Goal: Transaction & Acquisition: Purchase product/service

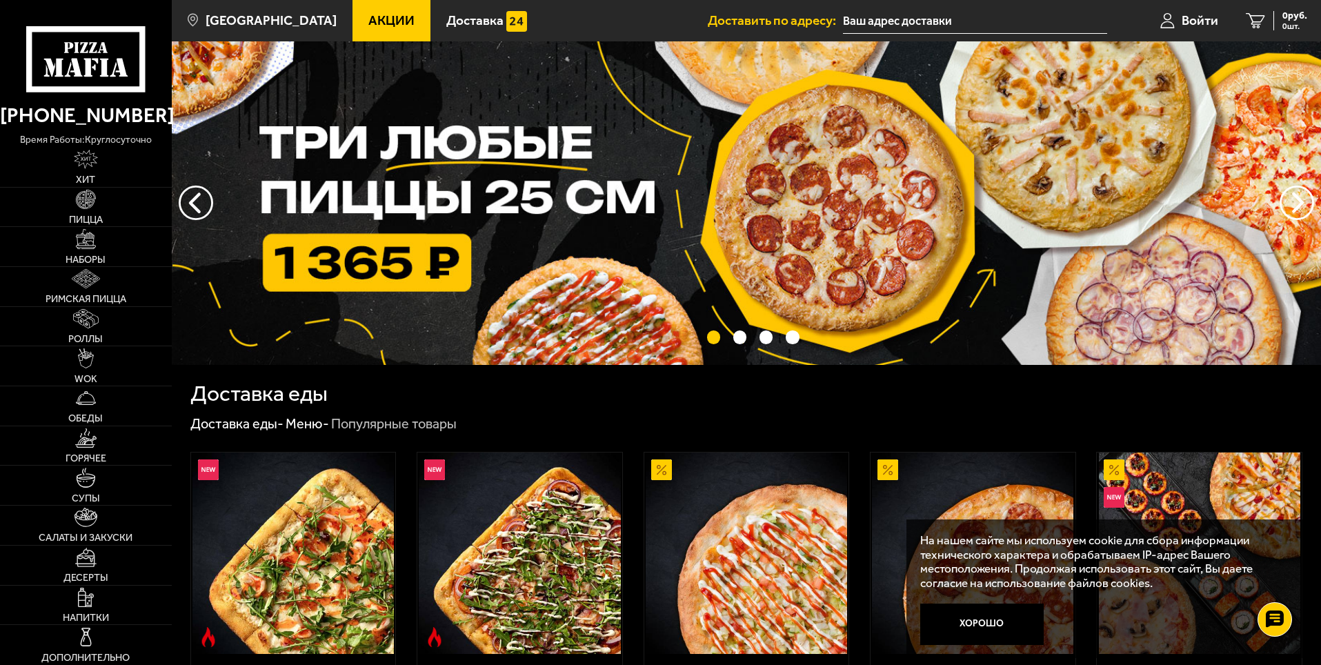
click at [956, 628] on button "Хорошо" at bounding box center [982, 623] width 124 height 41
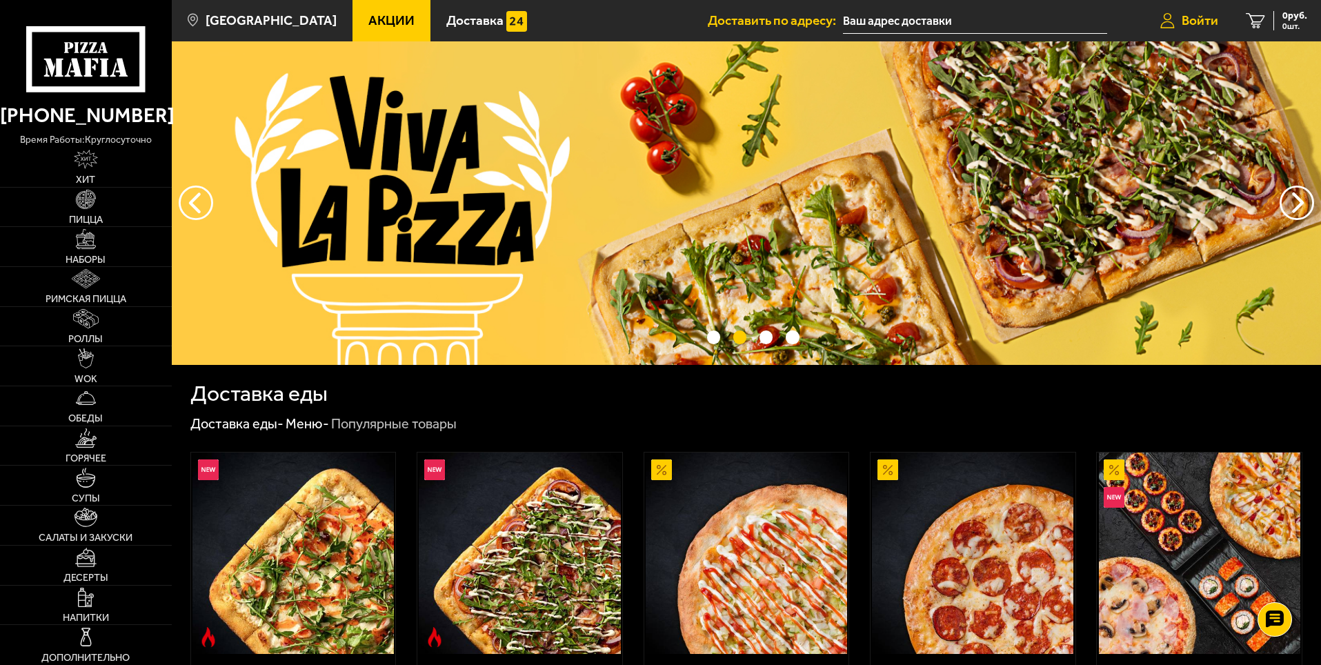
click at [1194, 31] on link "Войти" at bounding box center [1189, 20] width 86 height 41
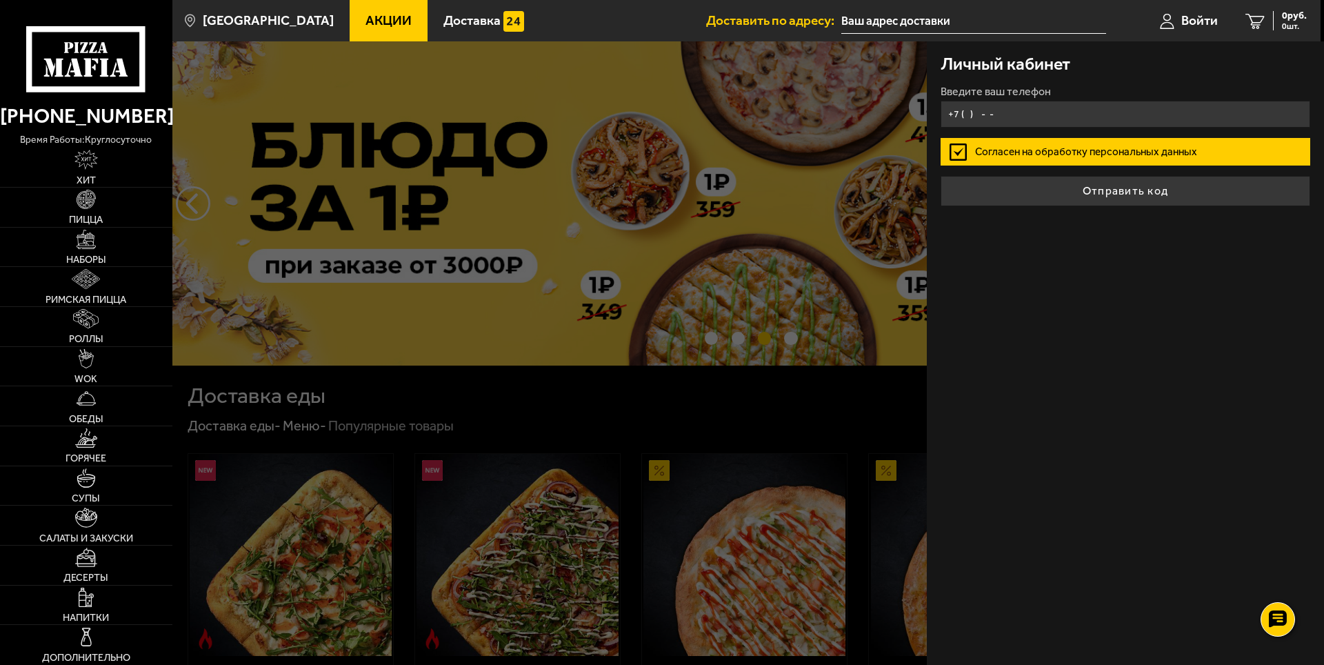
click at [1019, 113] on input "+7 ( ) - -" at bounding box center [1126, 114] width 370 height 27
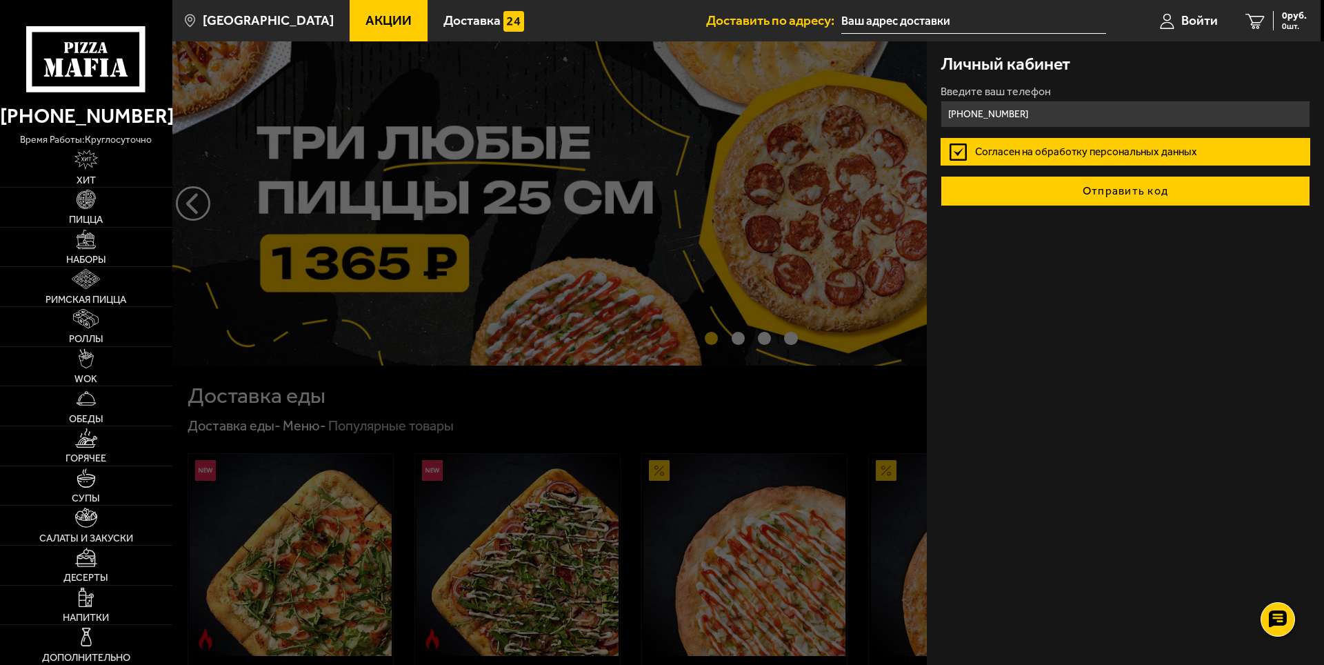
type input "[PHONE_NUMBER]"
click at [1021, 190] on button "Отправить код" at bounding box center [1126, 191] width 370 height 30
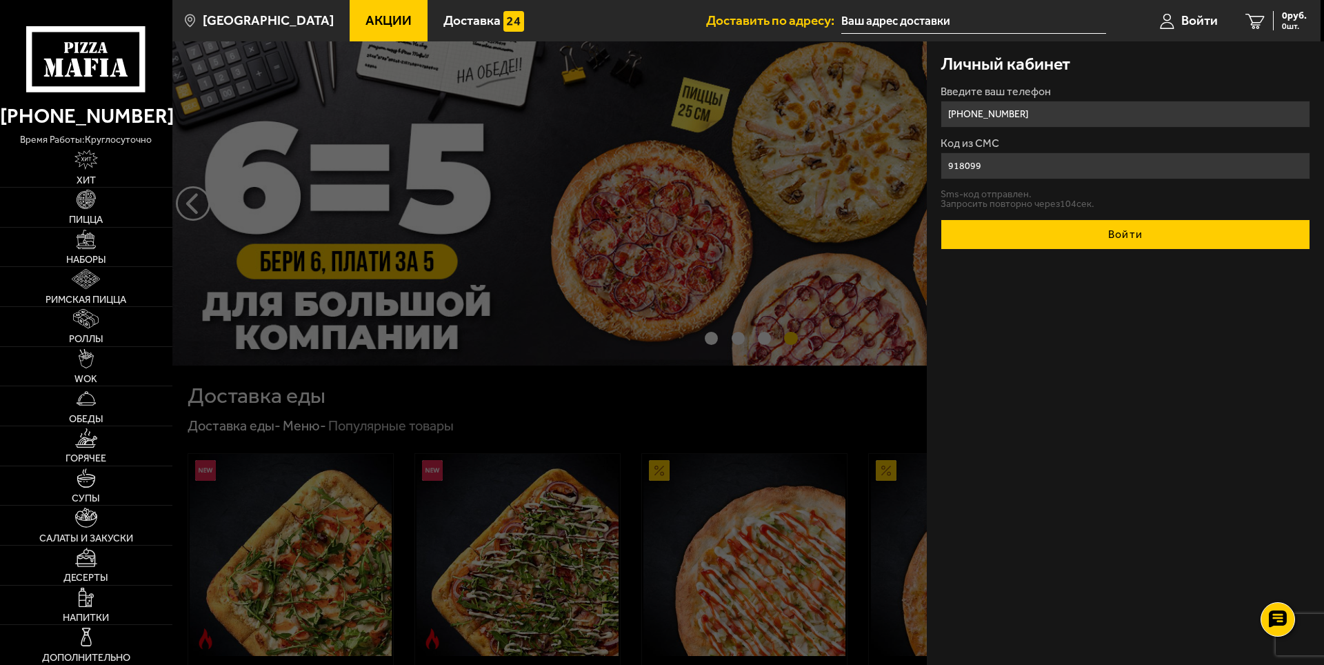
type input "918099"
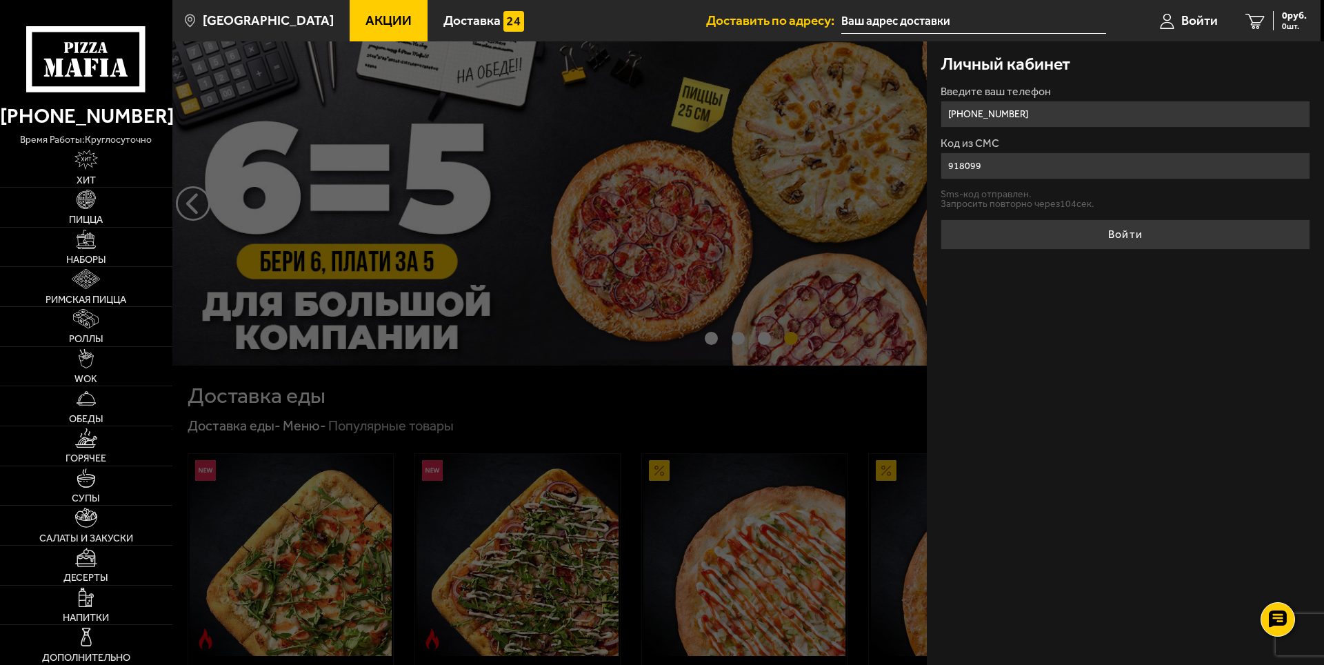
click at [1054, 236] on button "Войти" at bounding box center [1126, 234] width 370 height 30
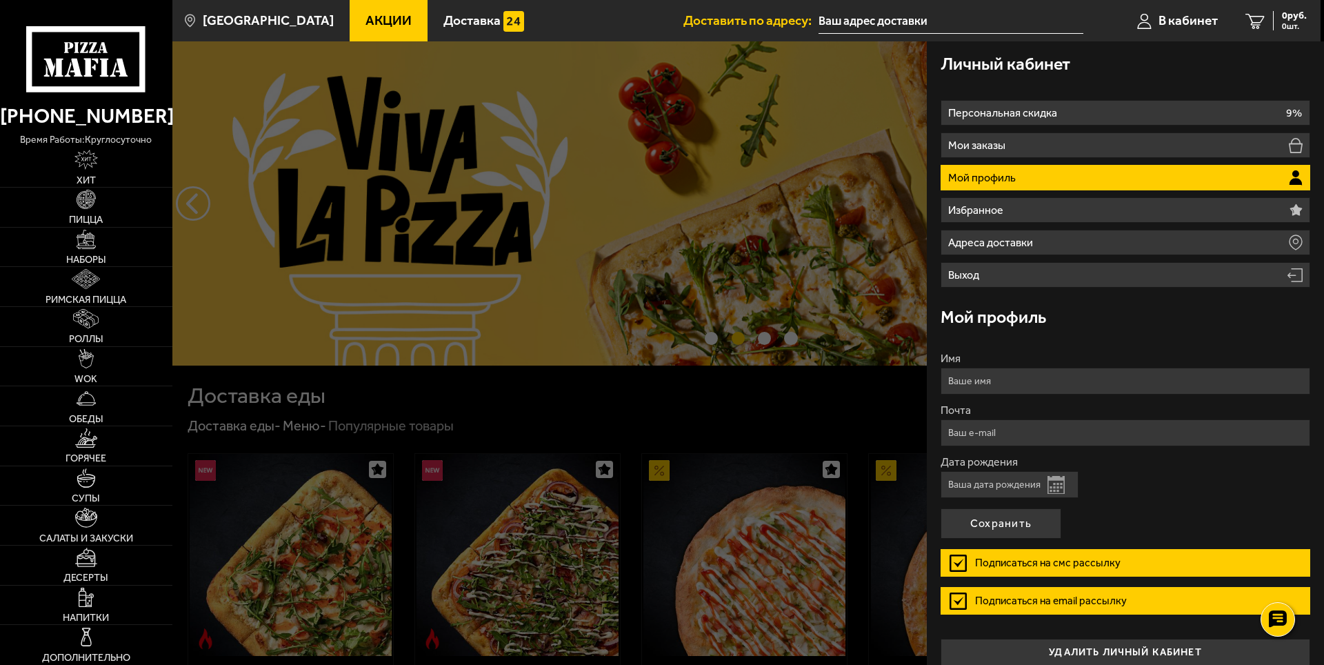
click at [86, 45] on use at bounding box center [84, 47] width 8 height 11
click at [1266, 19] on link "0 руб. 0 шт." at bounding box center [1276, 20] width 89 height 41
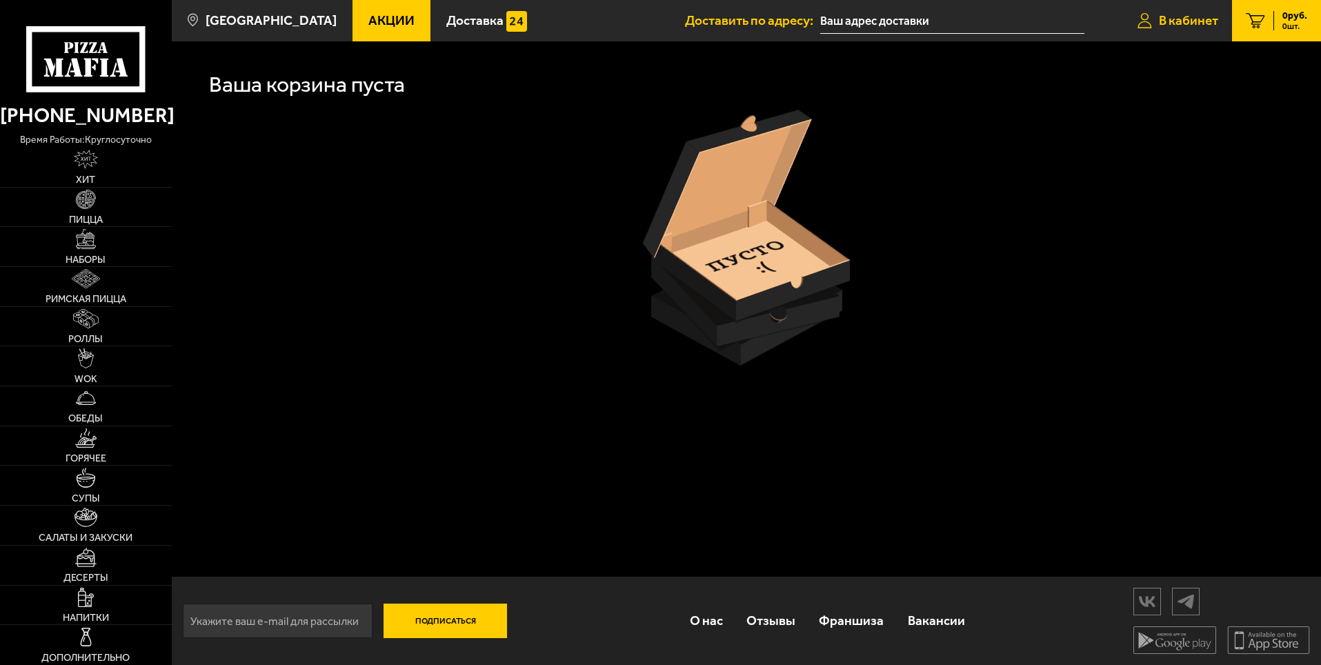
click at [1167, 21] on span "В кабинет" at bounding box center [1188, 20] width 59 height 13
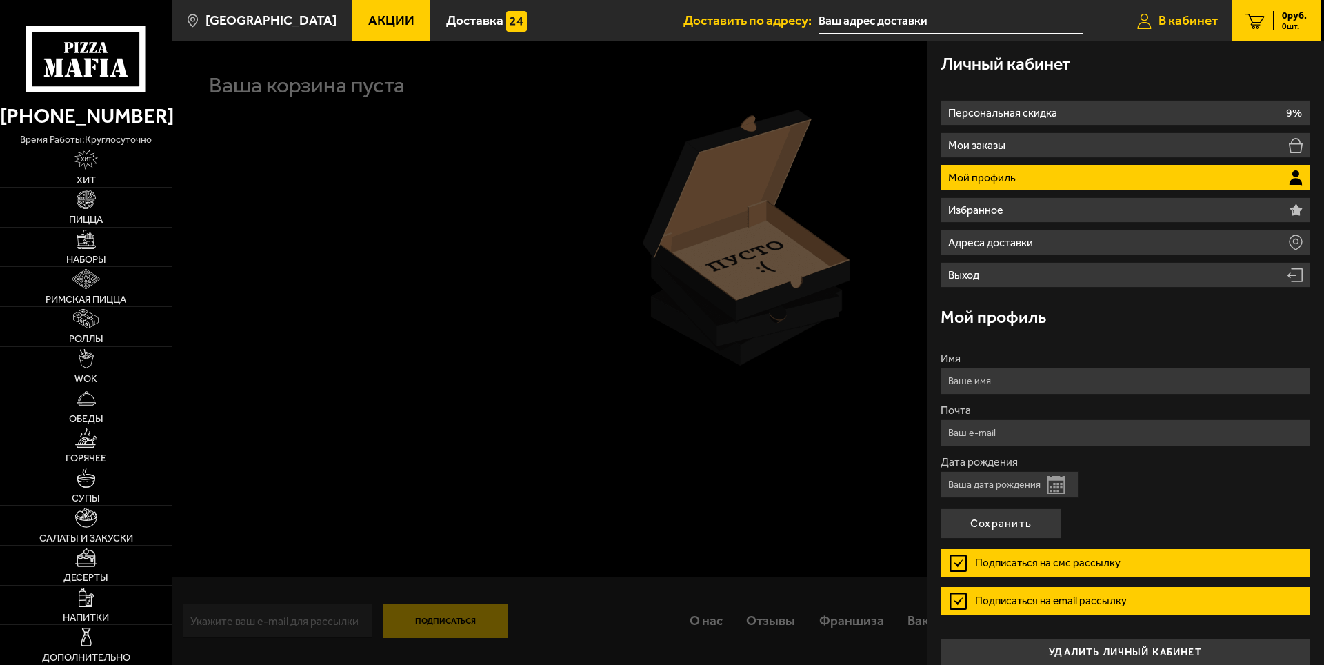
click at [1189, 6] on link "В кабинет" at bounding box center [1177, 20] width 108 height 41
click at [85, 43] on icon at bounding box center [85, 59] width 119 height 66
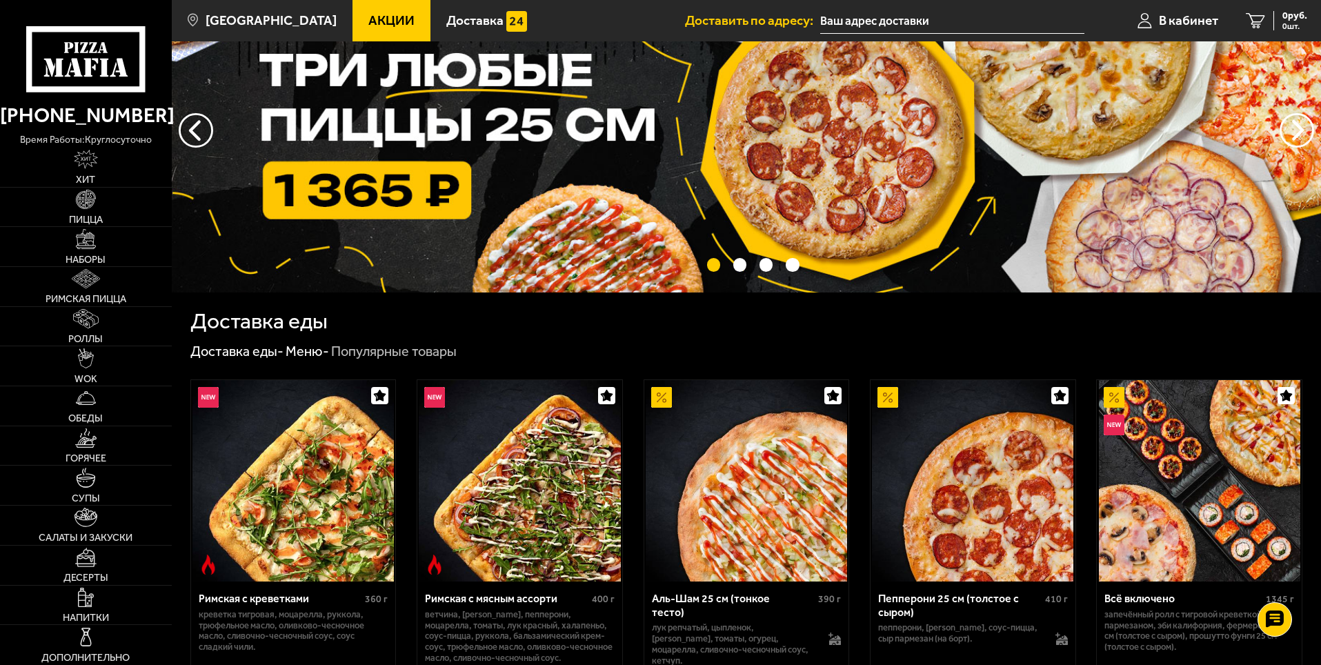
scroll to position [138, 0]
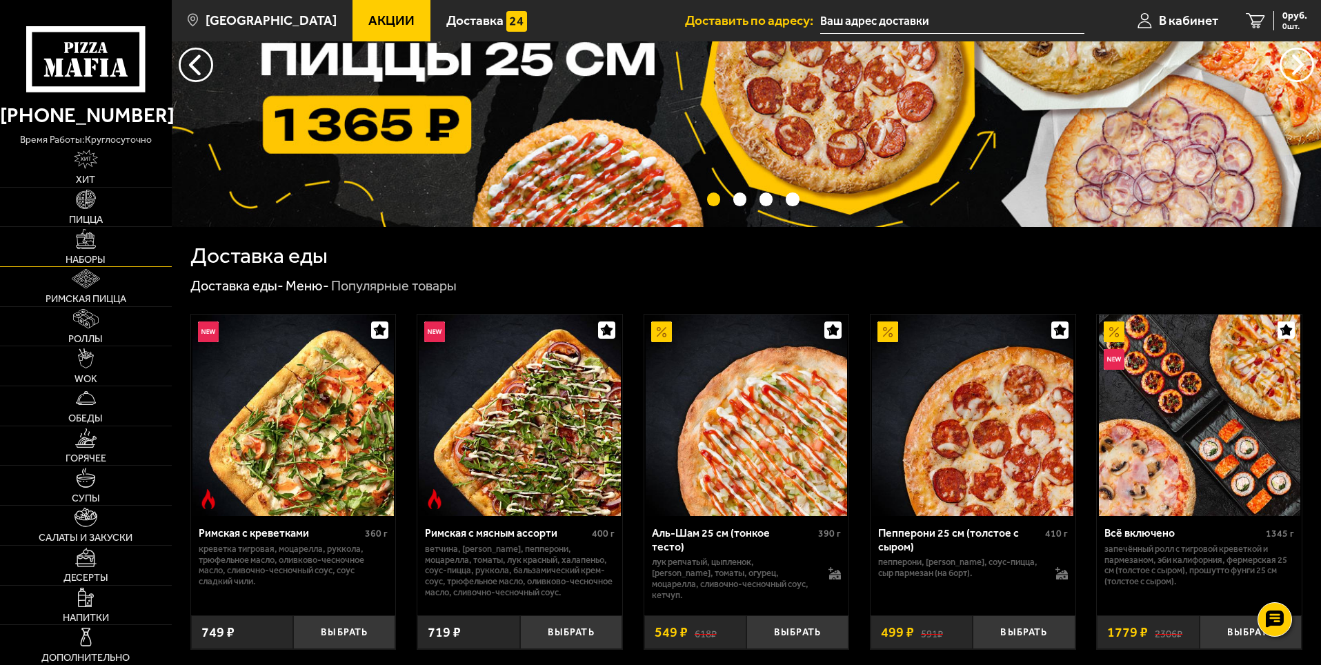
click at [94, 247] on img at bounding box center [85, 238] width 19 height 19
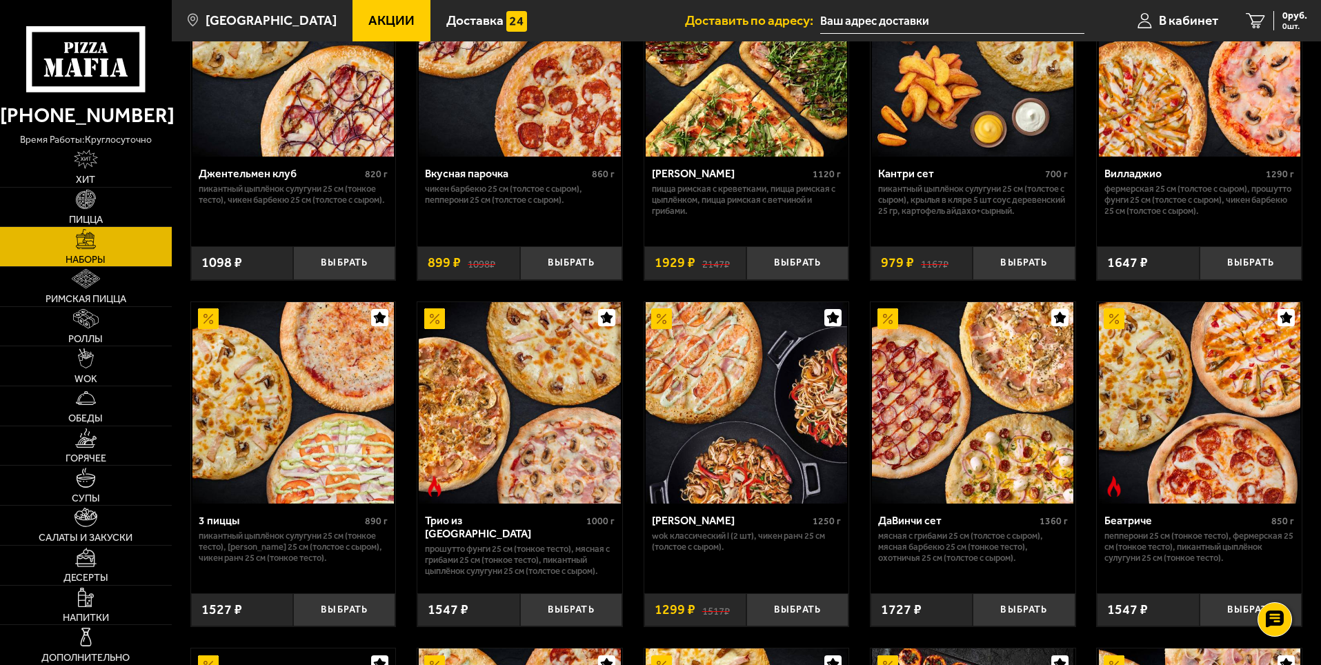
scroll to position [207, 0]
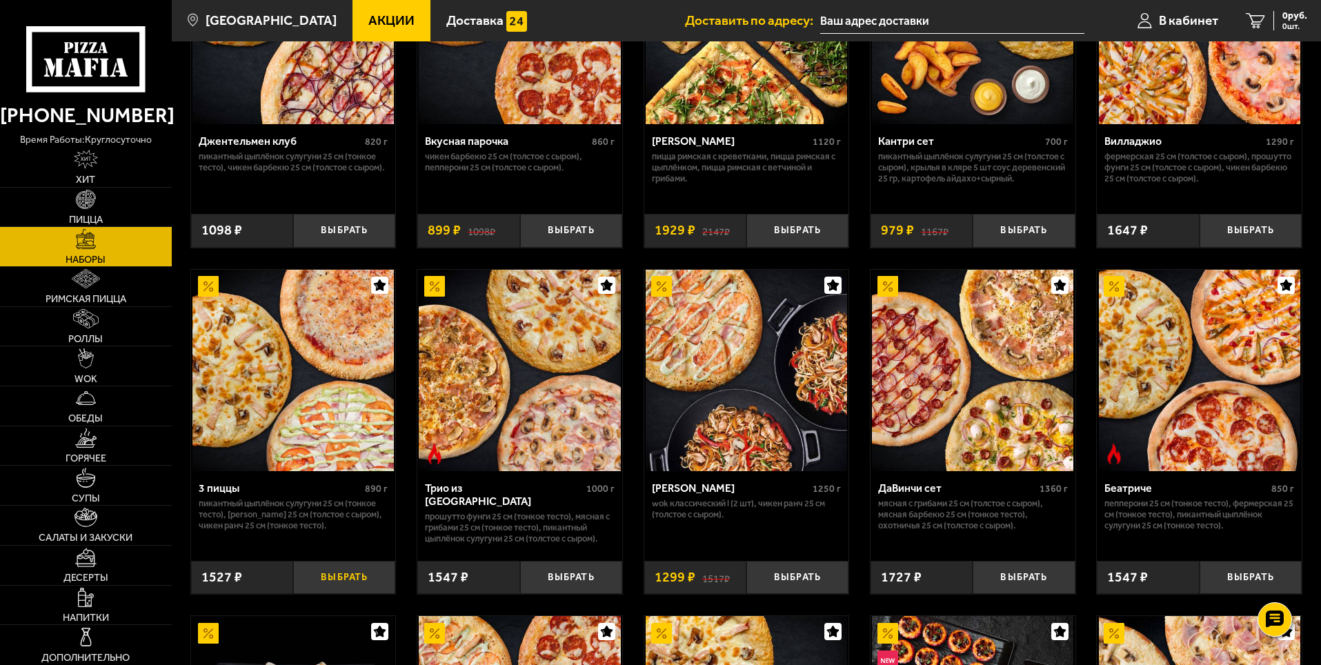
click at [335, 583] on button "Выбрать" at bounding box center [344, 578] width 102 height 34
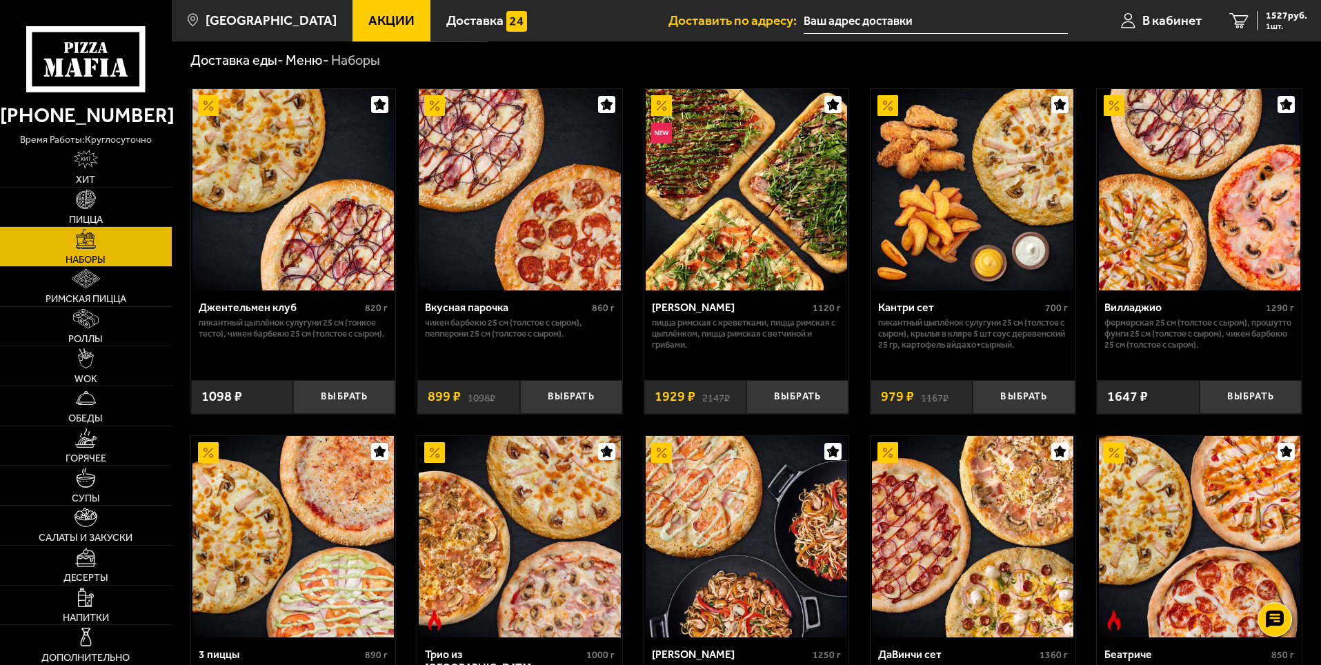
scroll to position [28, 0]
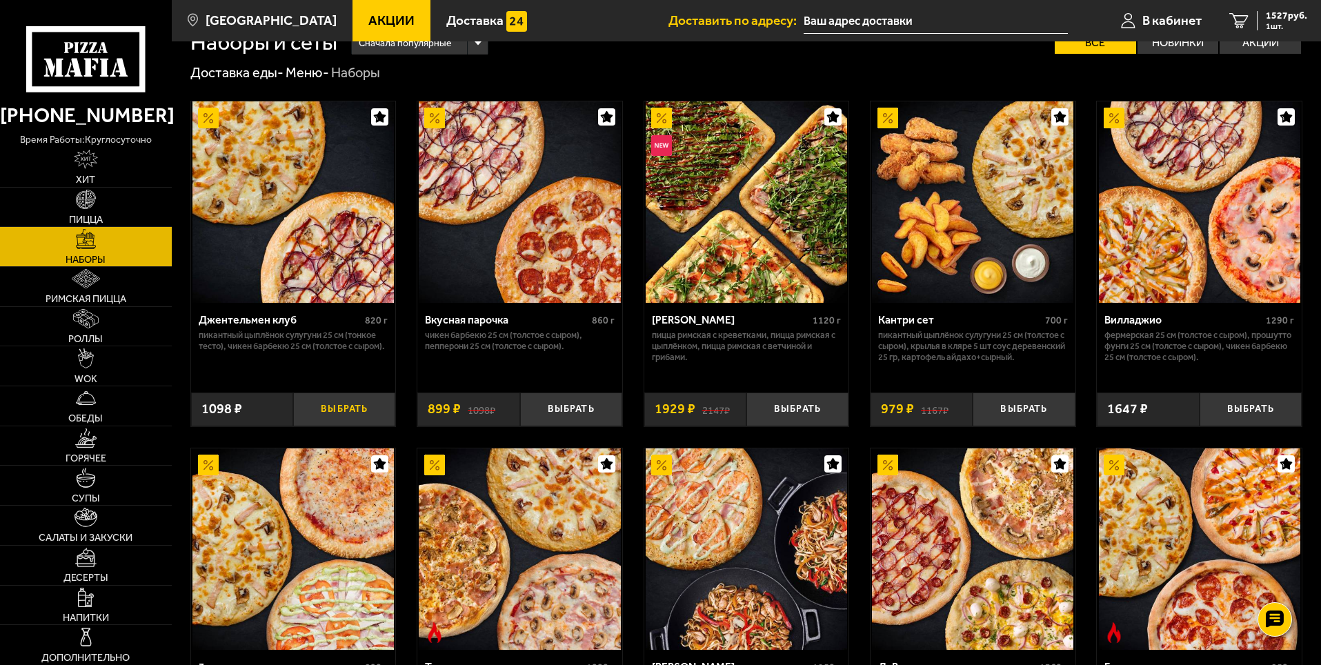
click at [343, 408] on button "Выбрать" at bounding box center [344, 409] width 102 height 34
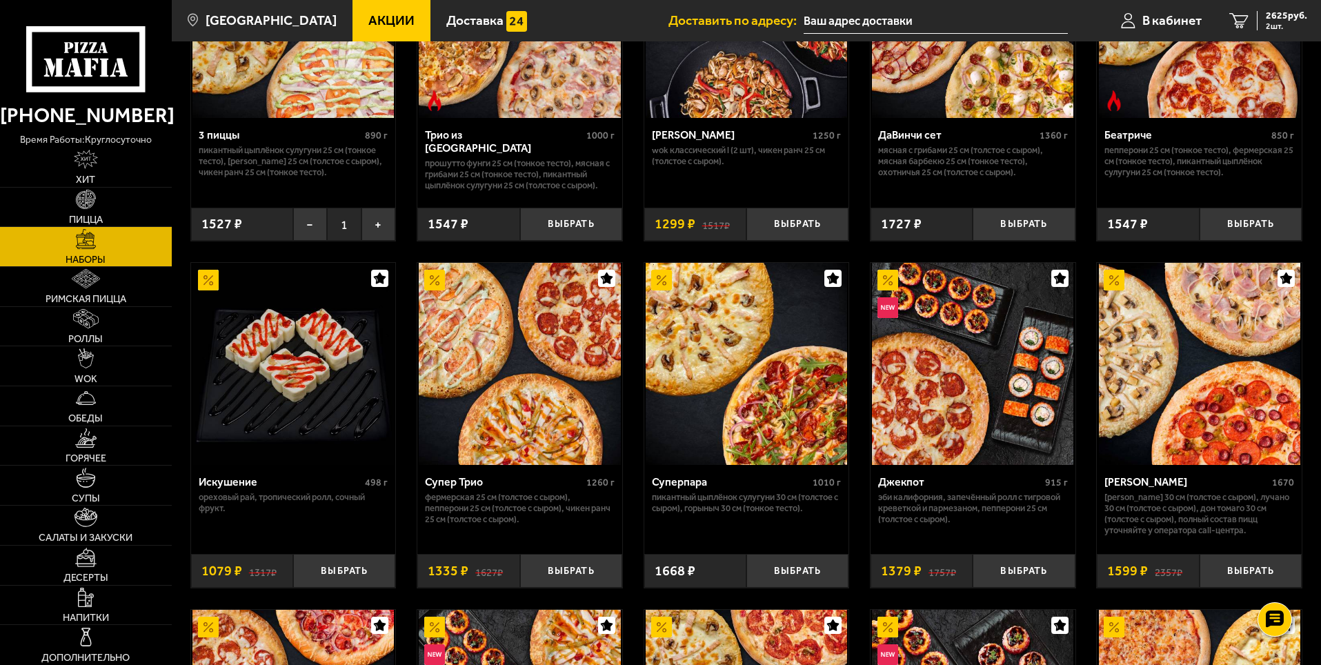
scroll to position [649, 0]
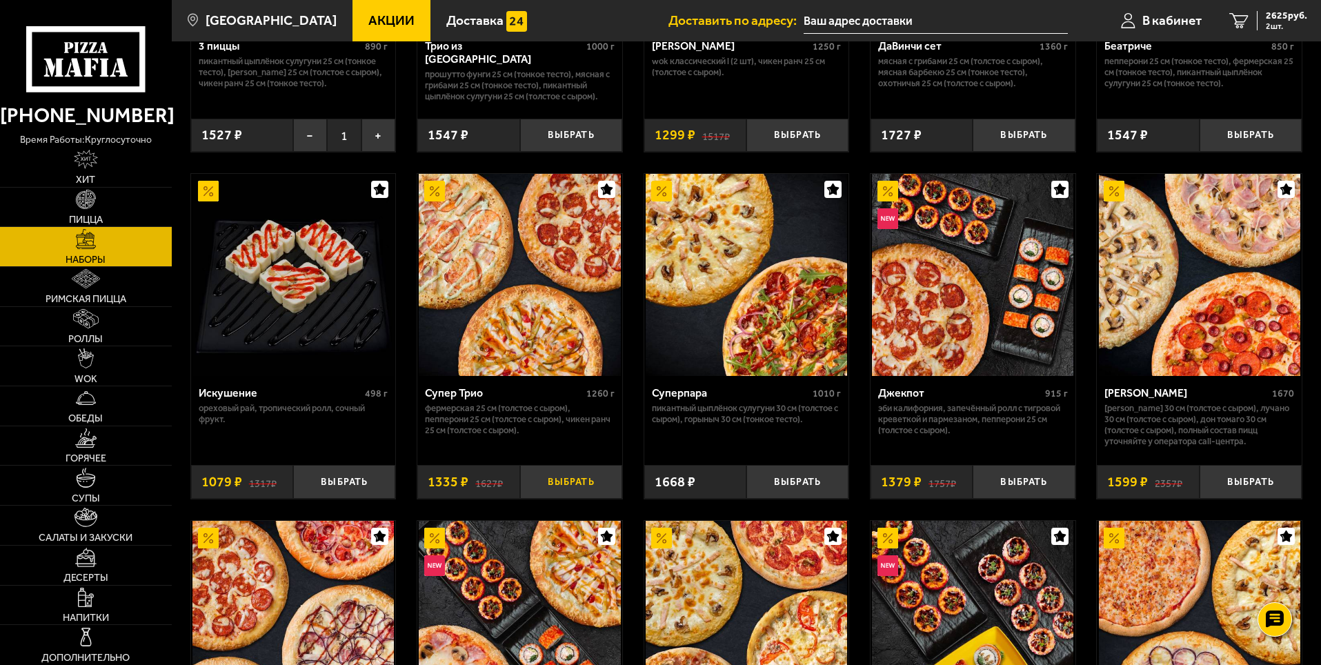
click at [561, 483] on button "Выбрать" at bounding box center [571, 482] width 102 height 34
click at [83, 197] on img at bounding box center [85, 199] width 19 height 19
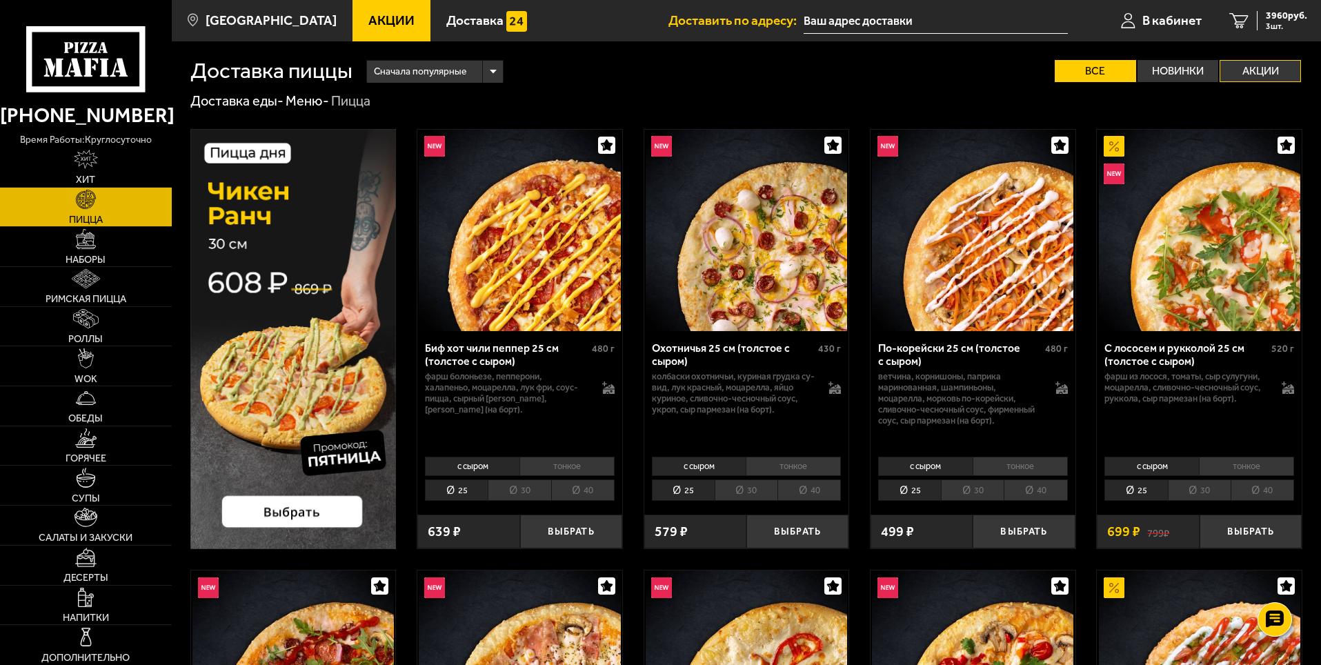
click at [1263, 67] on label "Акции" at bounding box center [1259, 71] width 81 height 22
click at [0, 0] on input "Акции" at bounding box center [0, 0] width 0 height 0
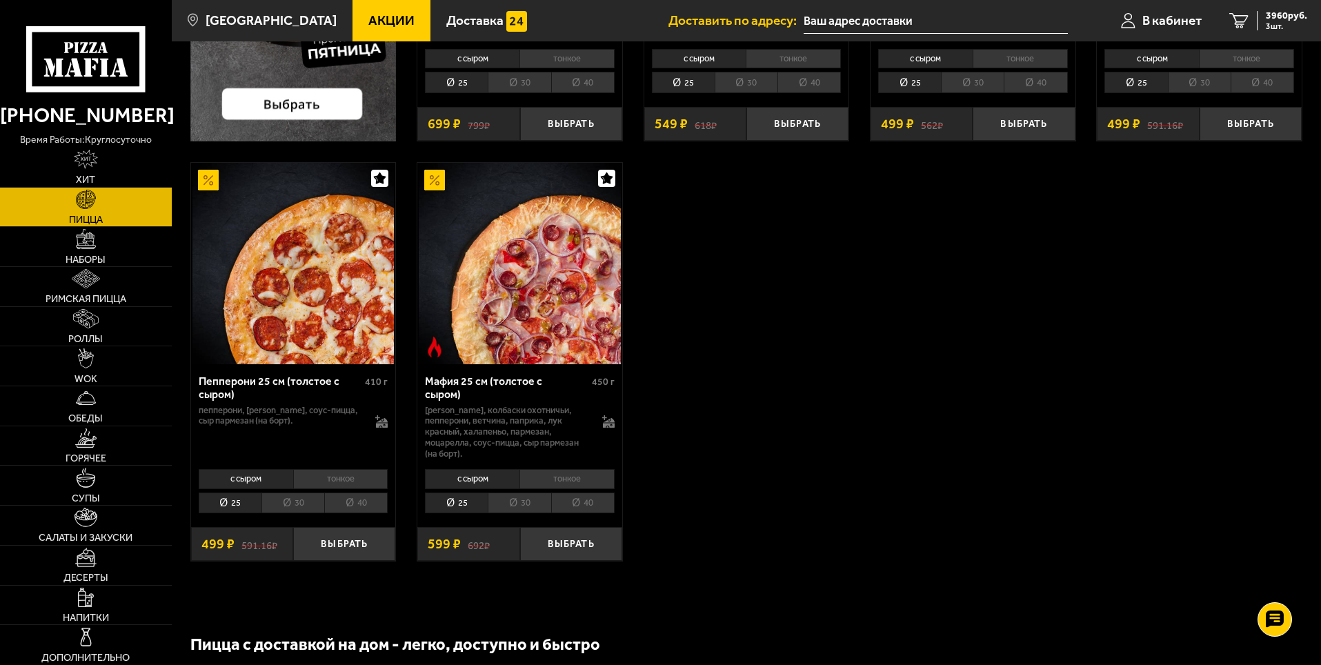
scroll to position [414, 0]
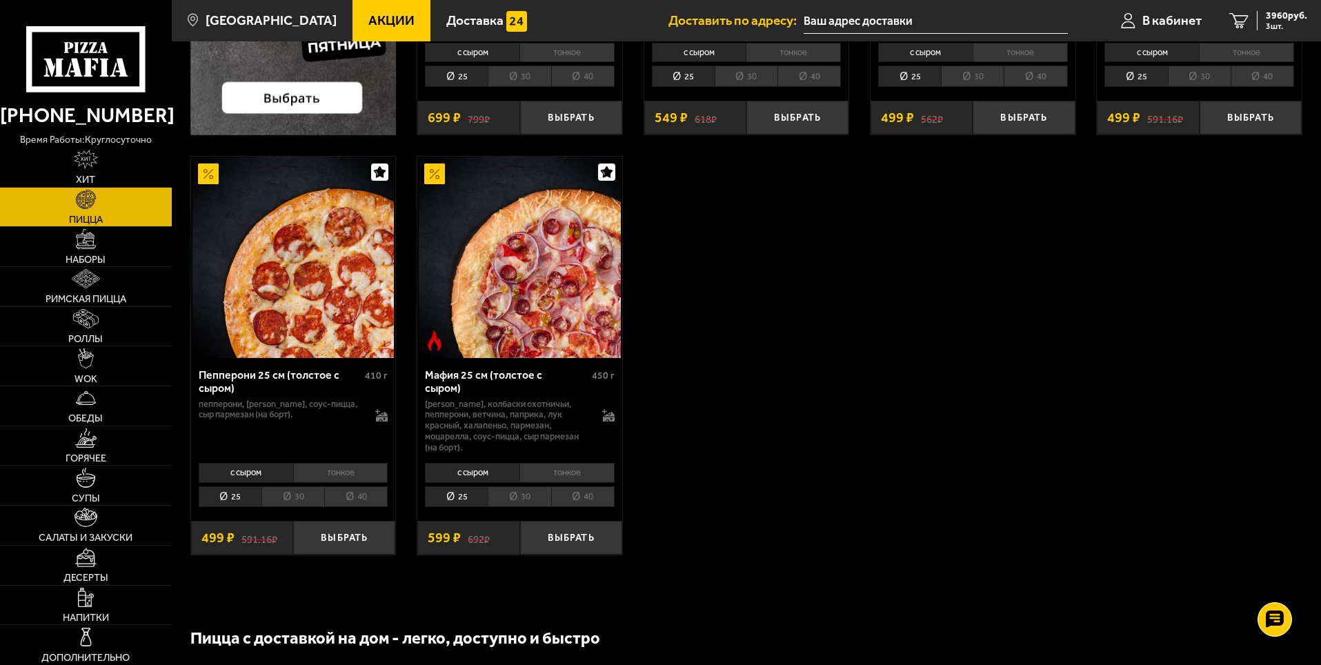
click at [343, 463] on li "тонкое" at bounding box center [340, 472] width 95 height 19
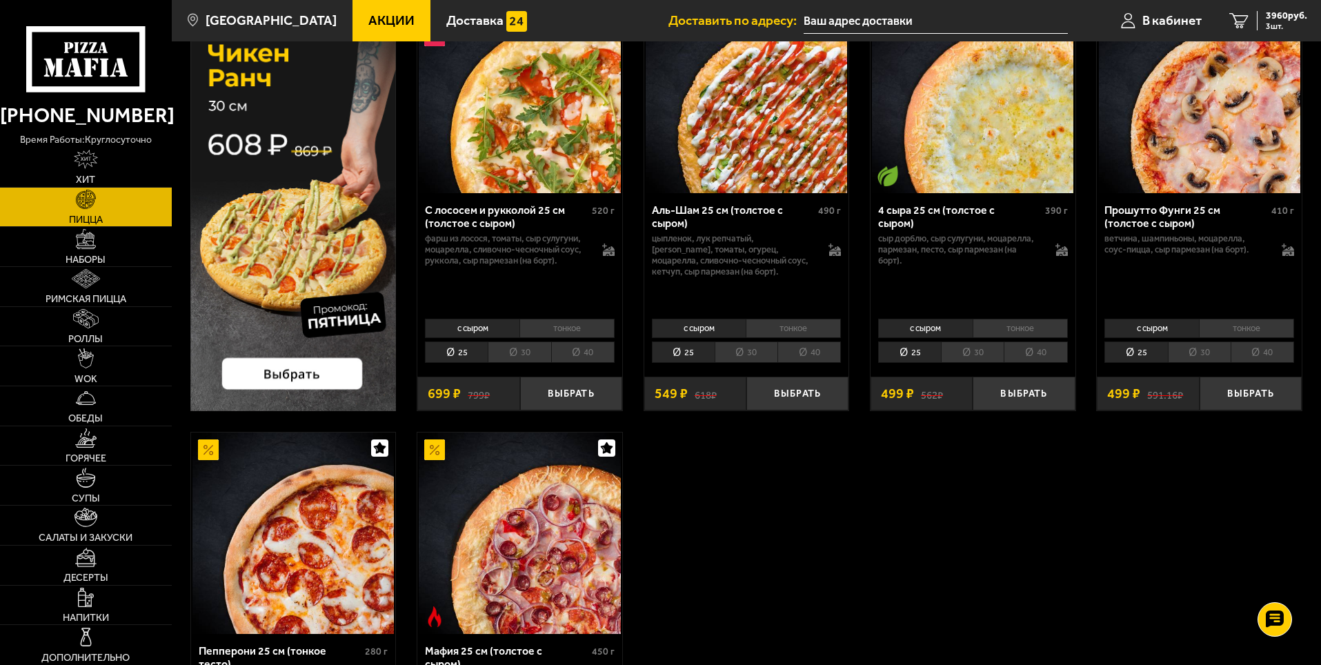
scroll to position [483, 0]
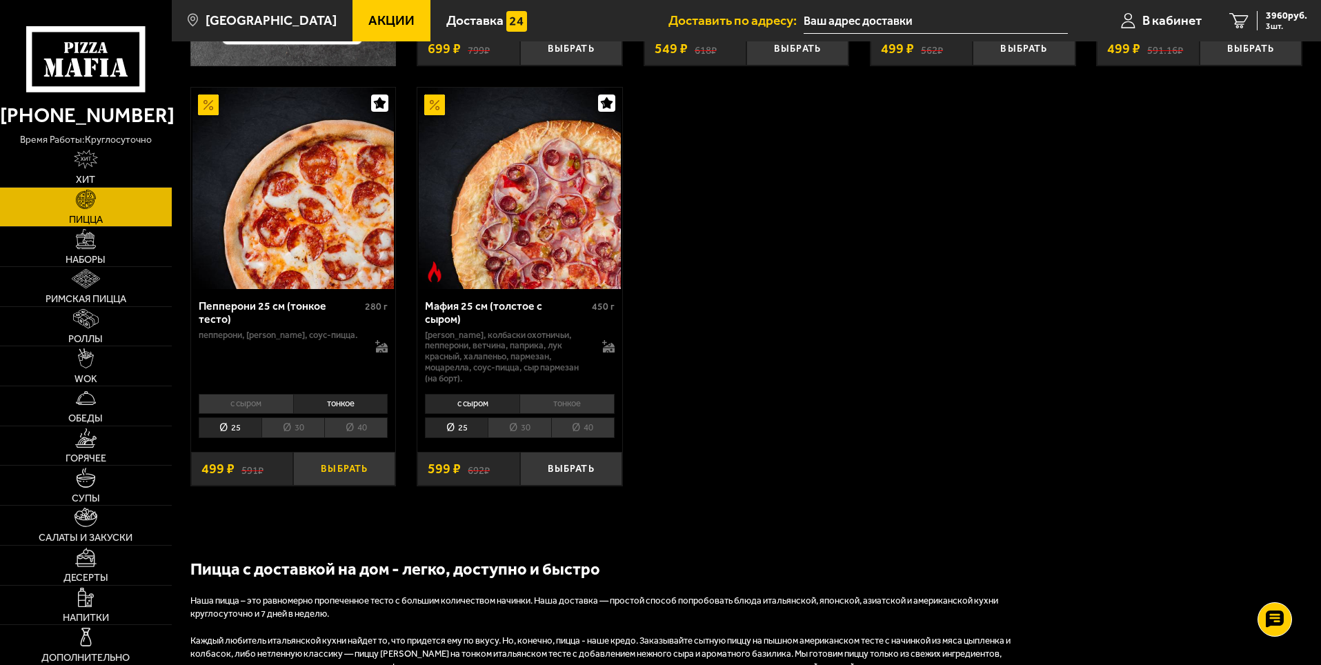
click at [337, 456] on button "Выбрать" at bounding box center [344, 469] width 102 height 34
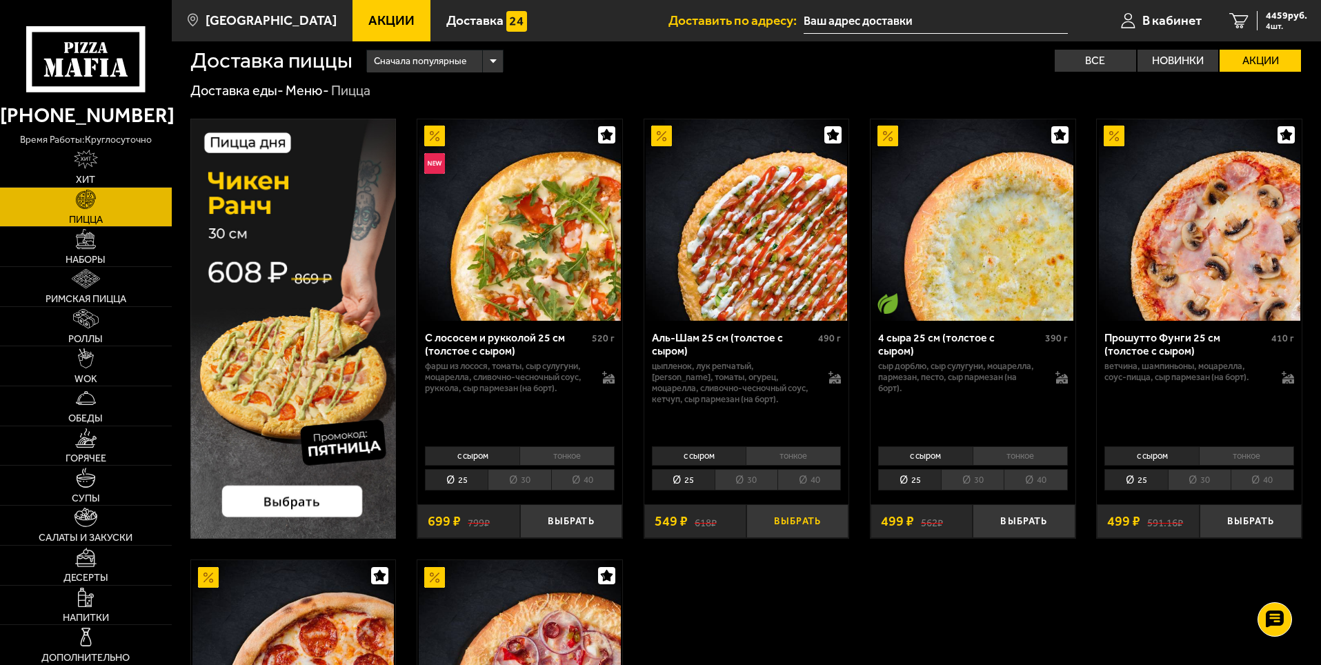
scroll to position [0, 0]
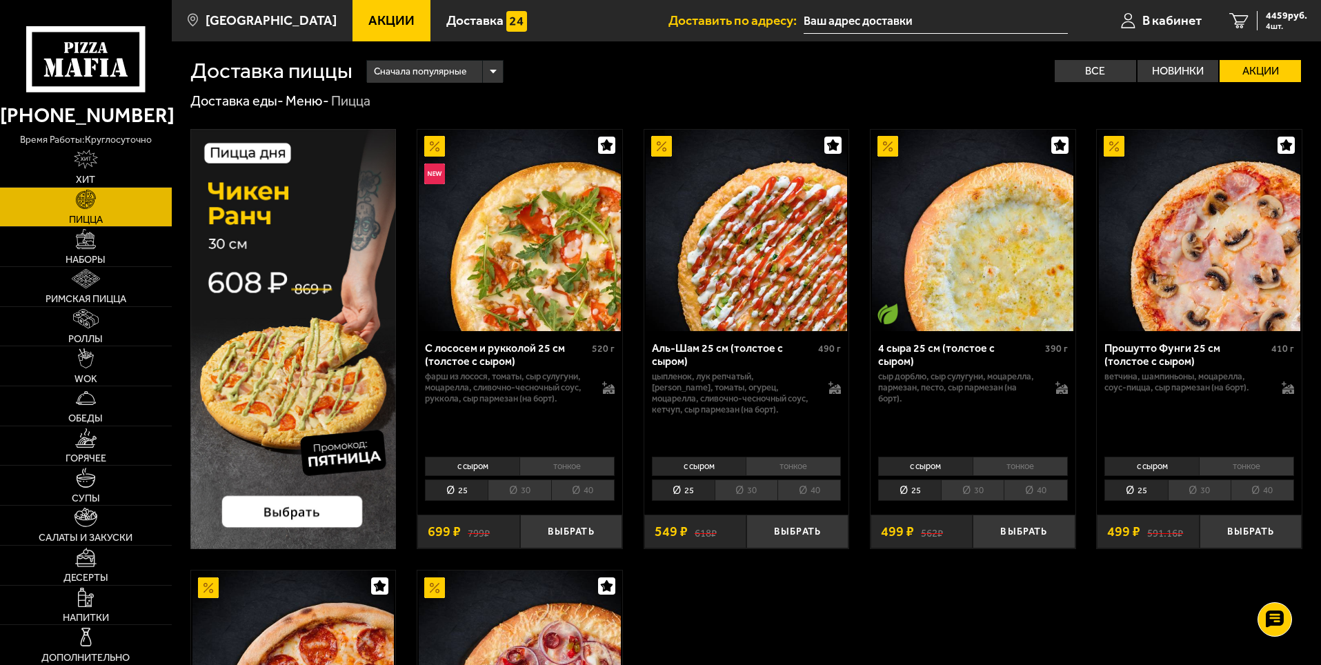
click at [790, 459] on li "тонкое" at bounding box center [793, 466] width 95 height 19
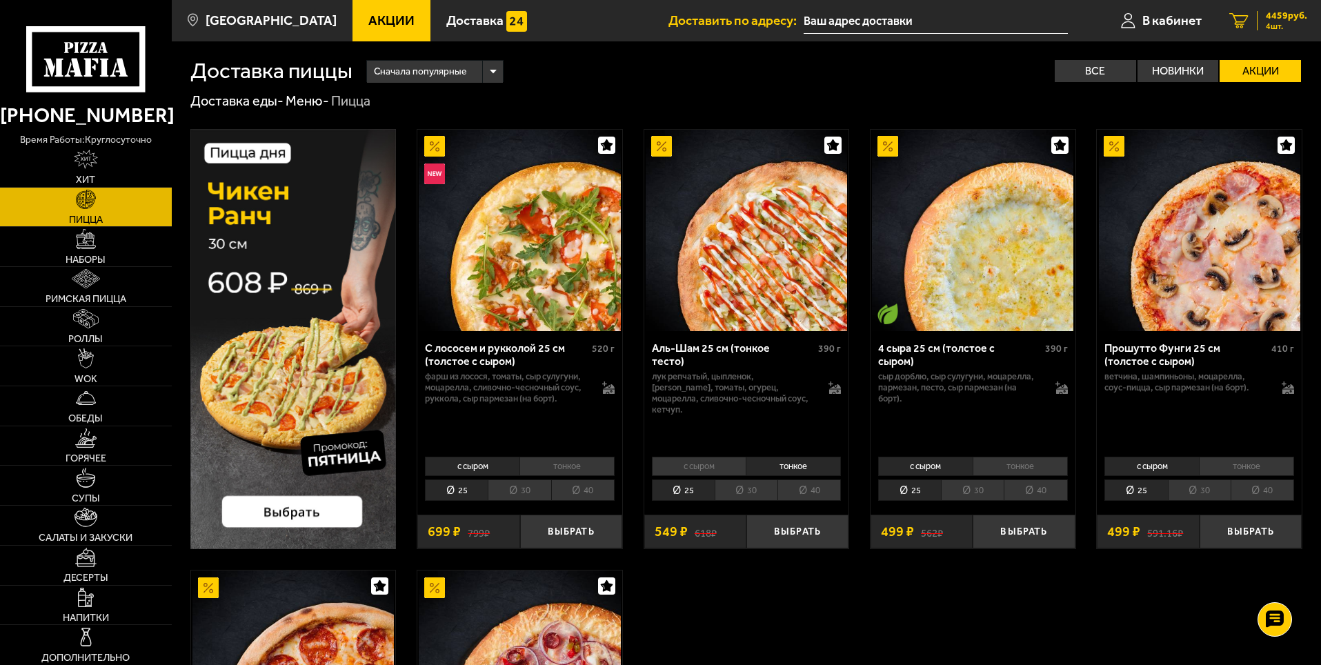
click at [1288, 11] on span "4459 руб." at bounding box center [1286, 16] width 41 height 10
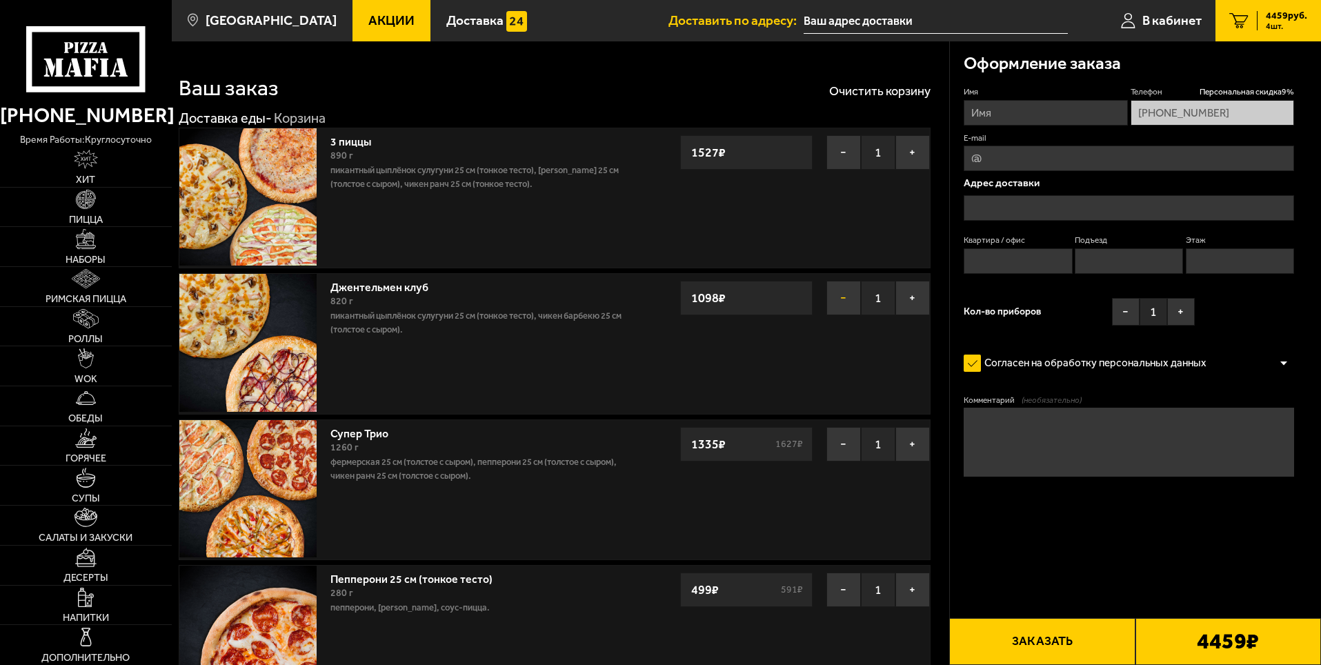
click at [833, 294] on button "−" at bounding box center [843, 298] width 34 height 34
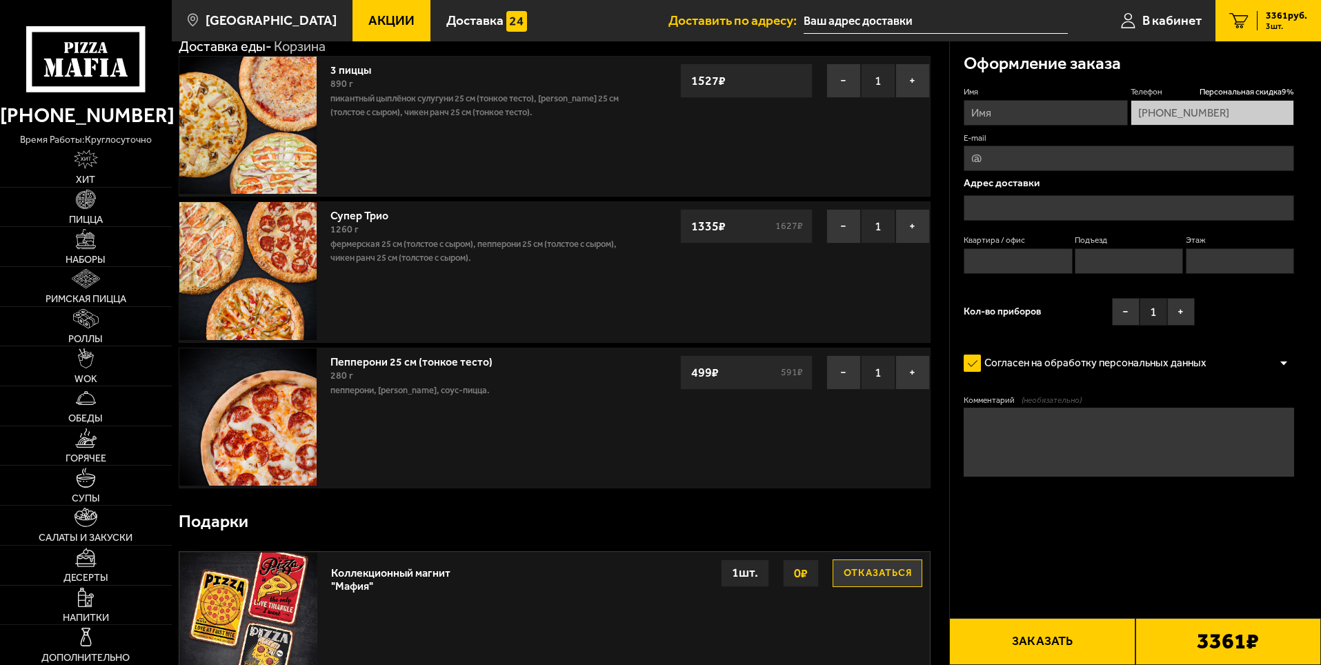
scroll to position [69, 0]
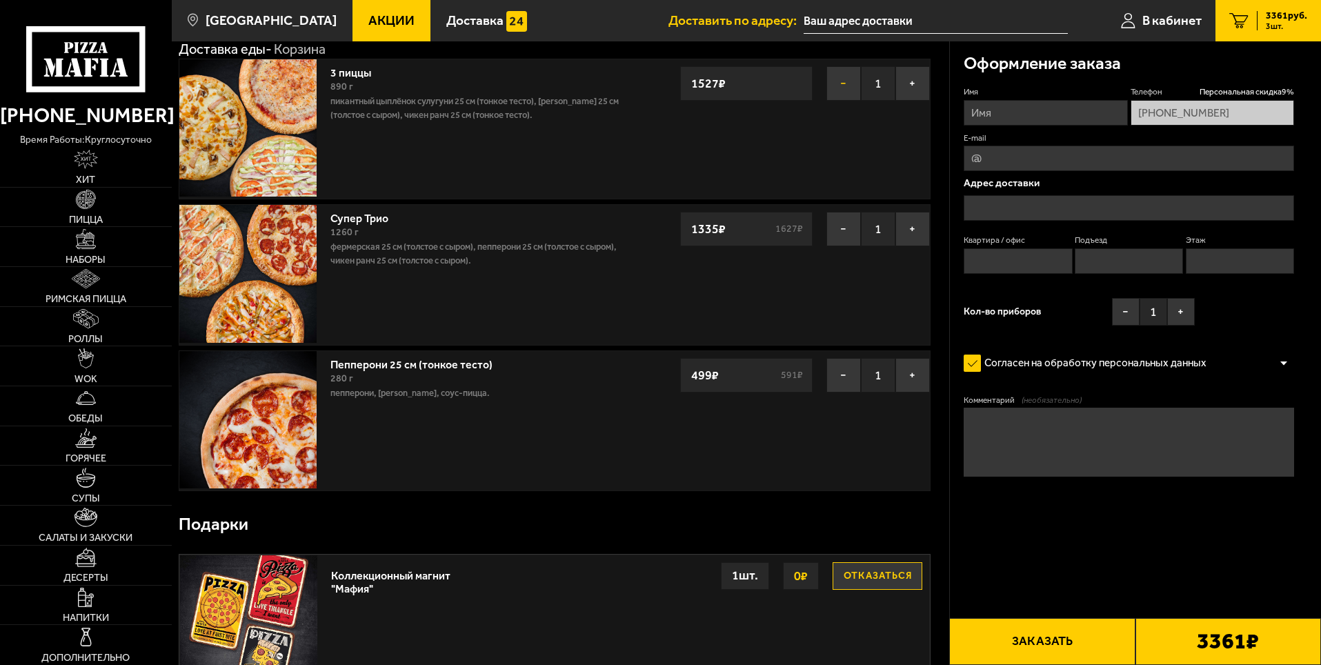
click at [831, 81] on button "−" at bounding box center [843, 83] width 34 height 34
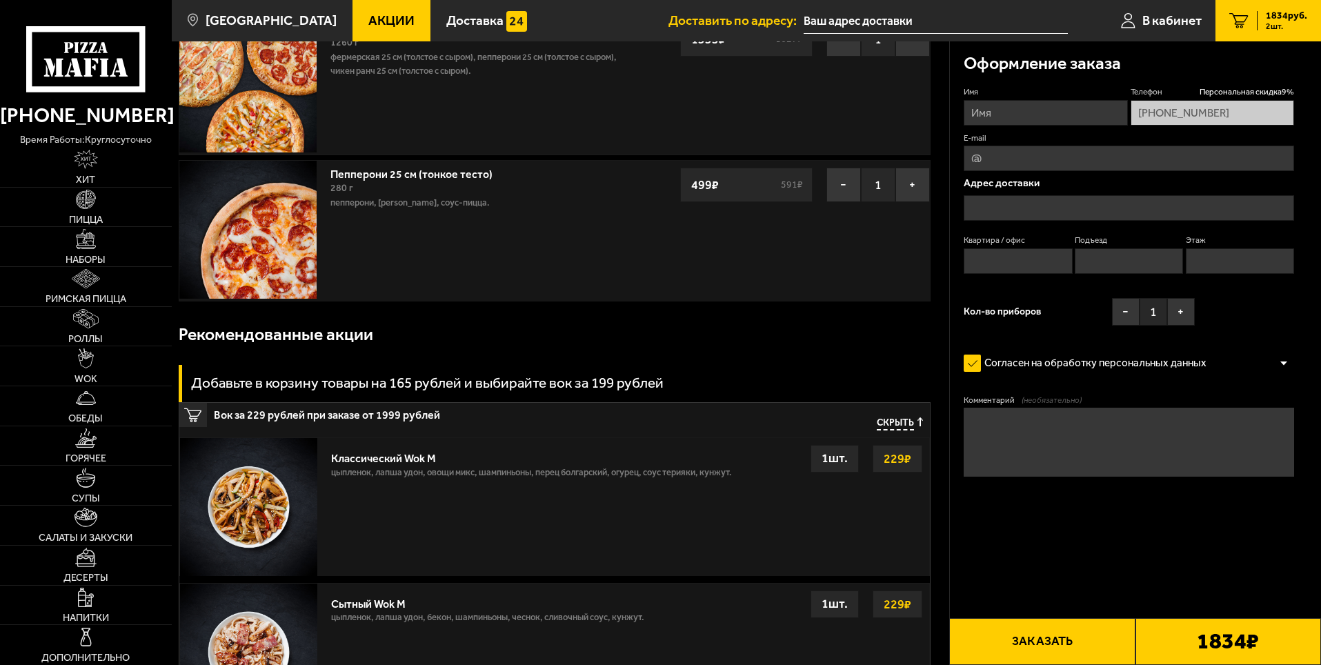
scroll to position [138, 0]
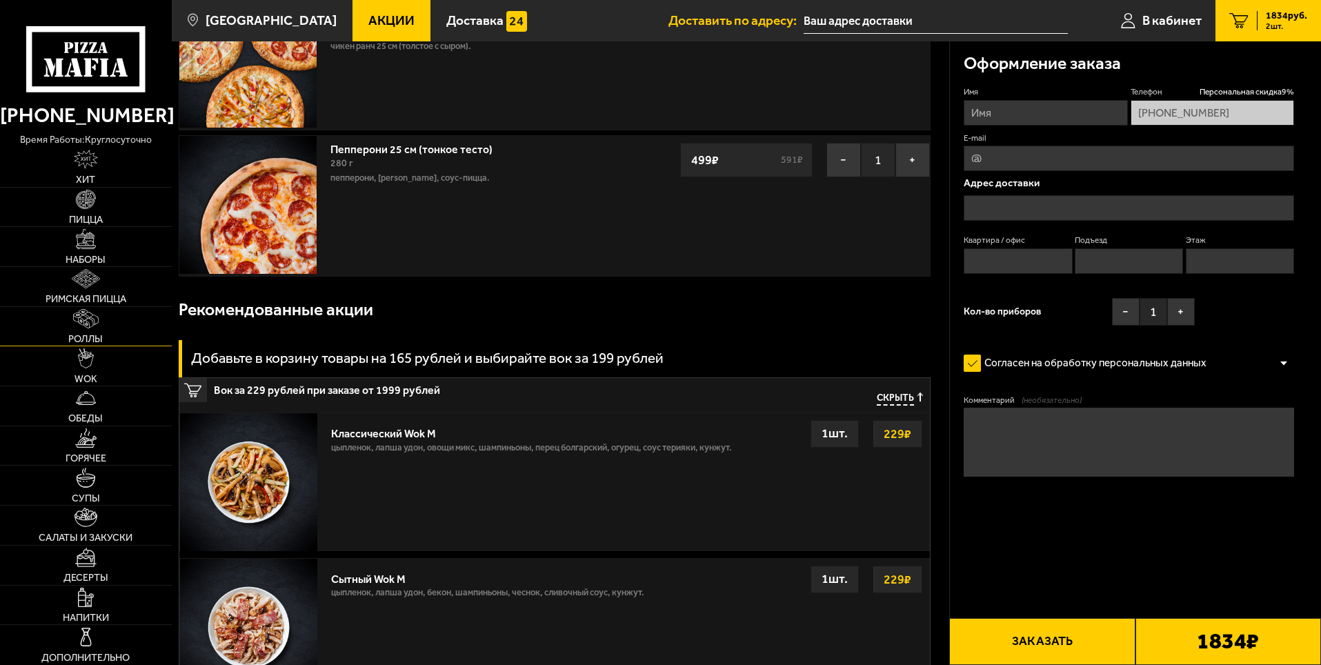
click at [93, 322] on img at bounding box center [86, 318] width 26 height 19
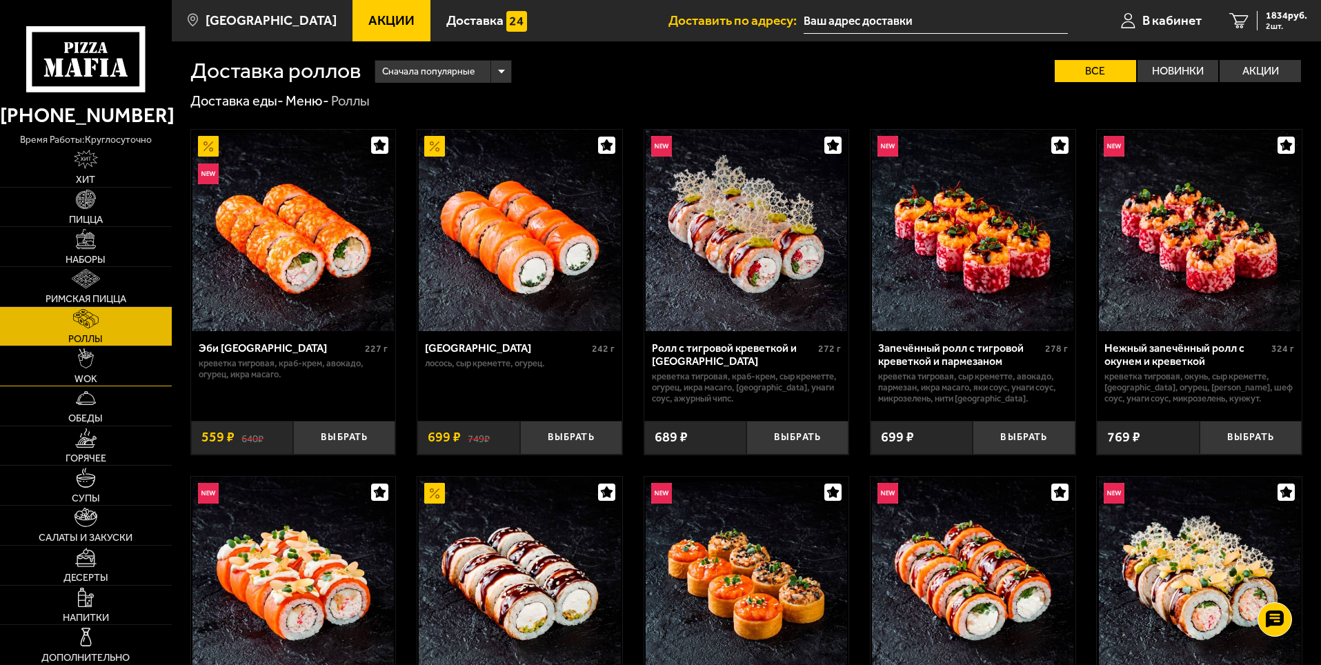
click at [83, 363] on img at bounding box center [85, 357] width 15 height 19
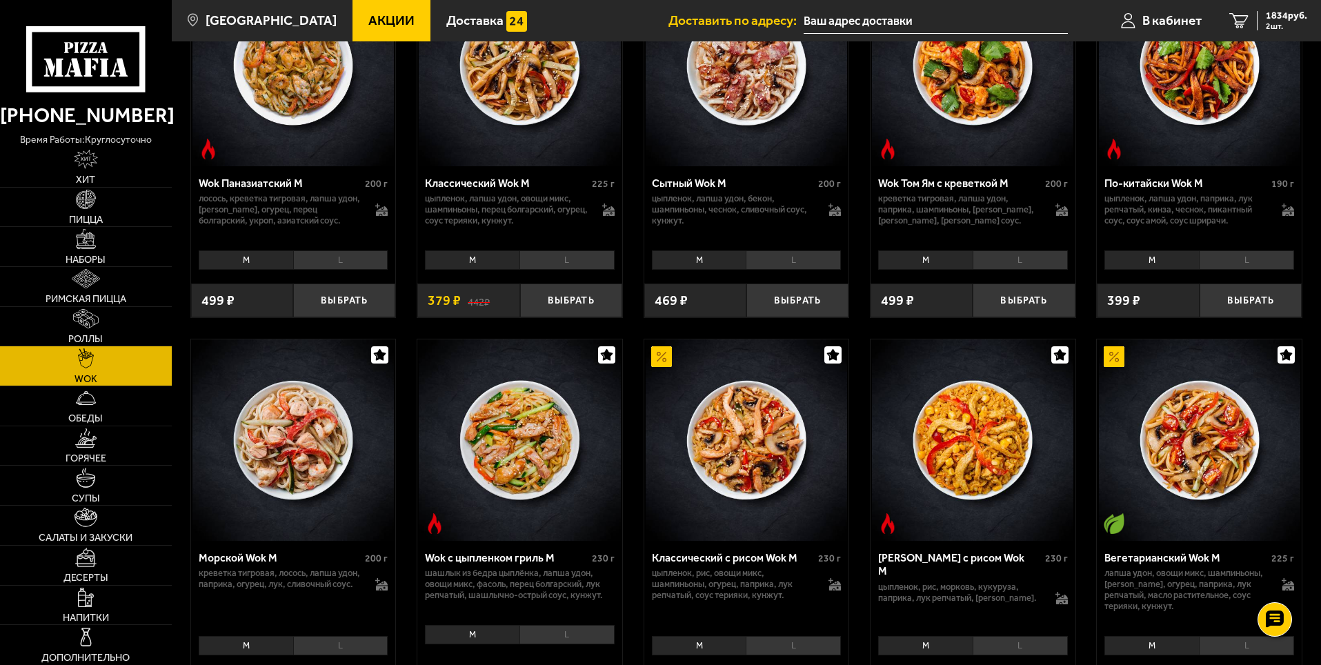
scroll to position [552, 0]
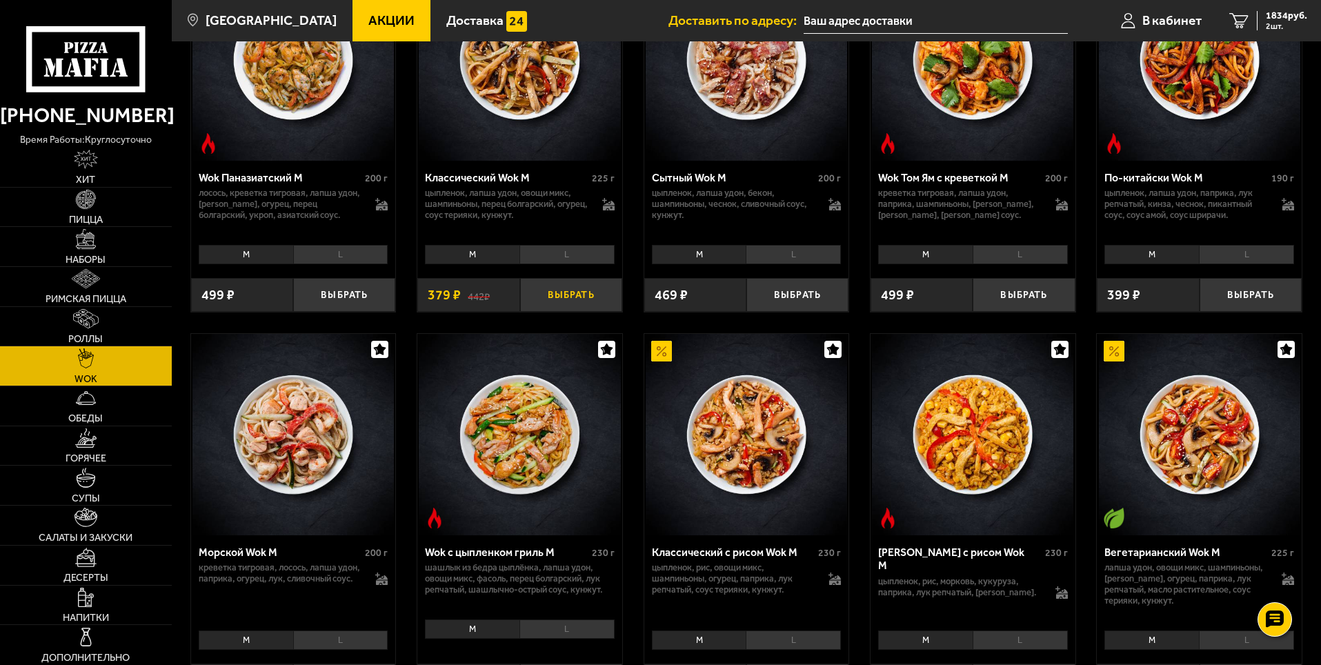
click at [569, 292] on button "Выбрать" at bounding box center [571, 295] width 102 height 34
click at [1286, 11] on span "2213 руб." at bounding box center [1286, 16] width 41 height 10
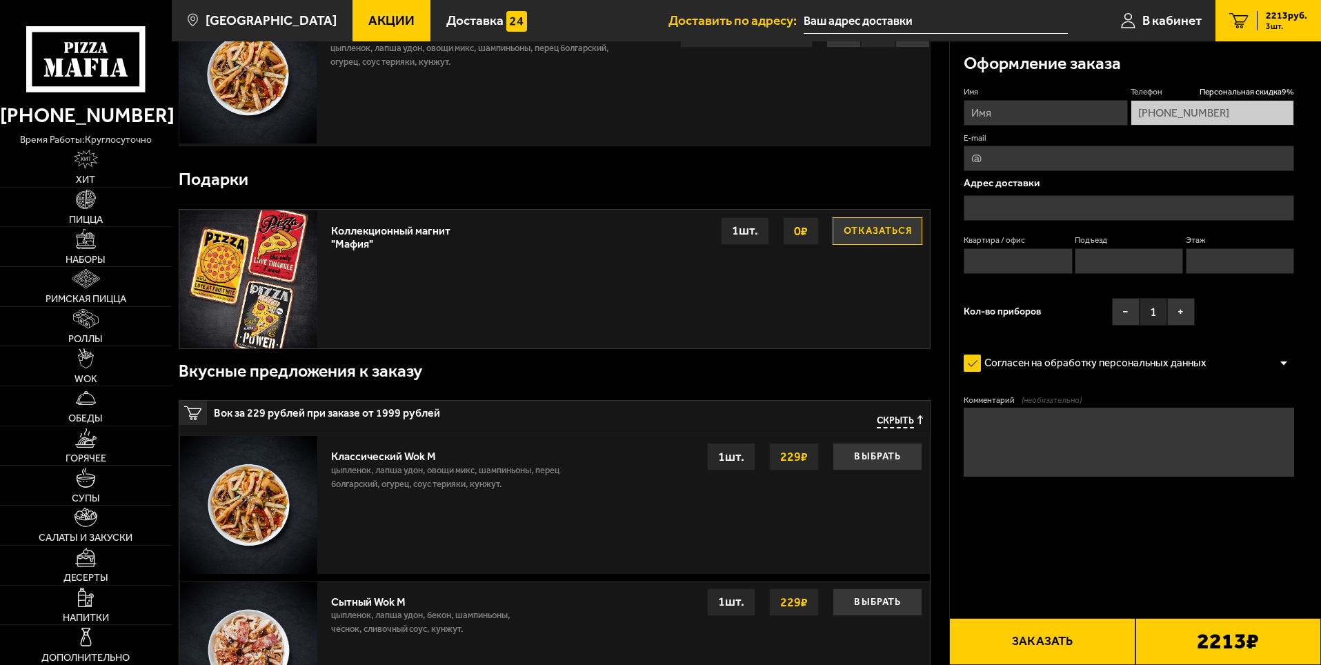
scroll to position [552, 0]
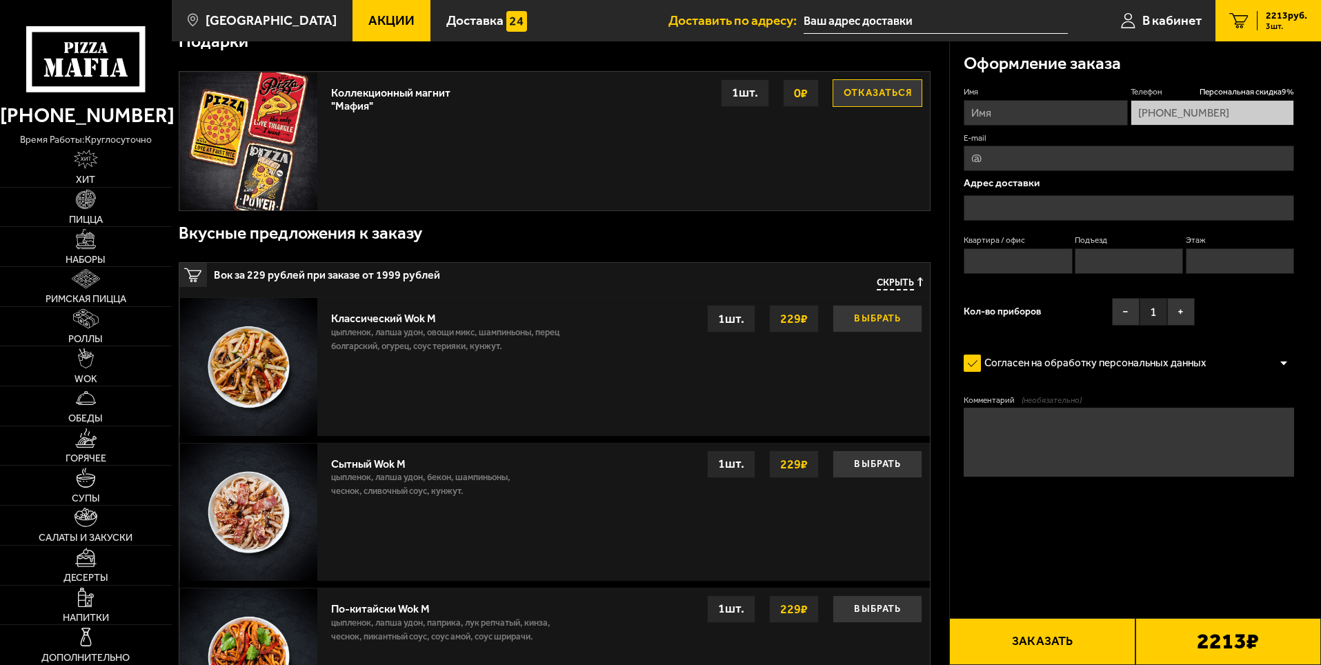
click at [886, 314] on button "Выбрать" at bounding box center [877, 319] width 90 height 28
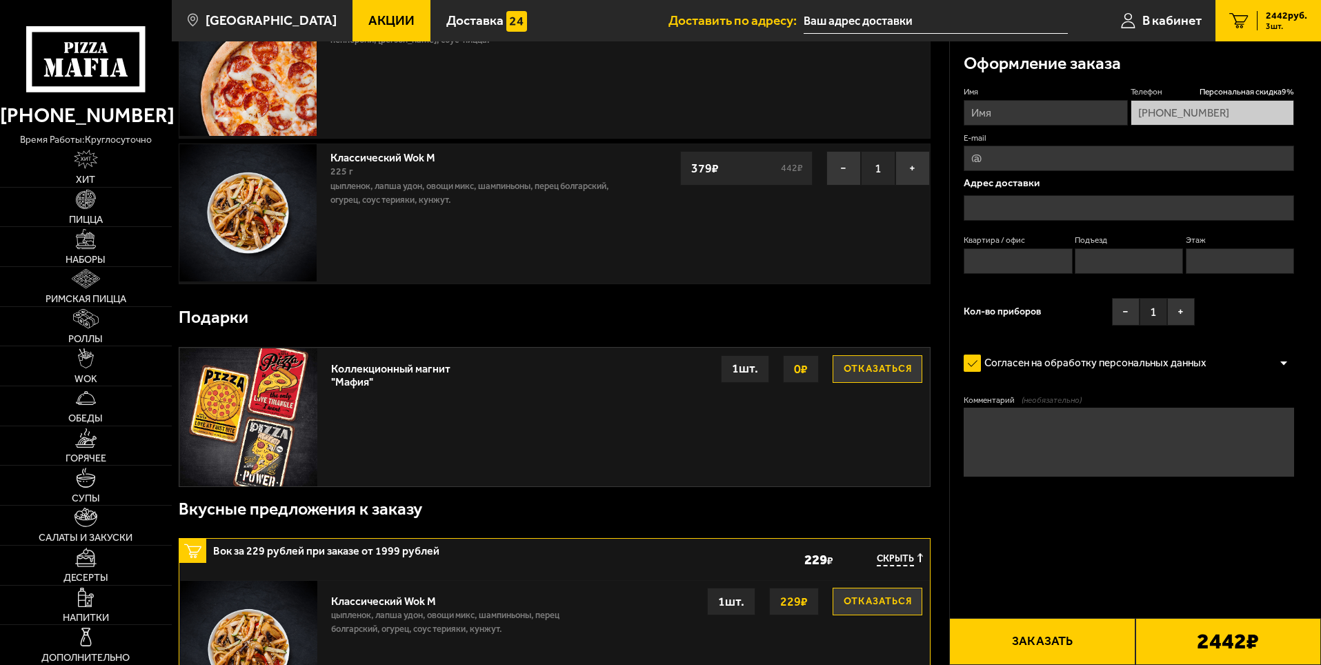
scroll to position [0, 0]
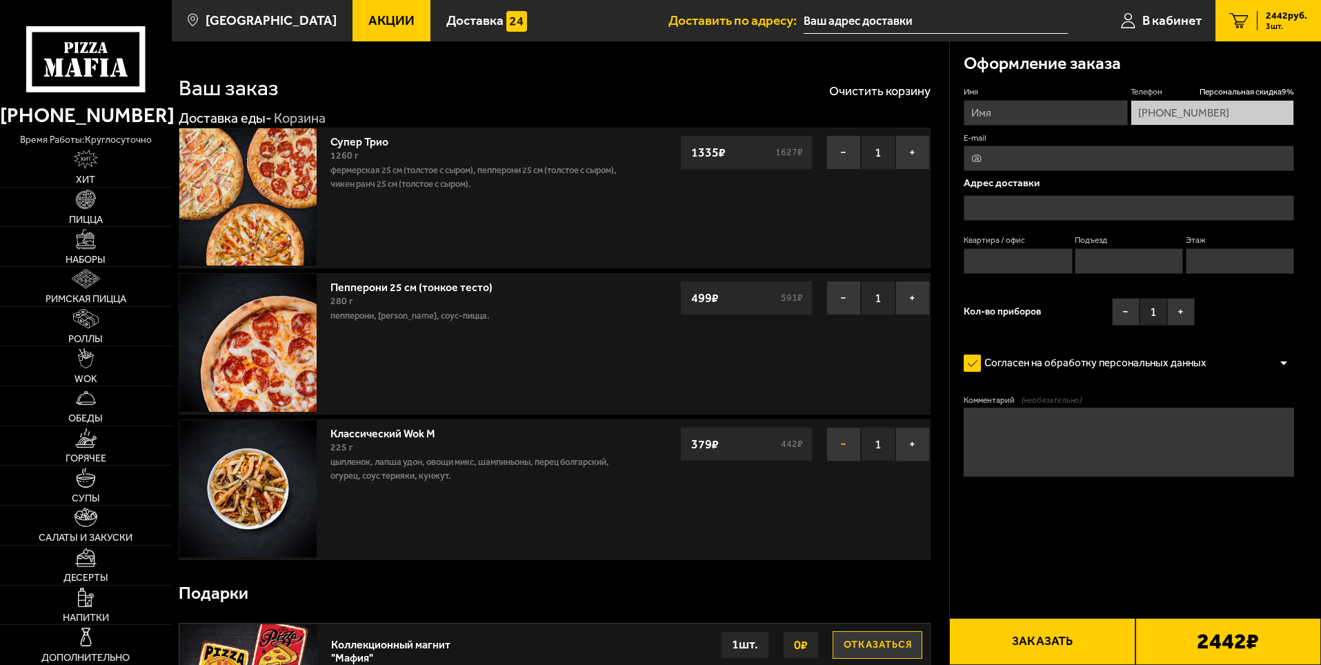
click at [846, 439] on button "−" at bounding box center [843, 444] width 34 height 34
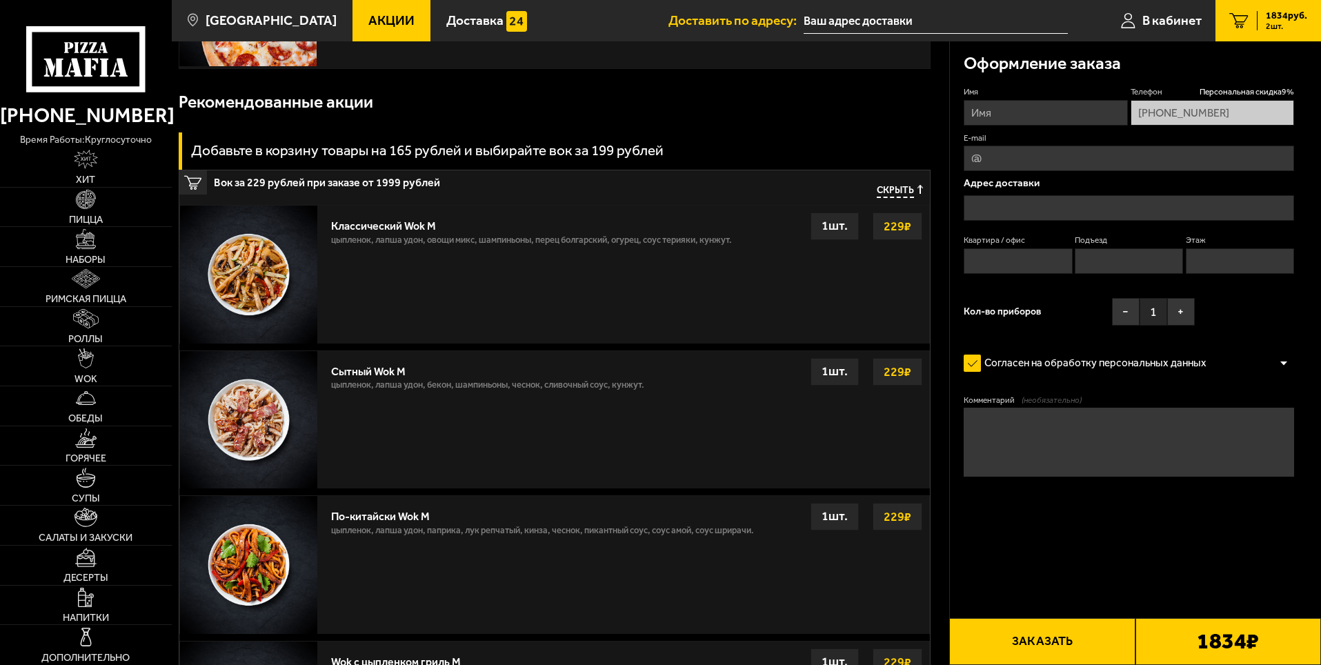
scroll to position [345, 0]
click at [81, 595] on img at bounding box center [85, 597] width 15 height 19
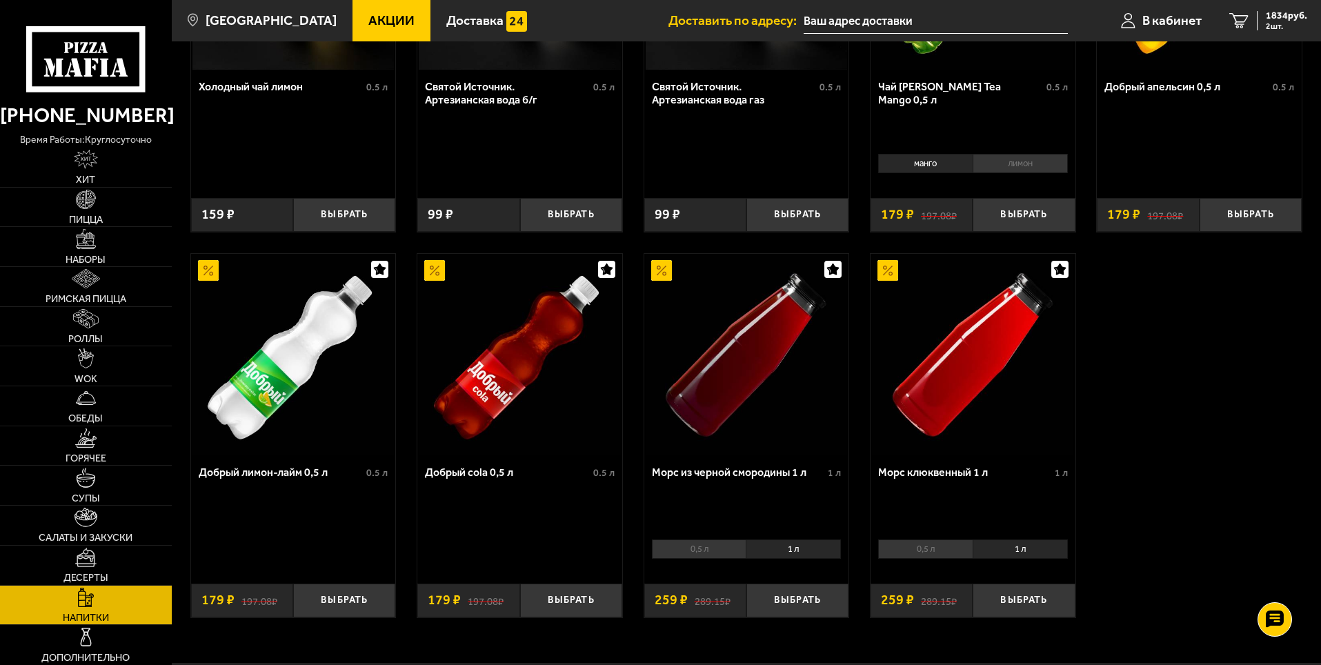
scroll to position [621, 0]
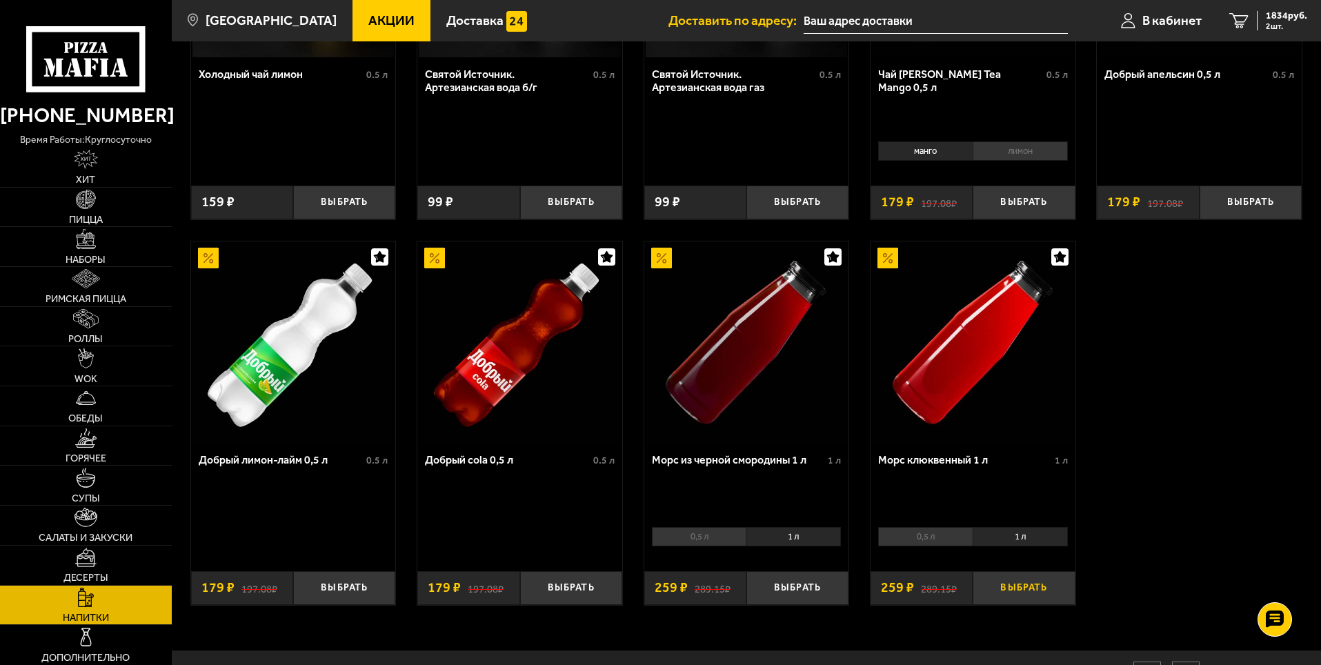
click at [1026, 586] on button "Выбрать" at bounding box center [1023, 588] width 102 height 34
click at [1275, 8] on link "3 2093 руб. 3 шт." at bounding box center [1268, 20] width 106 height 41
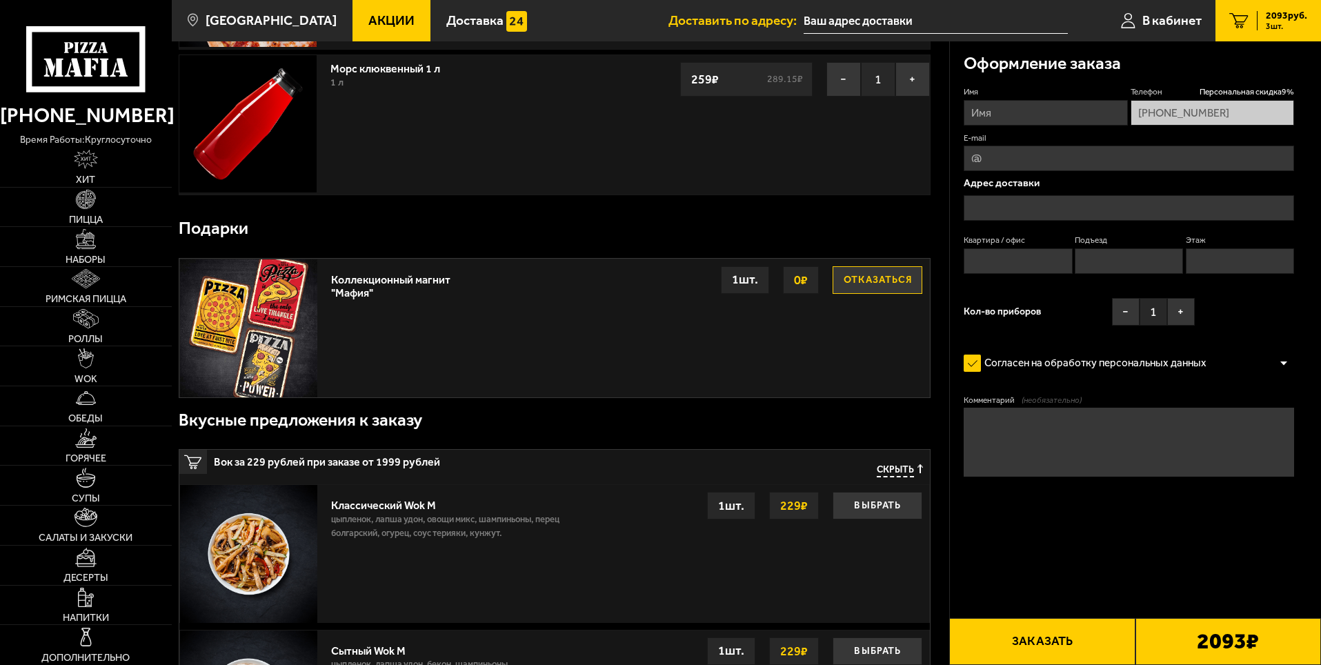
scroll to position [483, 0]
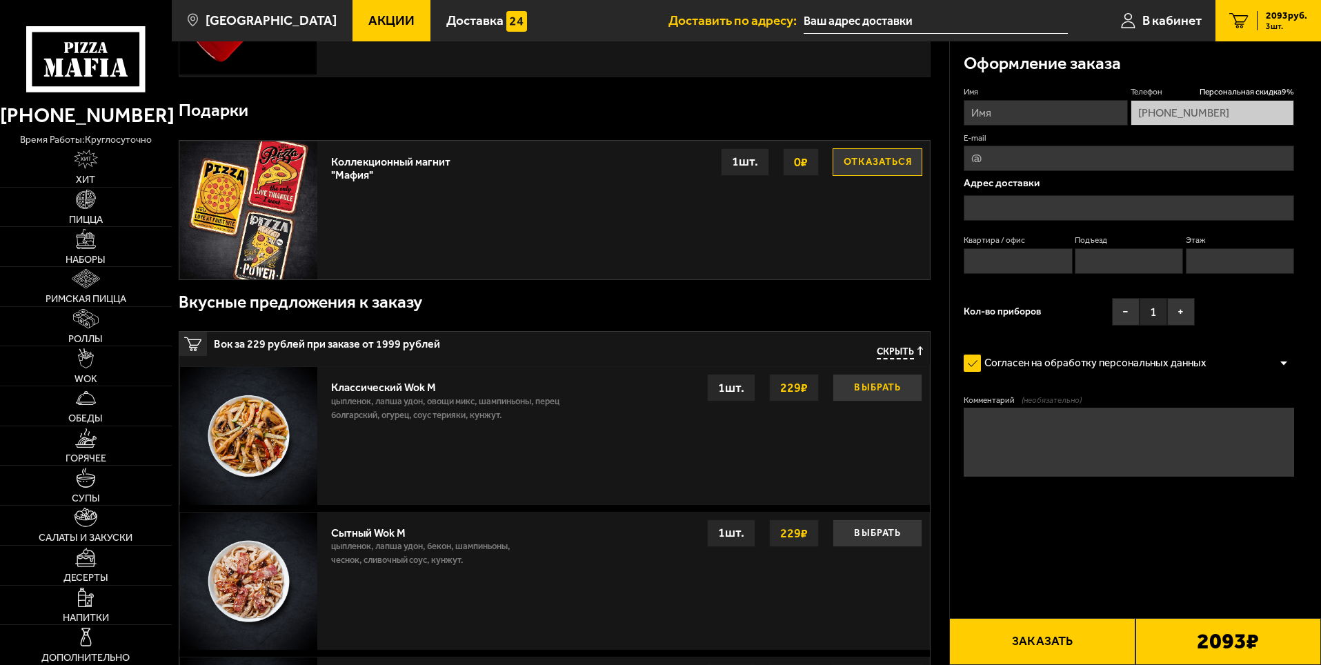
click at [870, 390] on button "Выбрать" at bounding box center [877, 388] width 90 height 28
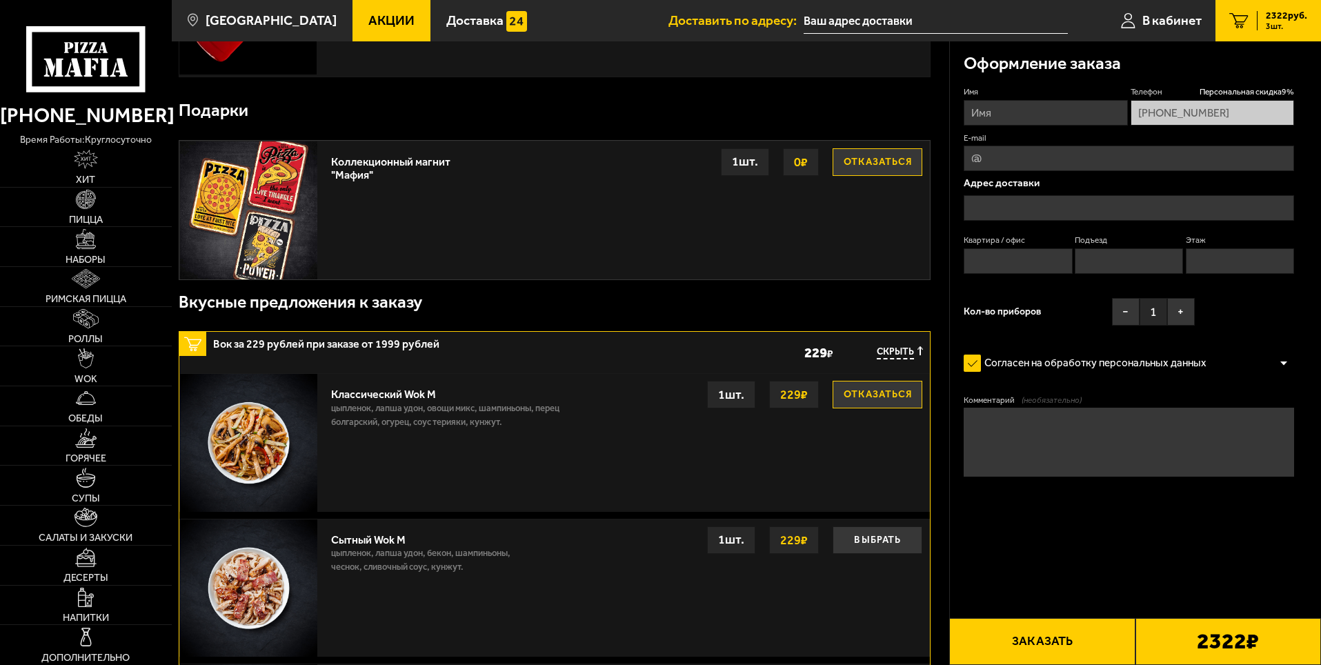
click at [990, 114] on input "Имя" at bounding box center [1044, 113] width 163 height 26
type input "[PERSON_NAME]"
type input "[EMAIL_ADDRESS][DOMAIN_NAME]"
click at [972, 207] on input "text" at bounding box center [1128, 208] width 330 height 26
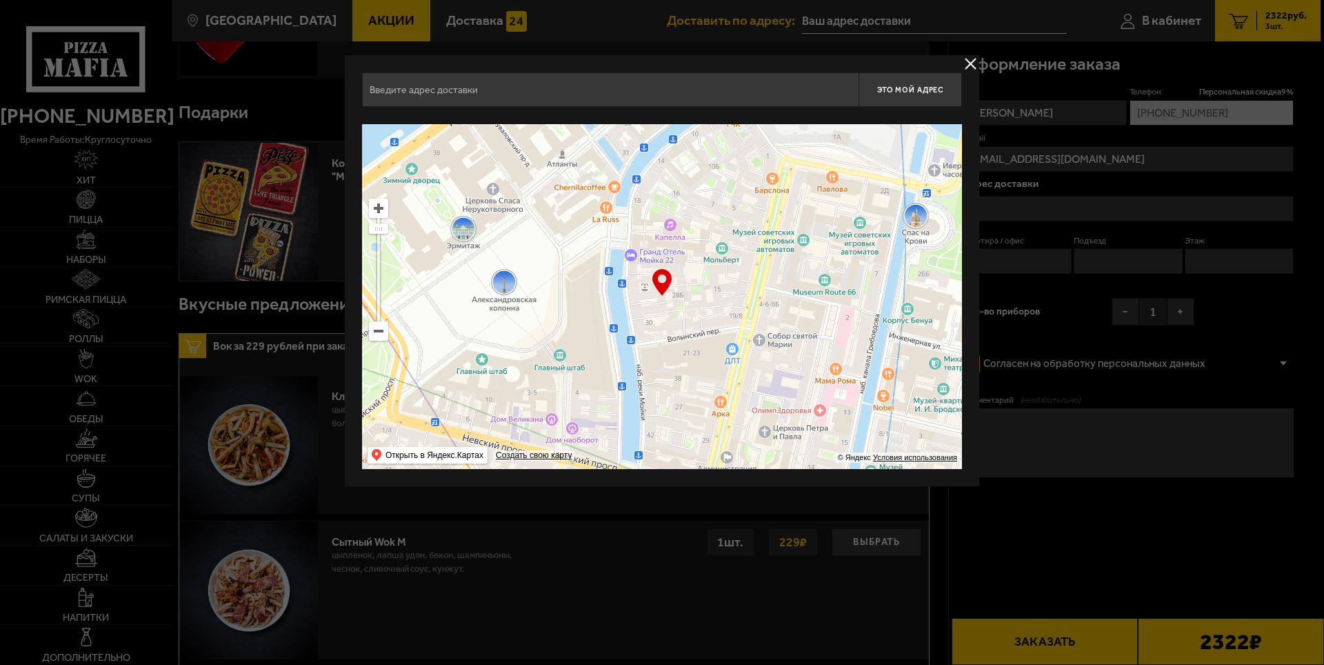
drag, startPoint x: 748, startPoint y: 299, endPoint x: 606, endPoint y: 301, distance: 142.1
click at [606, 301] on ymaps at bounding box center [662, 296] width 600 height 345
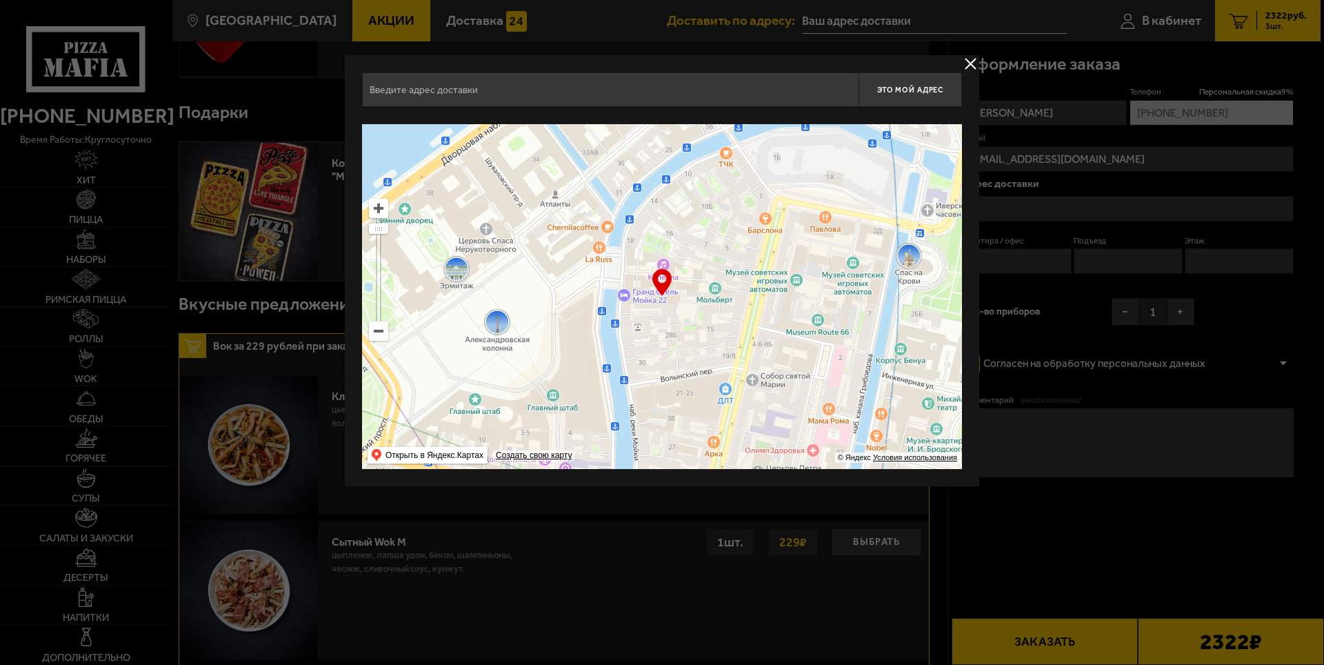
type input "[STREET_ADDRESS]"
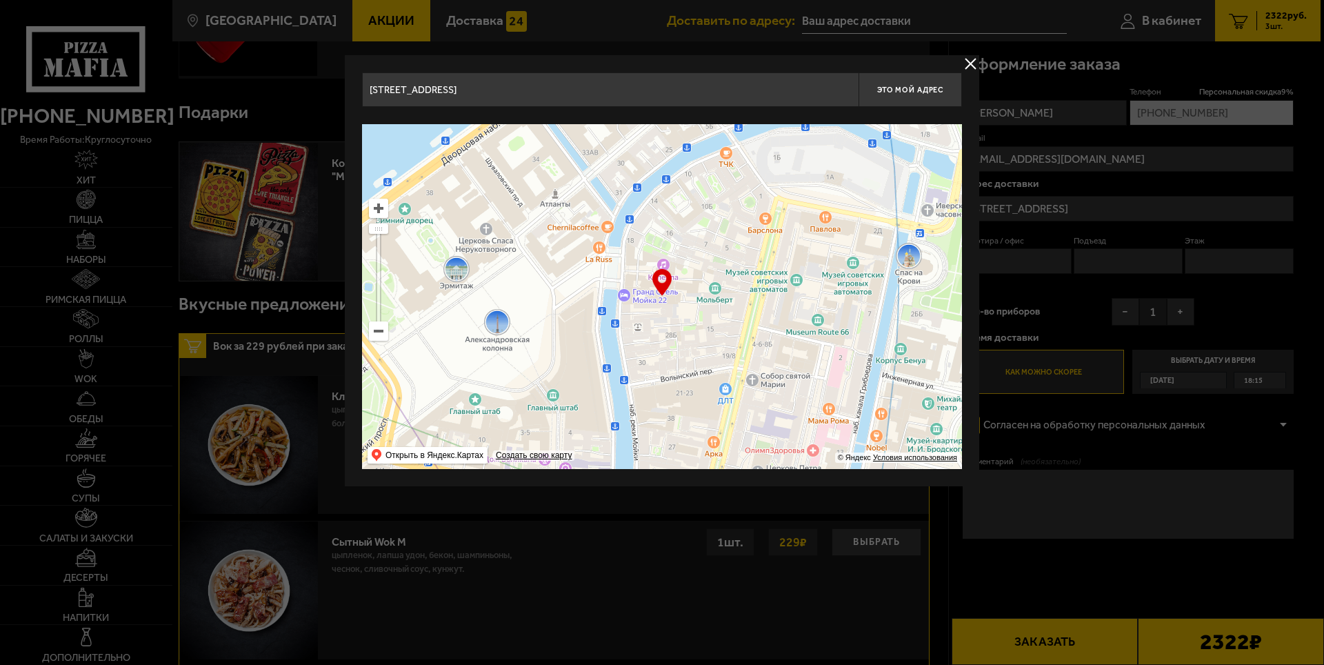
click at [783, 90] on input "[STREET_ADDRESS]" at bounding box center [610, 89] width 497 height 34
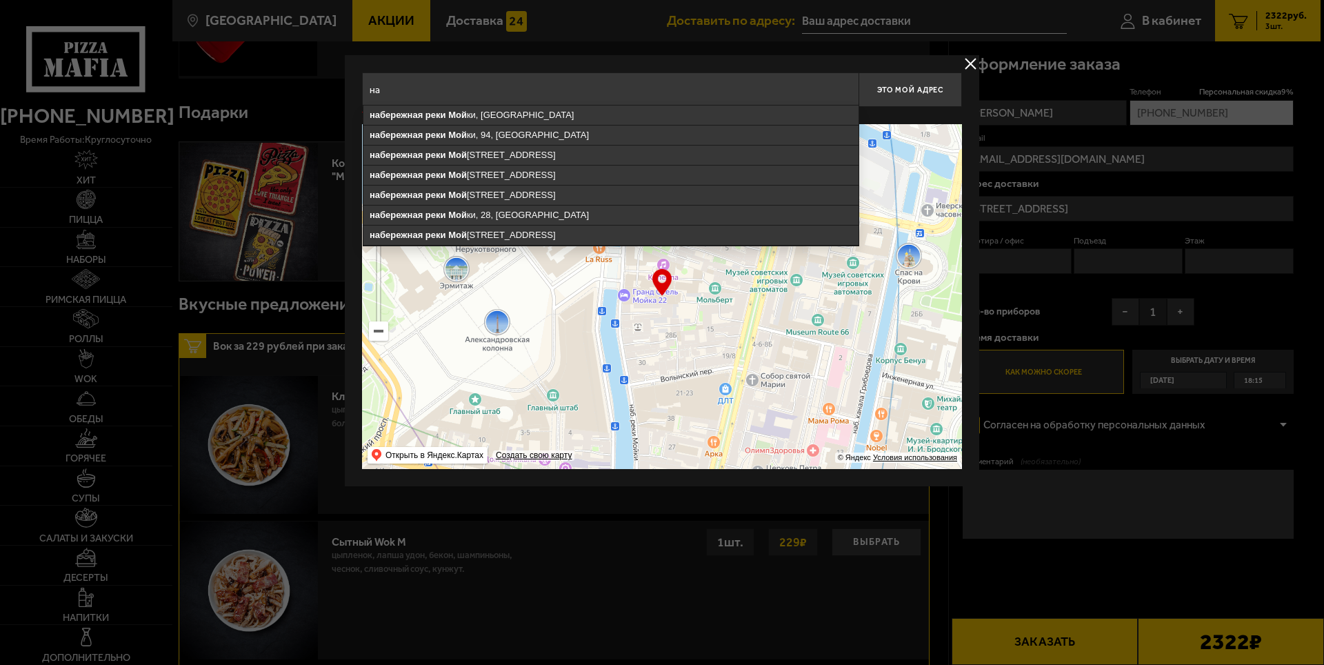
type input "н"
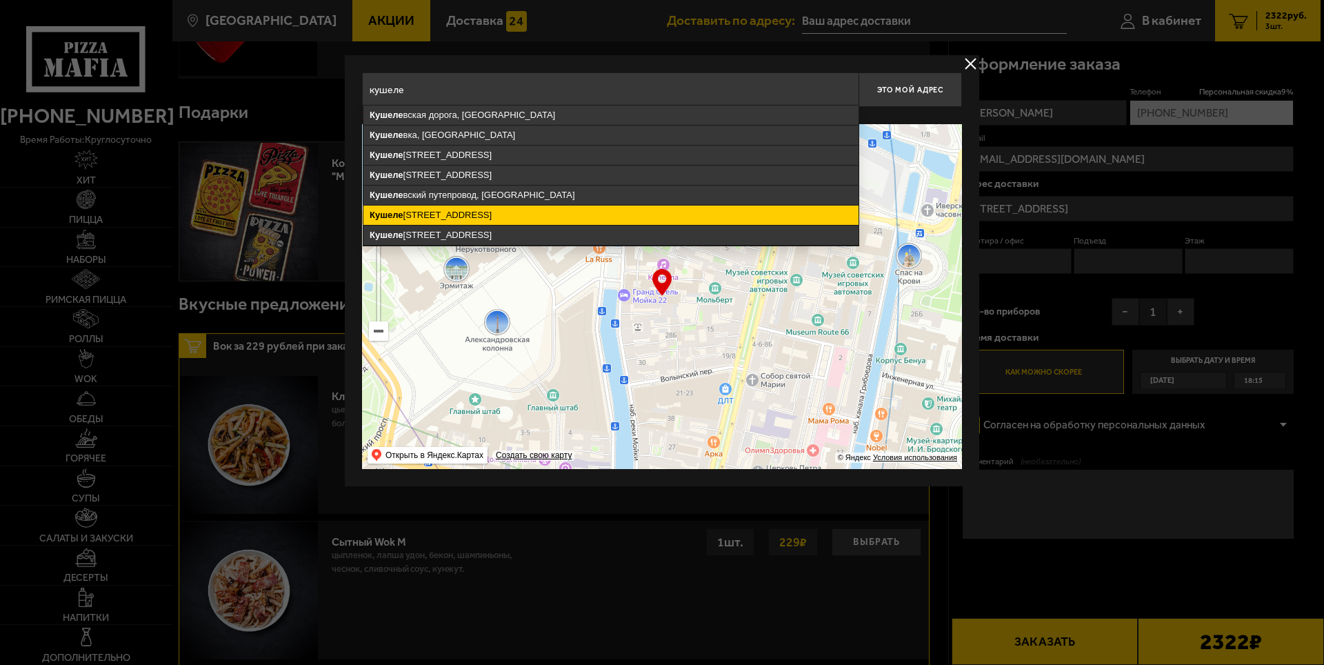
click at [555, 210] on ymaps "[STREET_ADDRESS]" at bounding box center [610, 215] width 495 height 19
type input "[STREET_ADDRESS]"
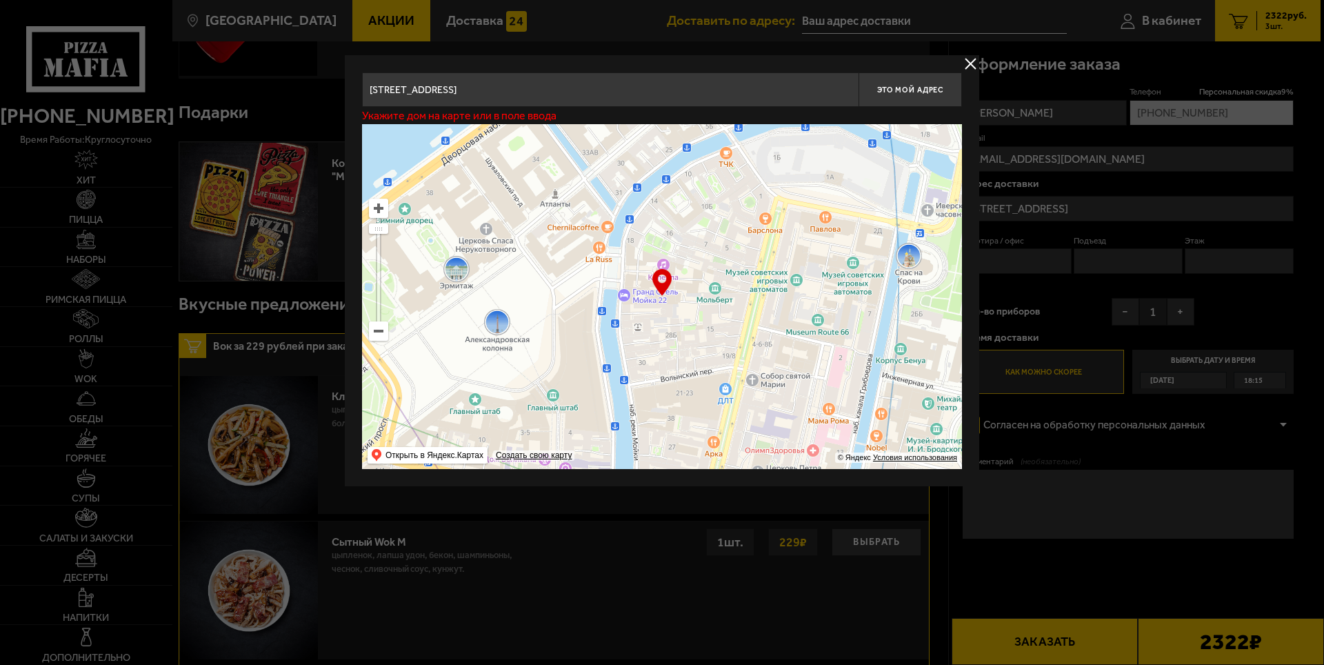
type input "[STREET_ADDRESS]"
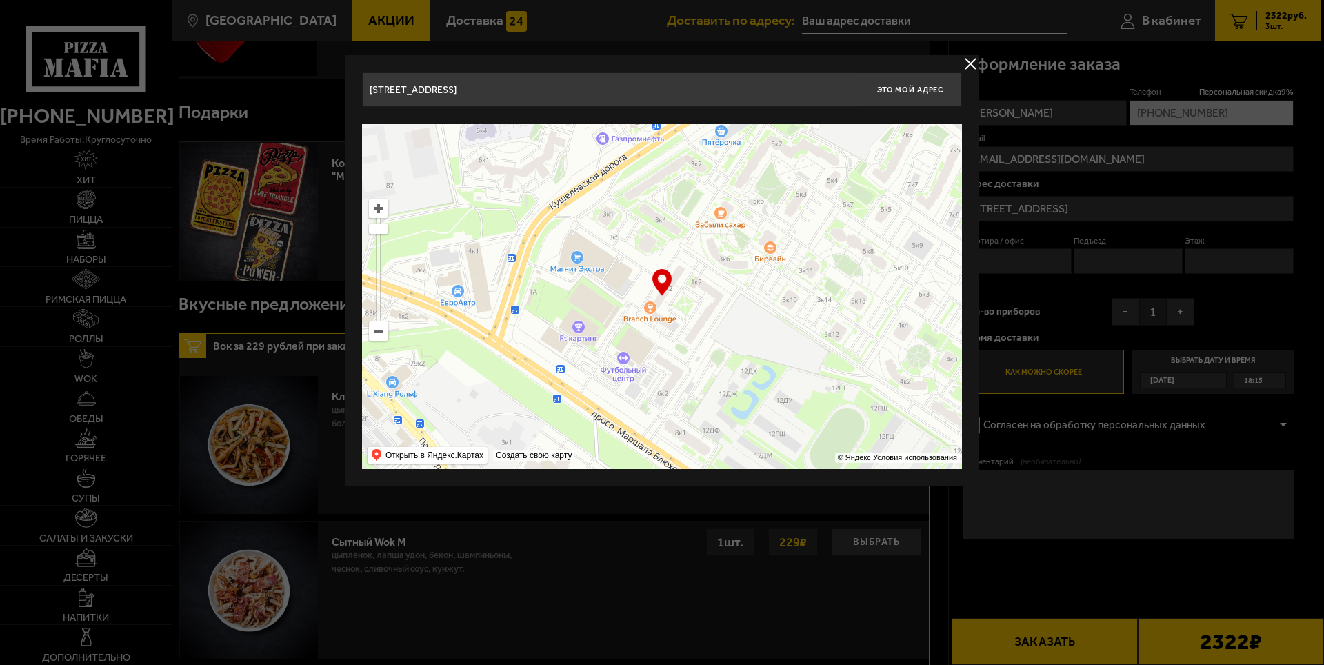
click at [661, 275] on div "… © Яндекс Условия использования Открыть в Яндекс.Картах Создать свою карту" at bounding box center [662, 296] width 600 height 345
click at [915, 80] on button "Это мой адрес" at bounding box center [910, 89] width 103 height 34
type input "[STREET_ADDRESS]"
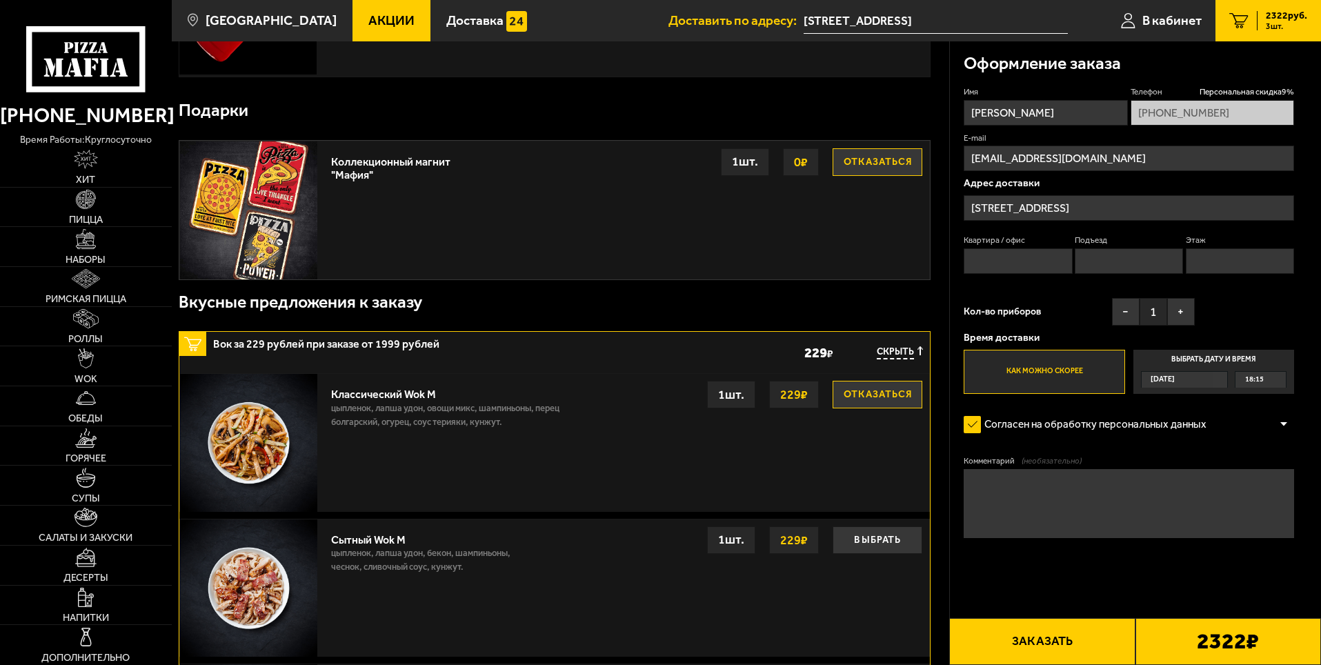
click at [1023, 260] on input "Квартира / офис" at bounding box center [1017, 261] width 108 height 26
type input "578"
click at [1106, 259] on input "Подъезд" at bounding box center [1128, 261] width 108 height 26
type input "6"
click at [1231, 259] on input "Этаж" at bounding box center [1240, 261] width 108 height 26
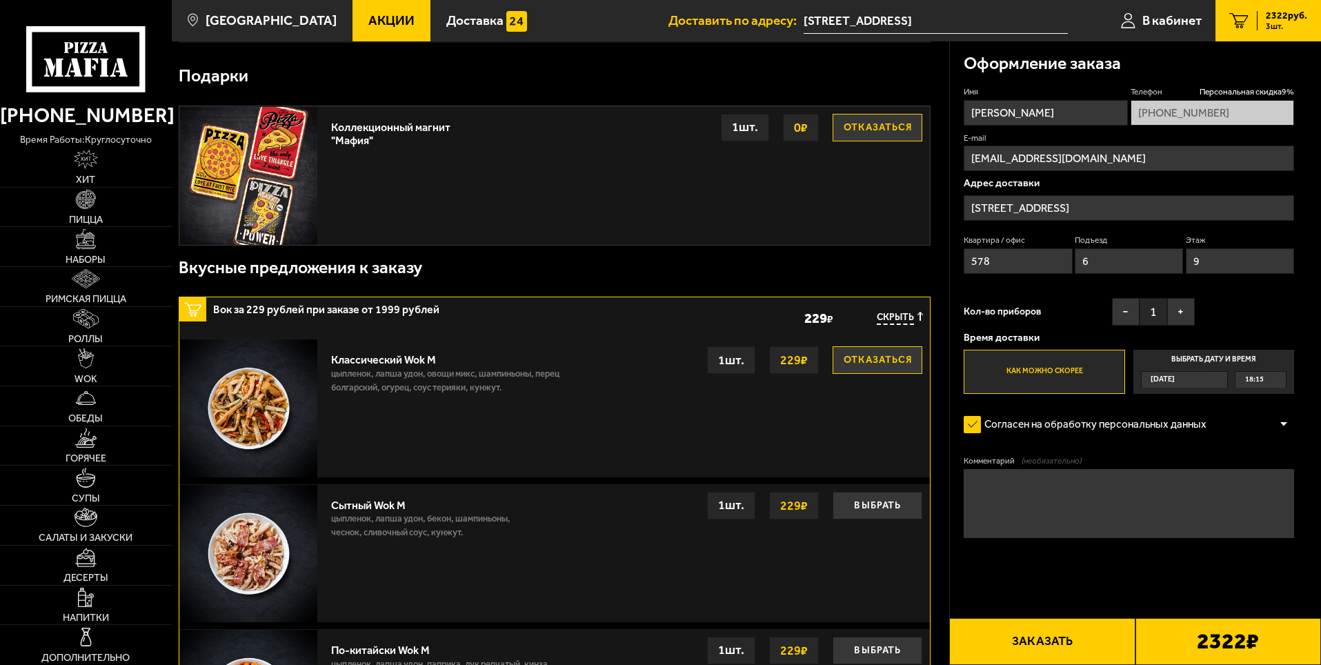
scroll to position [552, 0]
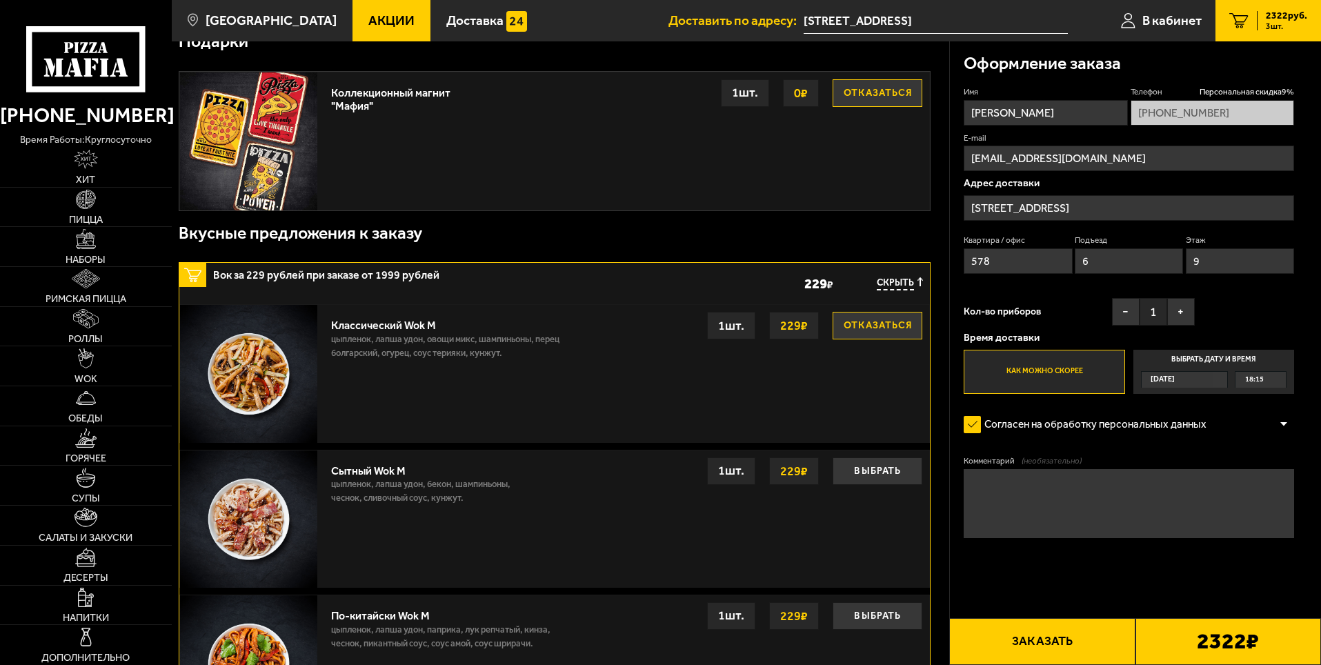
type input "9"
click at [1174, 379] on span "[DATE]" at bounding box center [1162, 380] width 24 height 16
click at [0, 0] on input "Выбрать дату и время [DATE] 18:15" at bounding box center [0, 0] width 0 height 0
click at [1174, 380] on span "[DATE]" at bounding box center [1162, 380] width 24 height 16
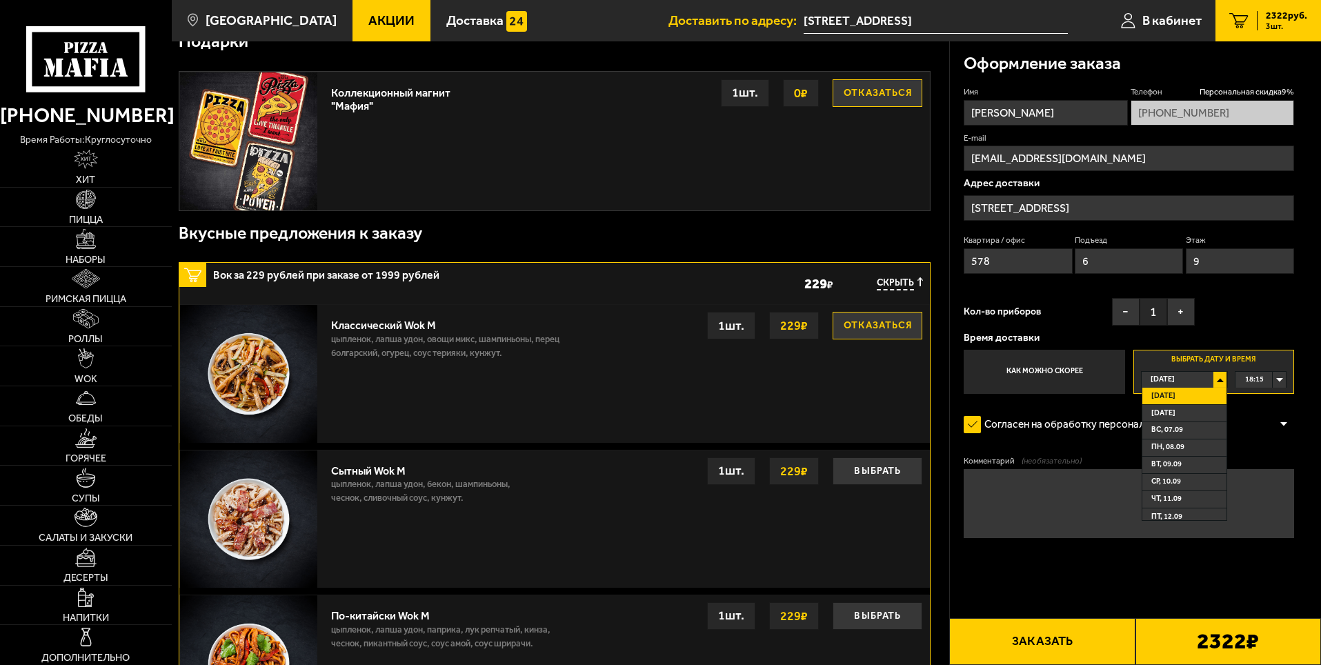
click at [1278, 378] on div "18:15" at bounding box center [1260, 380] width 50 height 16
click at [1043, 372] on label "Как можно скорее" at bounding box center [1043, 372] width 161 height 44
click at [0, 0] on input "Как можно скорее" at bounding box center [0, 0] width 0 height 0
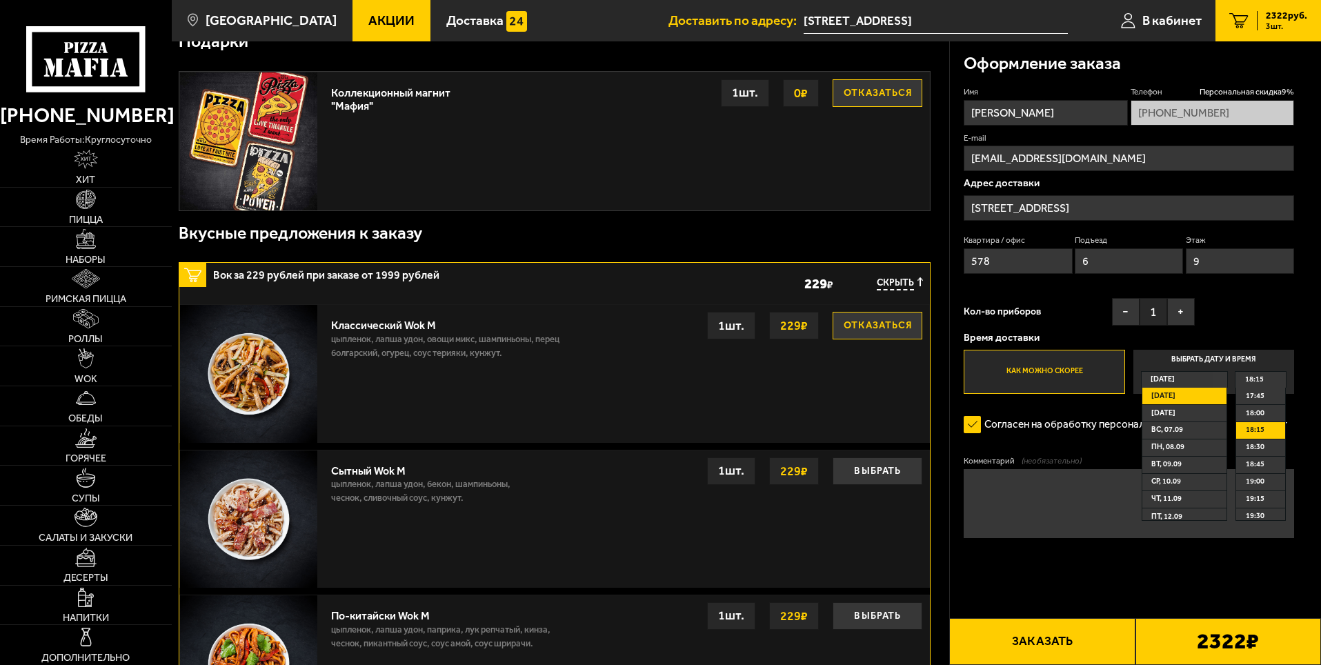
click at [1107, 403] on form "Имя [PERSON_NAME] скидка 9 % [PHONE_NUMBER] E-mail [EMAIL_ADDRESS][DOMAIN_NAME]…" at bounding box center [1128, 352] width 330 height 533
click at [1041, 363] on label "Как можно скорее" at bounding box center [1043, 372] width 161 height 44
click at [0, 0] on input "Как можно скорее" at bounding box center [0, 0] width 0 height 0
click at [1129, 453] on form "Имя [PERSON_NAME] скидка 9 % [PHONE_NUMBER] E-mail [EMAIL_ADDRESS][DOMAIN_NAME]…" at bounding box center [1128, 352] width 330 height 533
click at [1190, 374] on div "[DATE]" at bounding box center [1177, 380] width 72 height 16
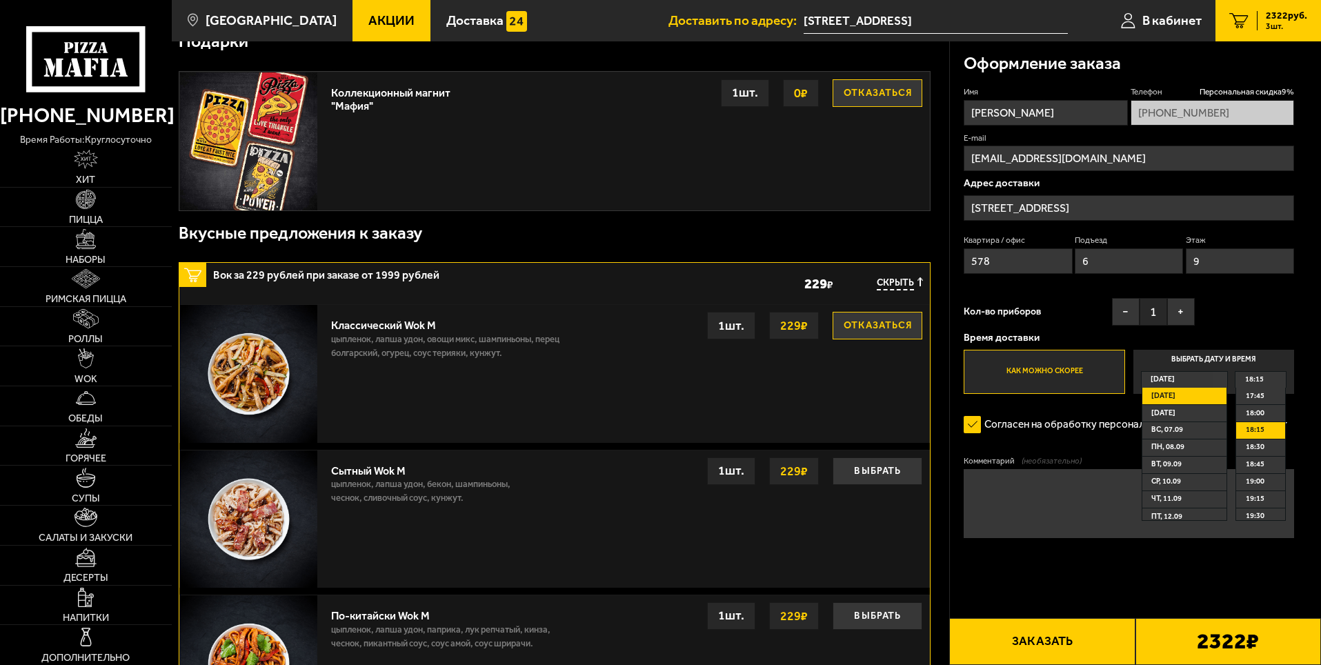
click at [0, 0] on input "Выбрать дату и время [DATE] [DATE] [DATE] вс, 07.09 пн, 08.09 вт, 09.09 ср, 10.…" at bounding box center [0, 0] width 0 height 0
click at [1175, 397] on span "[DATE]" at bounding box center [1163, 396] width 24 height 16
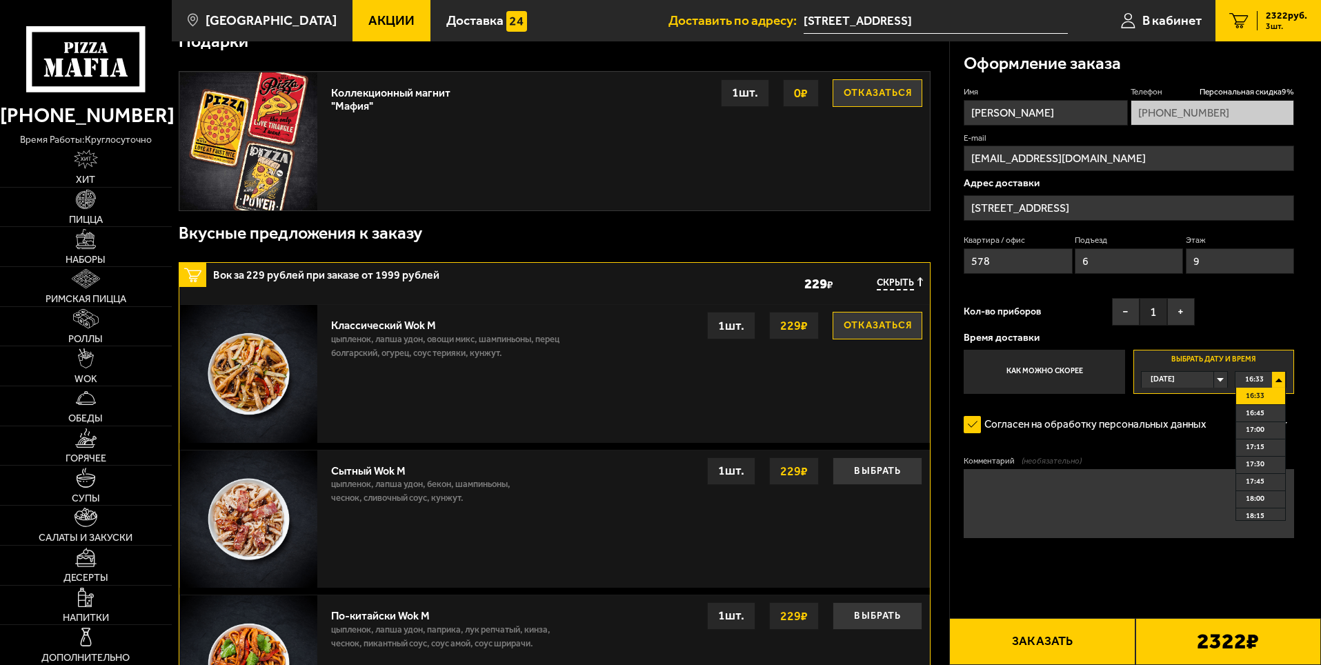
click at [1037, 371] on label "Как можно скорее" at bounding box center [1043, 372] width 161 height 44
click at [0, 0] on input "Как можно скорее" at bounding box center [0, 0] width 0 height 0
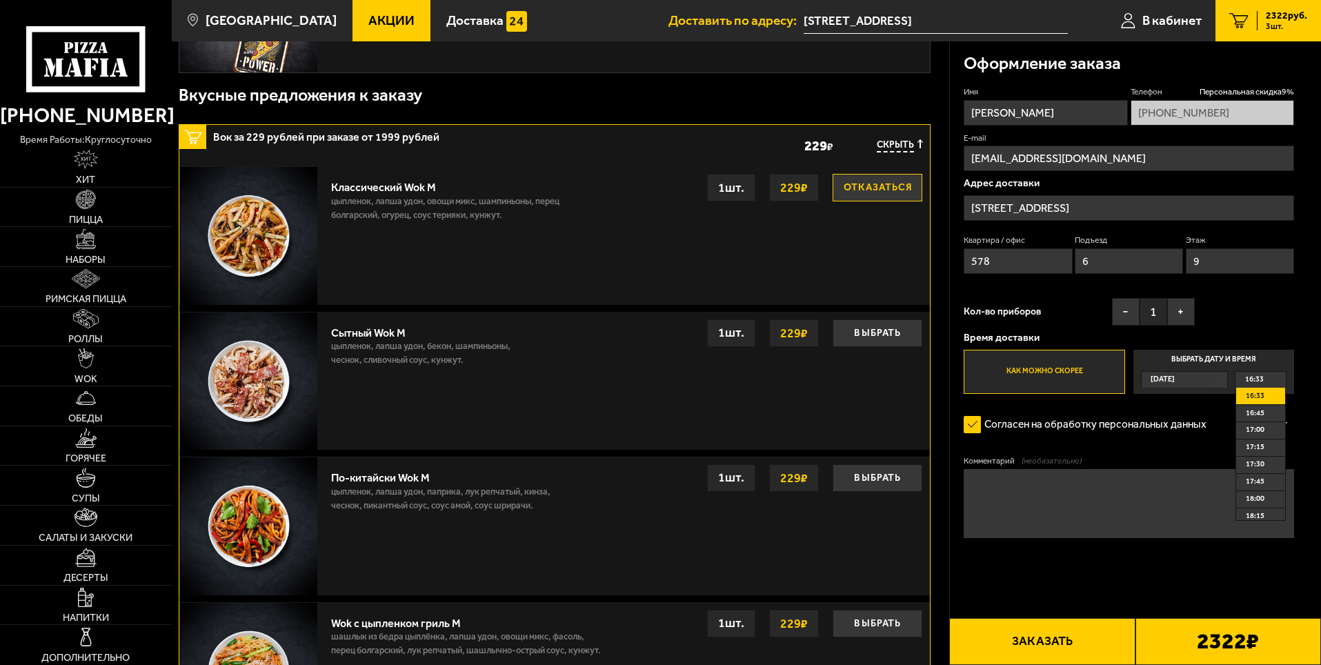
click at [1035, 632] on button "Заказать" at bounding box center [1042, 641] width 186 height 47
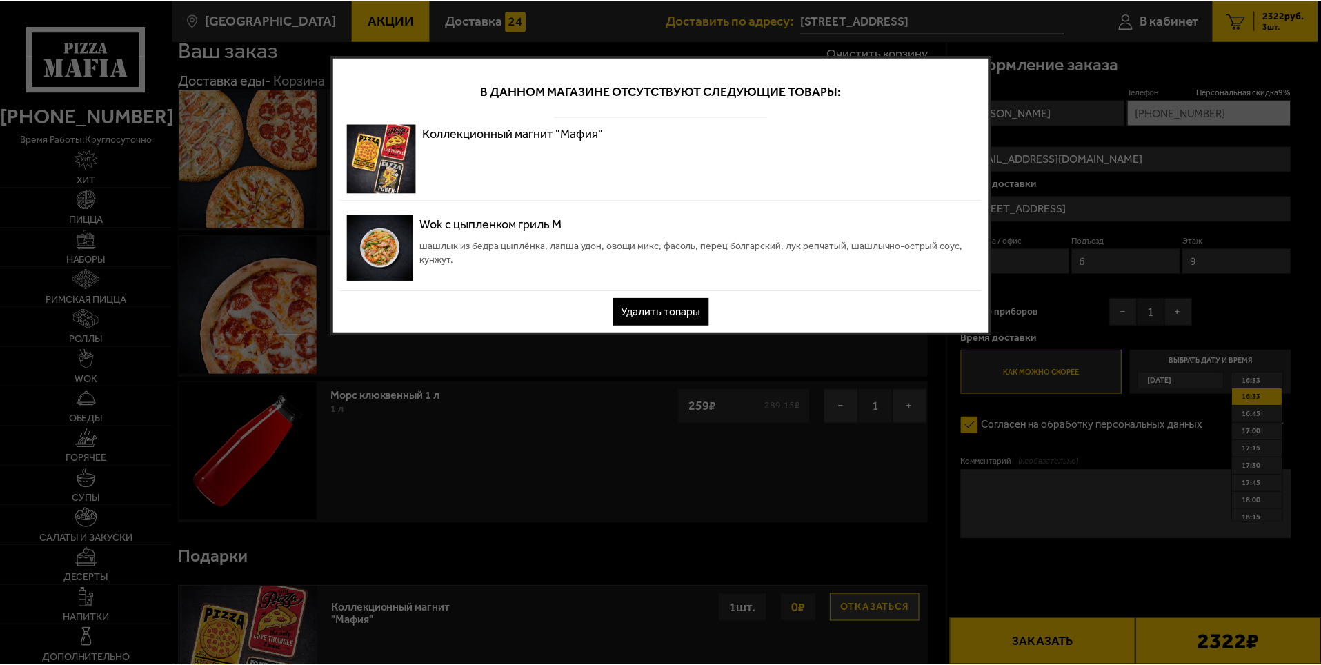
scroll to position [0, 0]
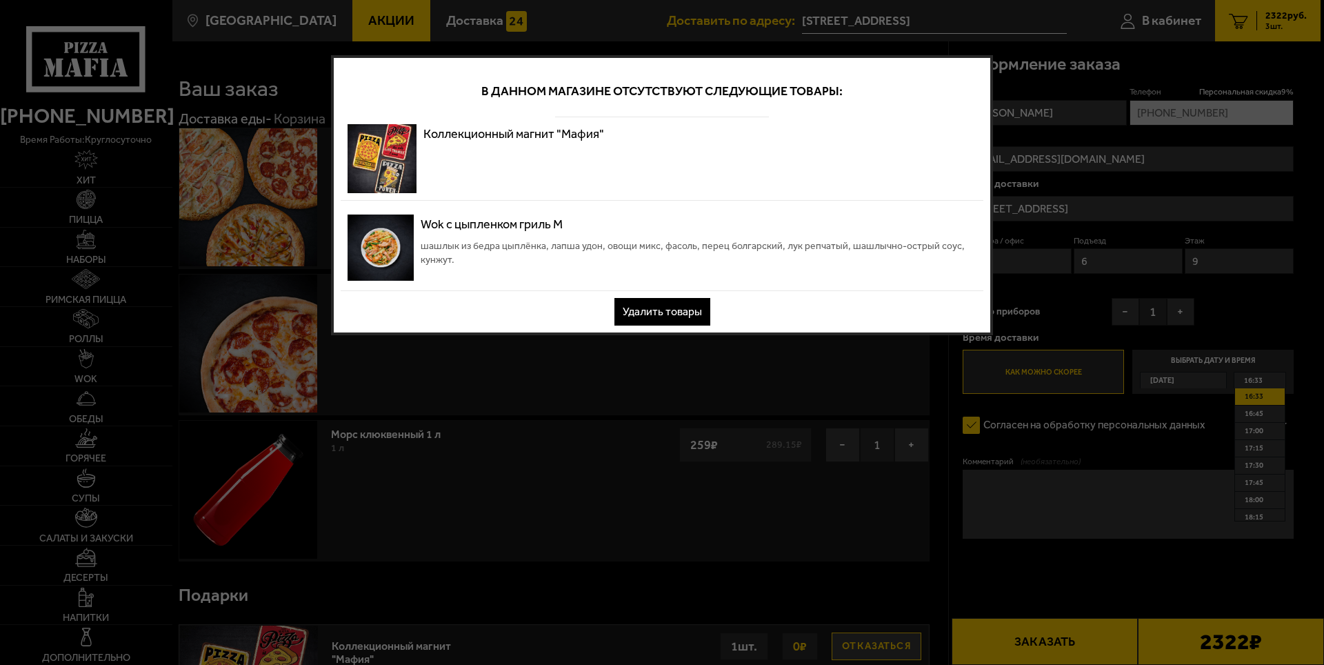
click at [663, 307] on button "Удалить товары" at bounding box center [662, 312] width 96 height 28
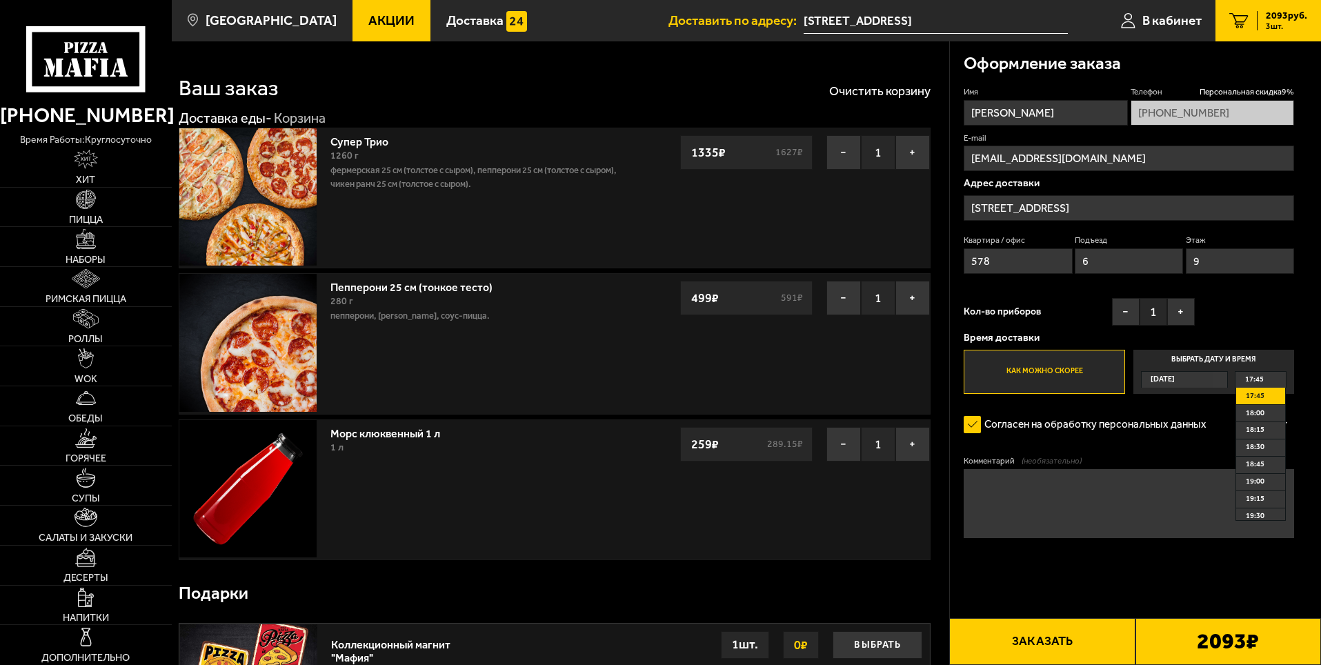
click at [1052, 634] on button "Заказать" at bounding box center [1042, 641] width 186 height 47
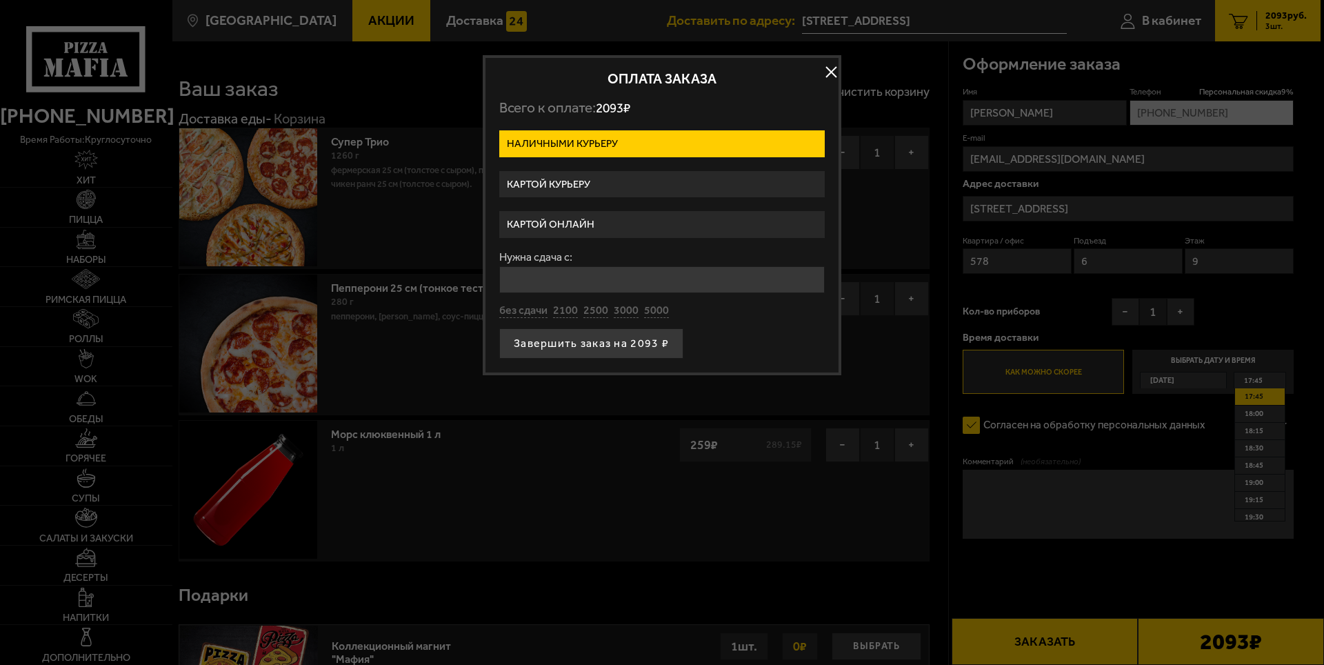
click at [542, 177] on label "Картой курьеру" at bounding box center [662, 184] width 326 height 27
click at [0, 0] on input "Картой курьеру" at bounding box center [0, 0] width 0 height 0
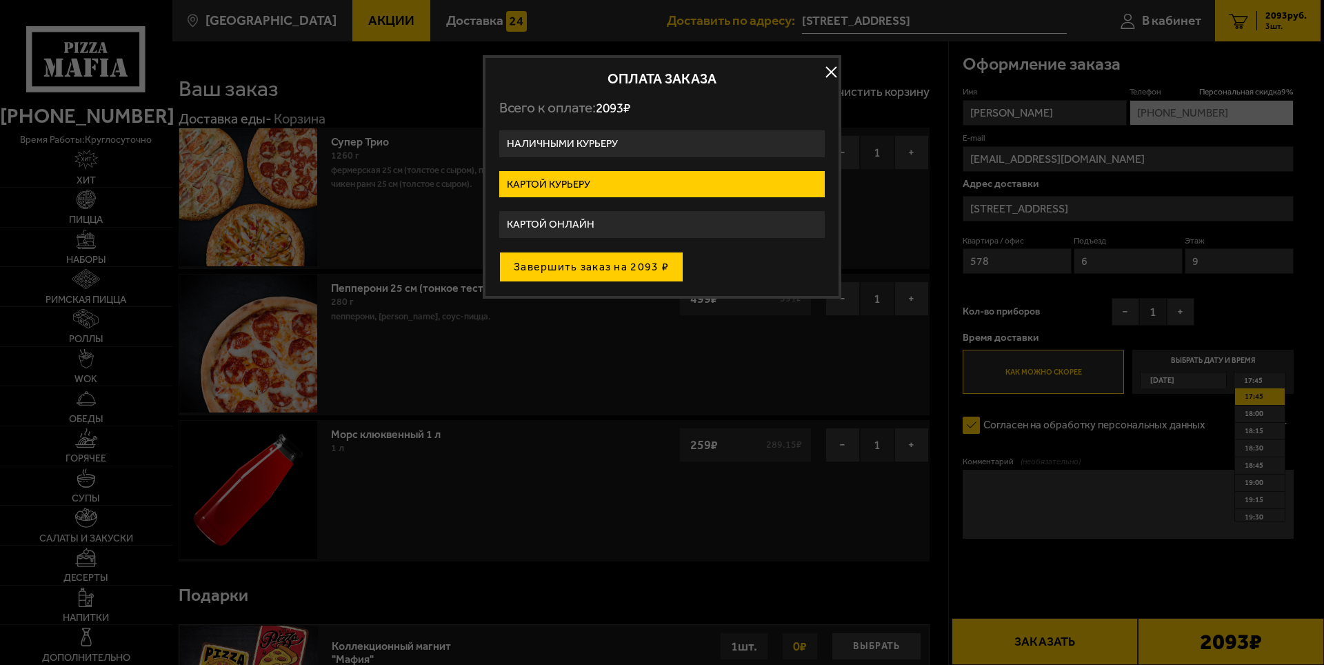
click at [637, 260] on button "Завершить заказ на 2093 ₽" at bounding box center [591, 267] width 184 height 30
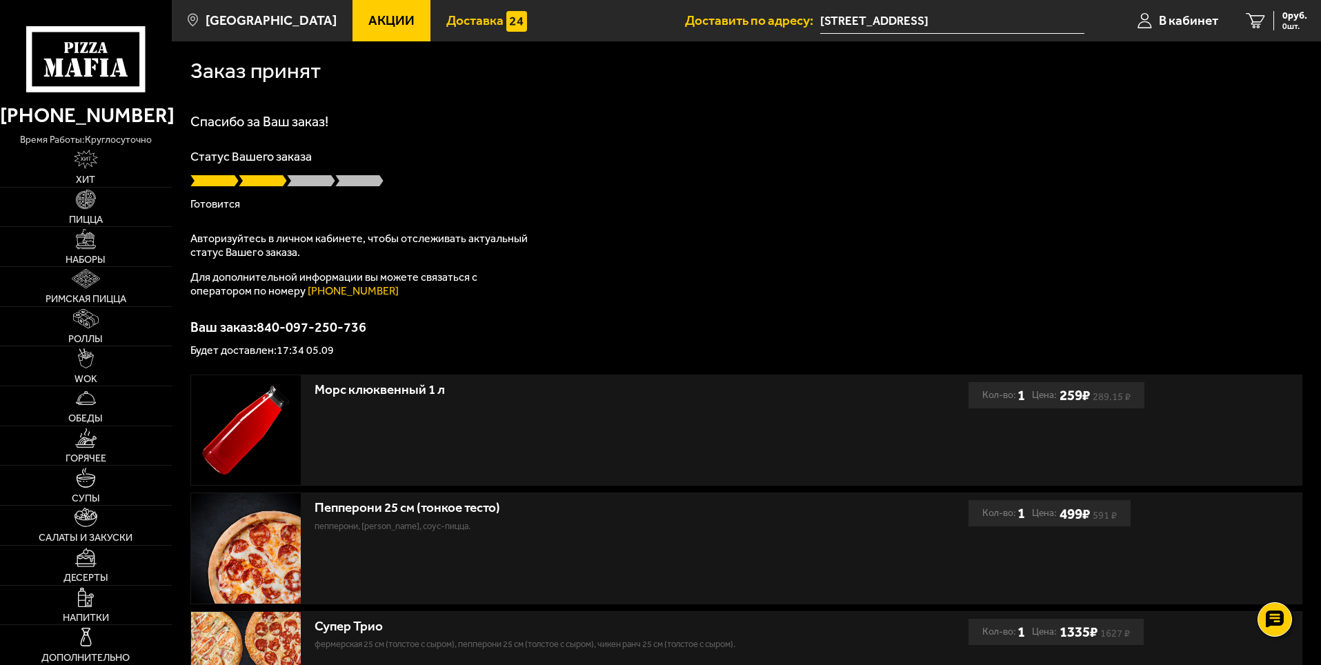
click at [466, 28] on link "Доставка" at bounding box center [486, 20] width 112 height 41
click at [450, 21] on span "Доставка" at bounding box center [474, 20] width 57 height 13
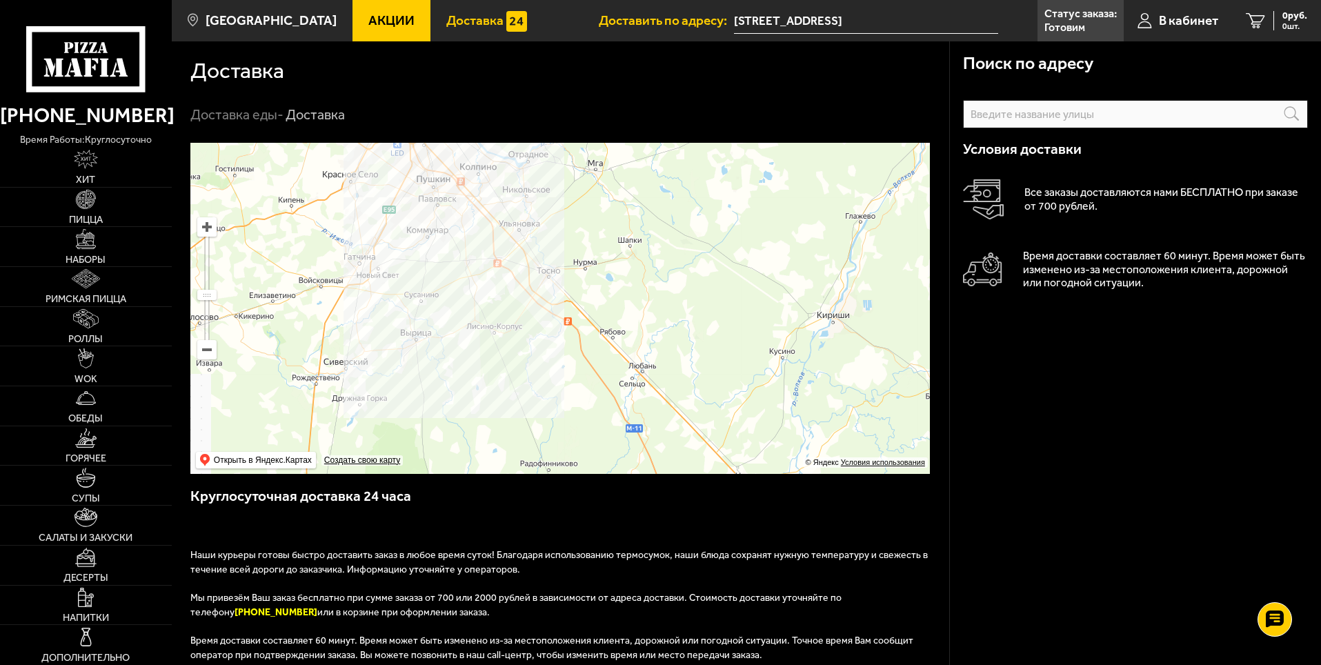
drag, startPoint x: 624, startPoint y: 310, endPoint x: 503, endPoint y: 121, distance: 224.6
click at [503, 112] on section "Доставка Доставка еды - Доставка Поиск по адресу Информация по адресу Условия д…" at bounding box center [746, 498] width 1149 height 914
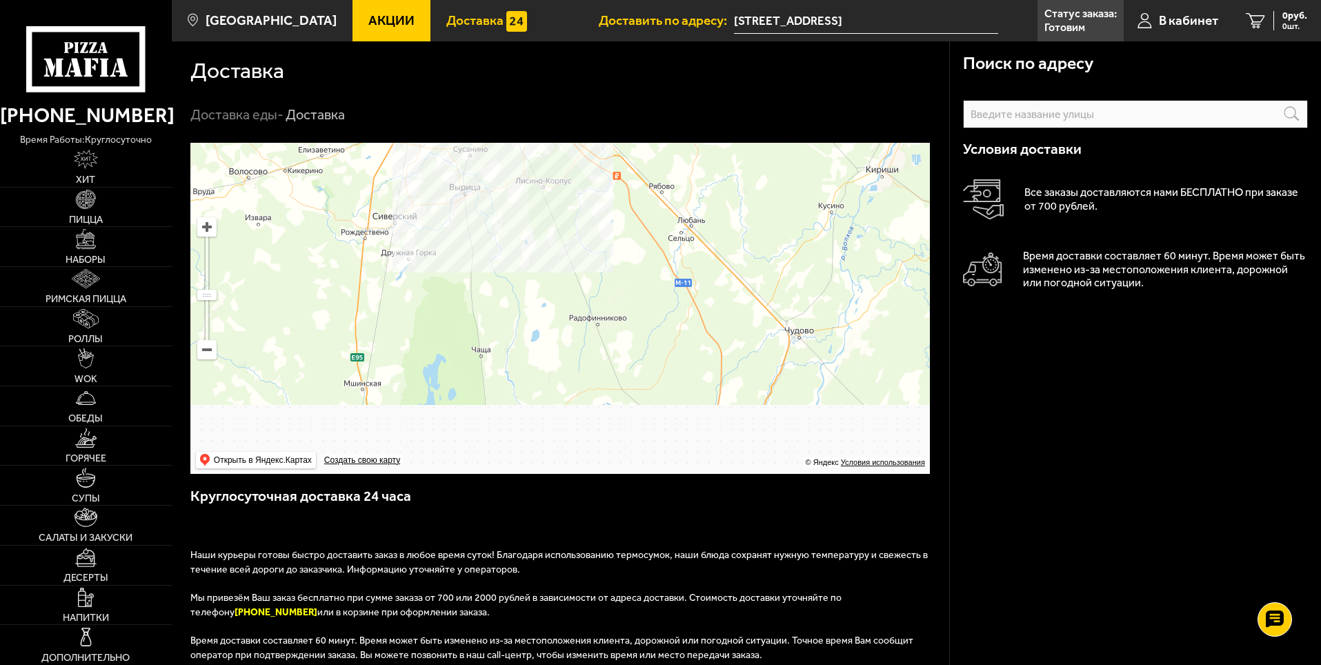
drag, startPoint x: 573, startPoint y: 321, endPoint x: 689, endPoint y: 217, distance: 155.3
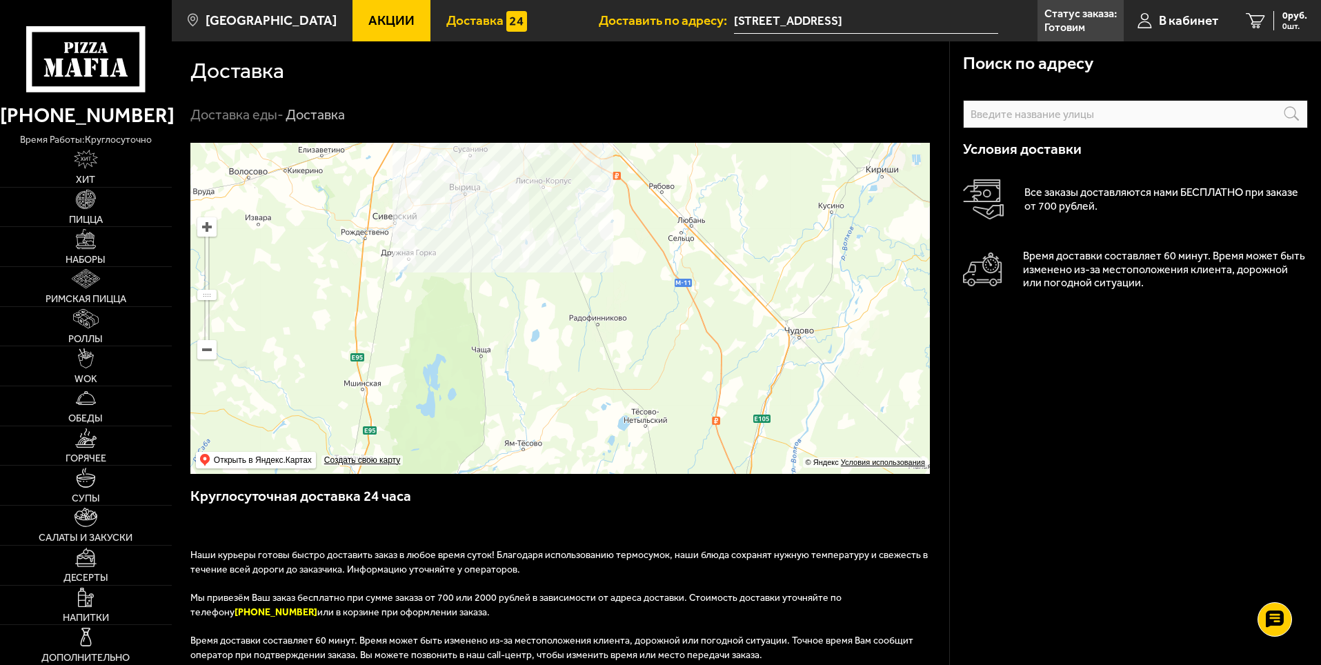
click at [675, 220] on ymaps at bounding box center [559, 308] width 739 height 331
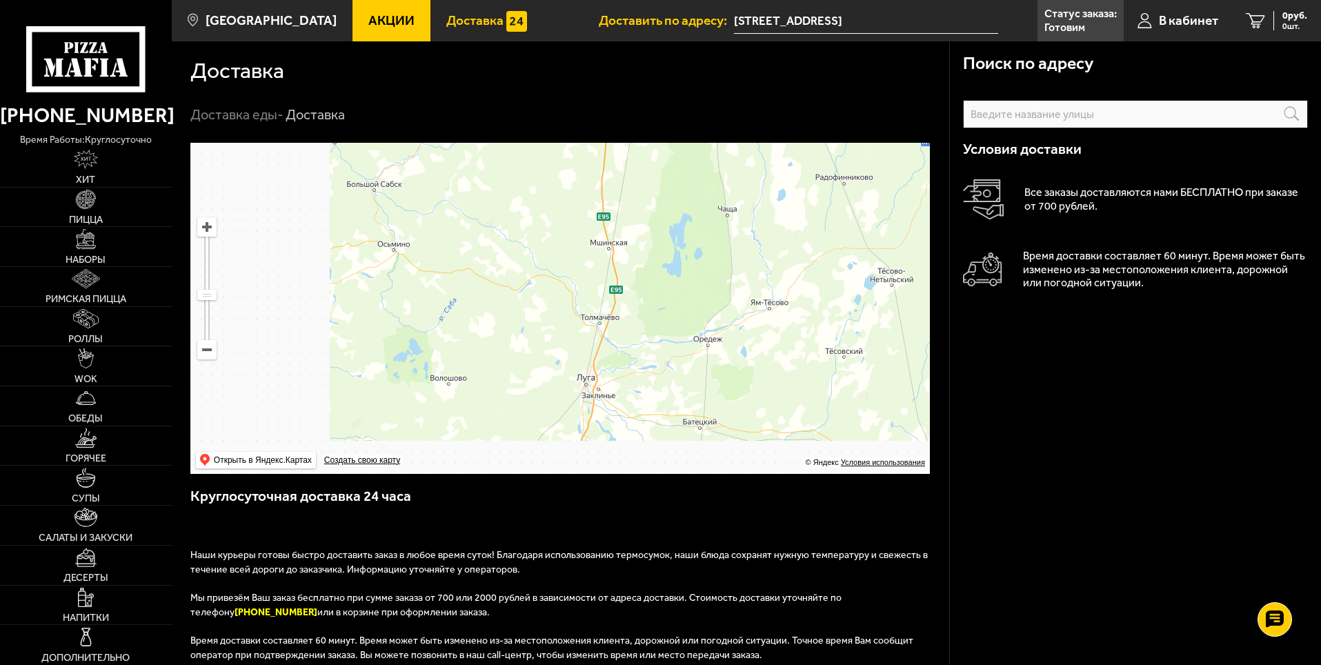
drag, startPoint x: 567, startPoint y: 117, endPoint x: 520, endPoint y: 39, distance: 91.5
click at [521, 39] on main "[GEOGRAPHIC_DATA] Все Акции Доставка Личный кабинет Акции Доставка Доставить по…" at bounding box center [746, 521] width 1149 height 1043
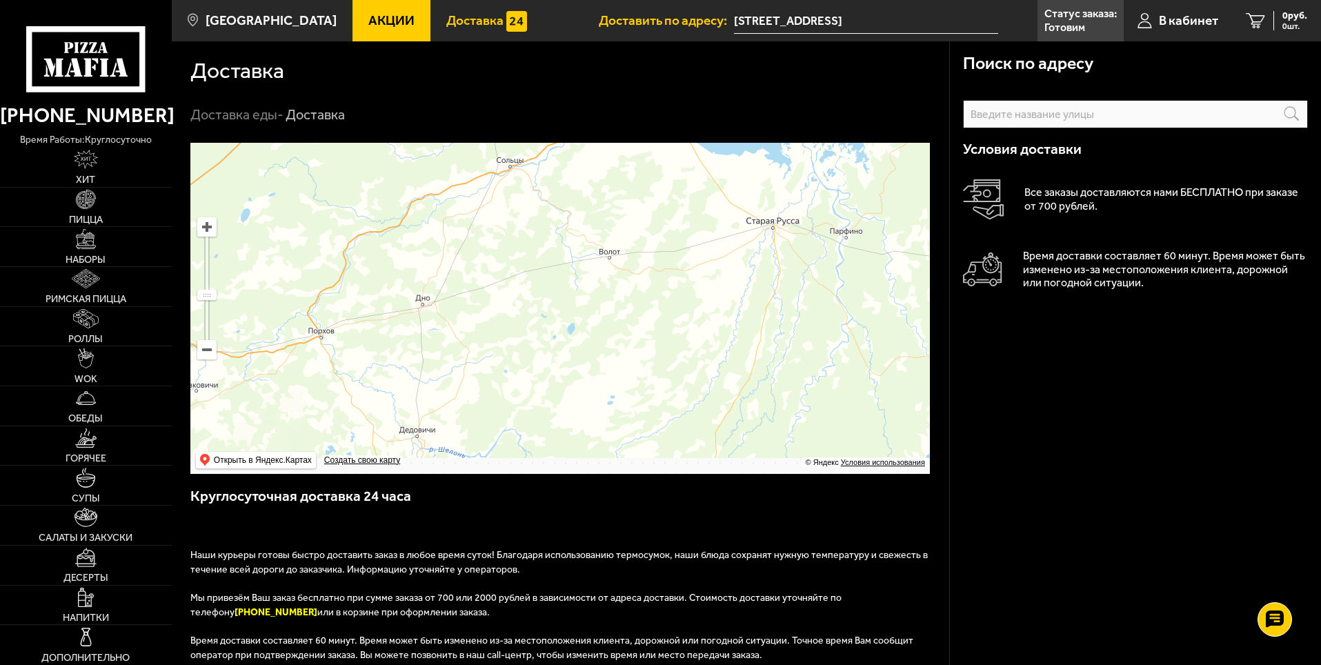
click at [788, 152] on ymaps at bounding box center [559, 308] width 739 height 331
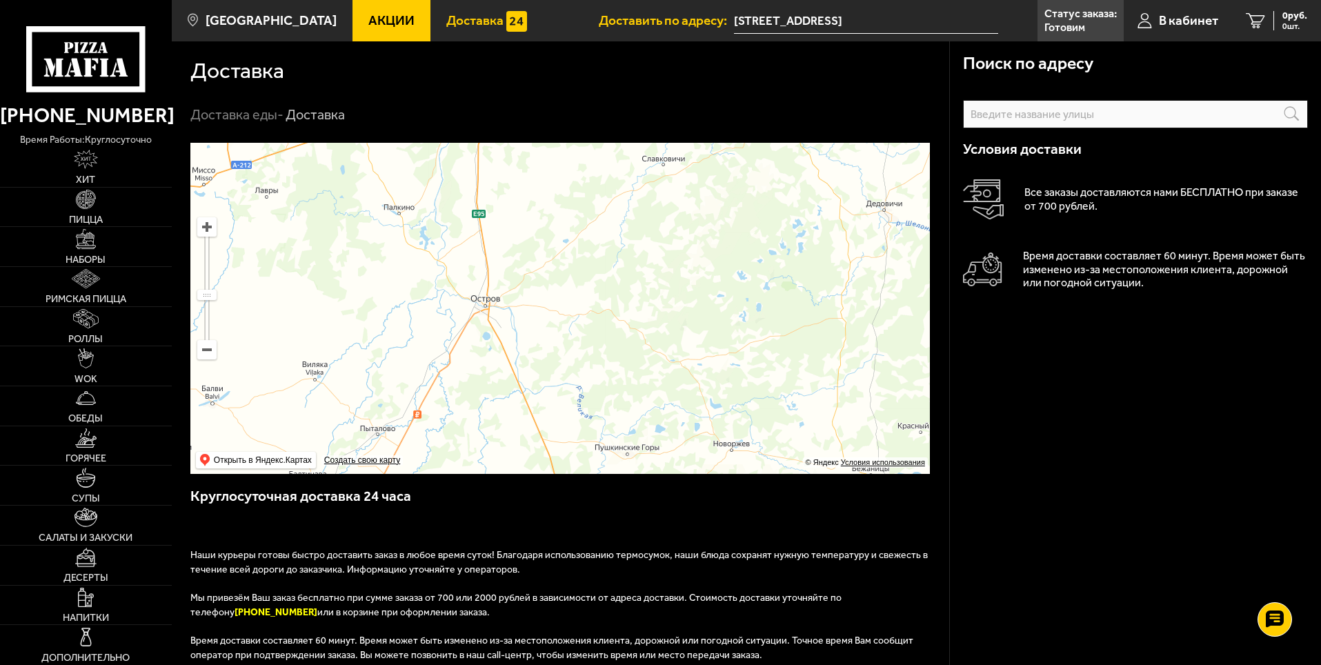
drag, startPoint x: 699, startPoint y: 271, endPoint x: 679, endPoint y: 272, distance: 19.4
click at [706, 240] on ymaps at bounding box center [559, 308] width 739 height 331
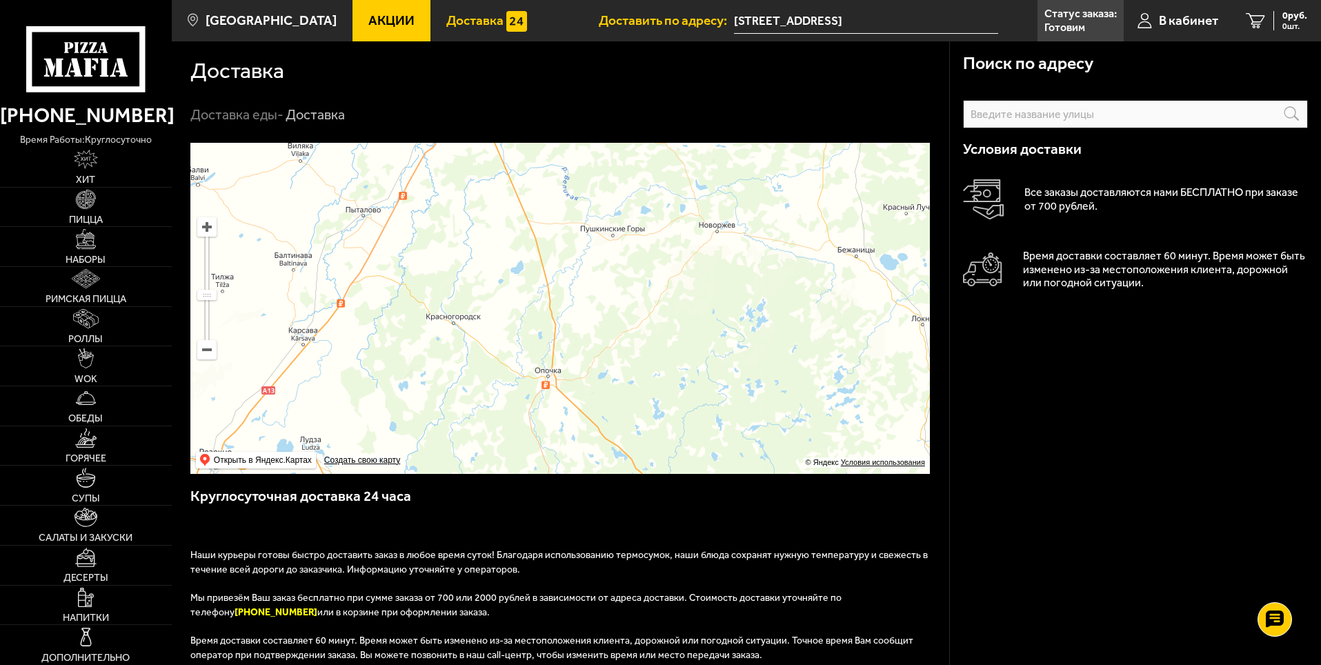
click at [699, 237] on ymaps at bounding box center [559, 308] width 739 height 331
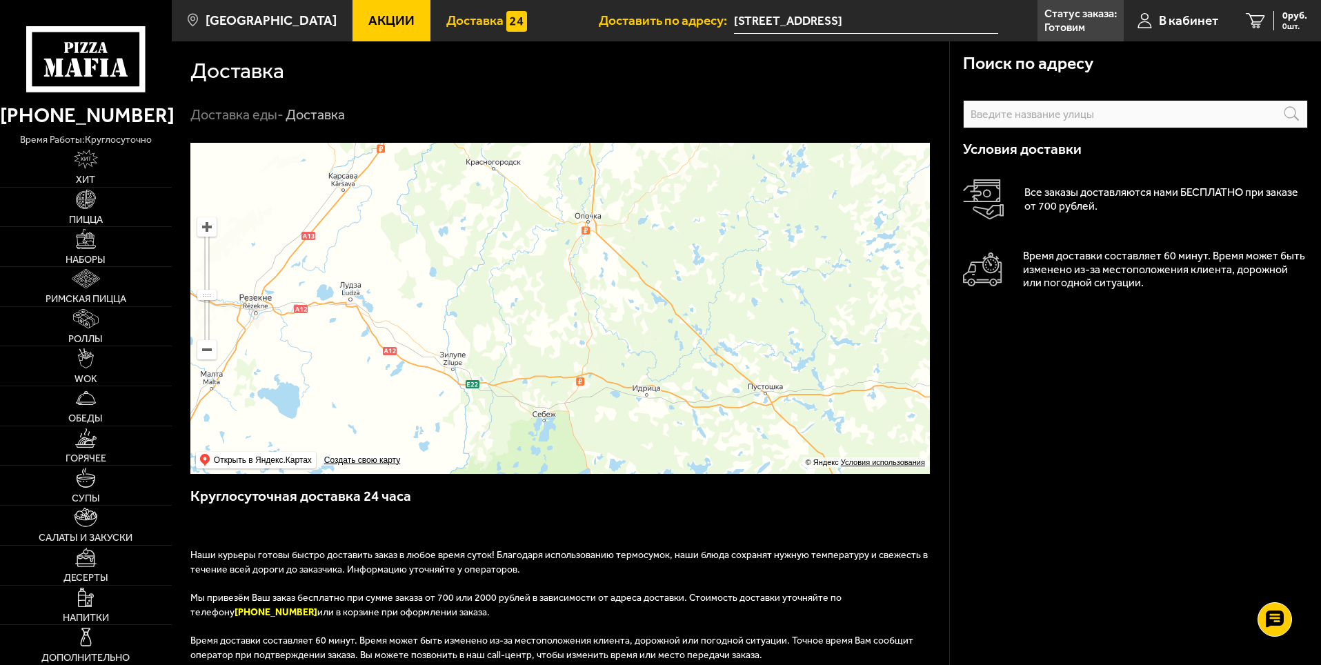
drag, startPoint x: 691, startPoint y: 274, endPoint x: 686, endPoint y: 283, distance: 9.6
click at [715, 211] on ymaps at bounding box center [559, 308] width 739 height 331
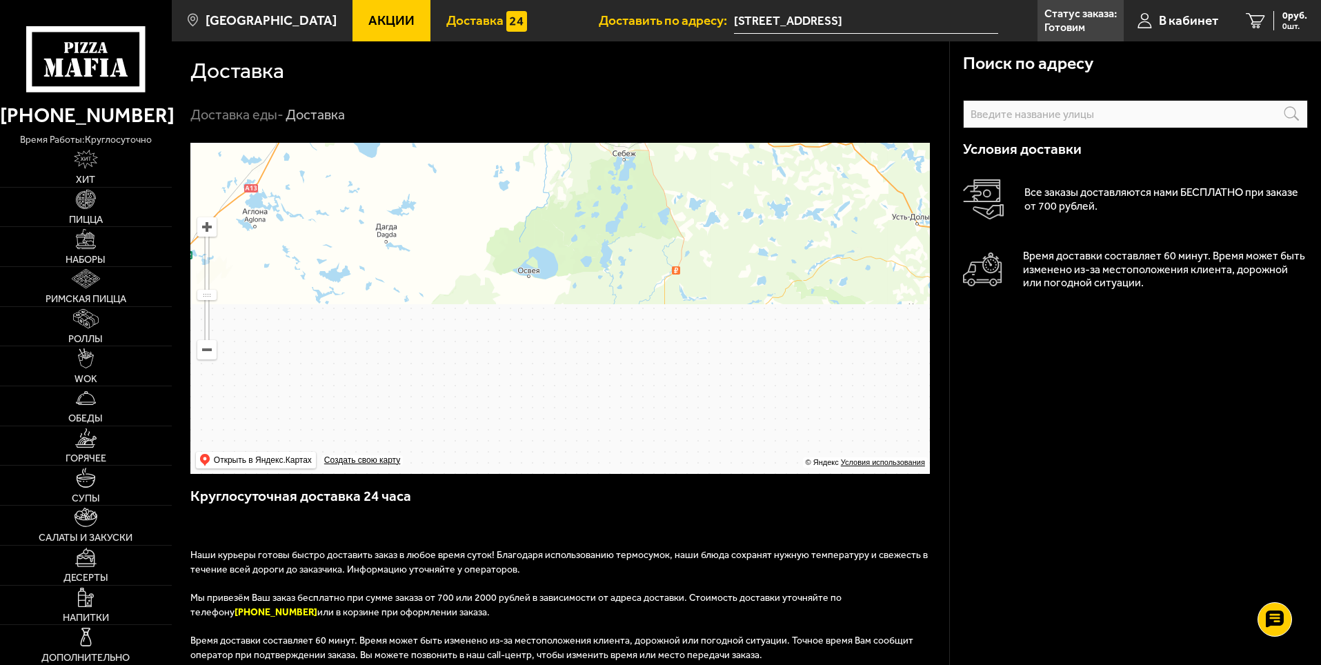
drag, startPoint x: 714, startPoint y: 292, endPoint x: 734, endPoint y: 248, distance: 47.5
click at [734, 250] on ymaps at bounding box center [559, 308] width 739 height 331
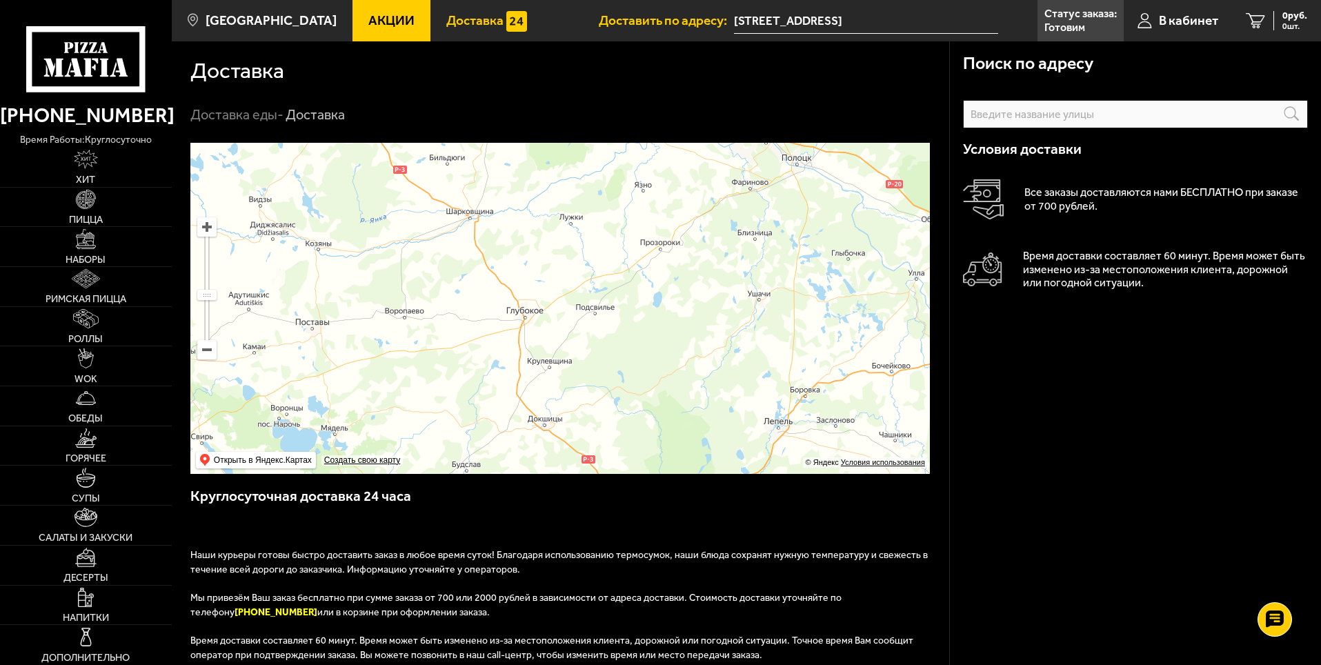
drag, startPoint x: 690, startPoint y: 317, endPoint x: 721, endPoint y: 230, distance: 91.4
click at [721, 231] on ymaps at bounding box center [559, 308] width 739 height 331
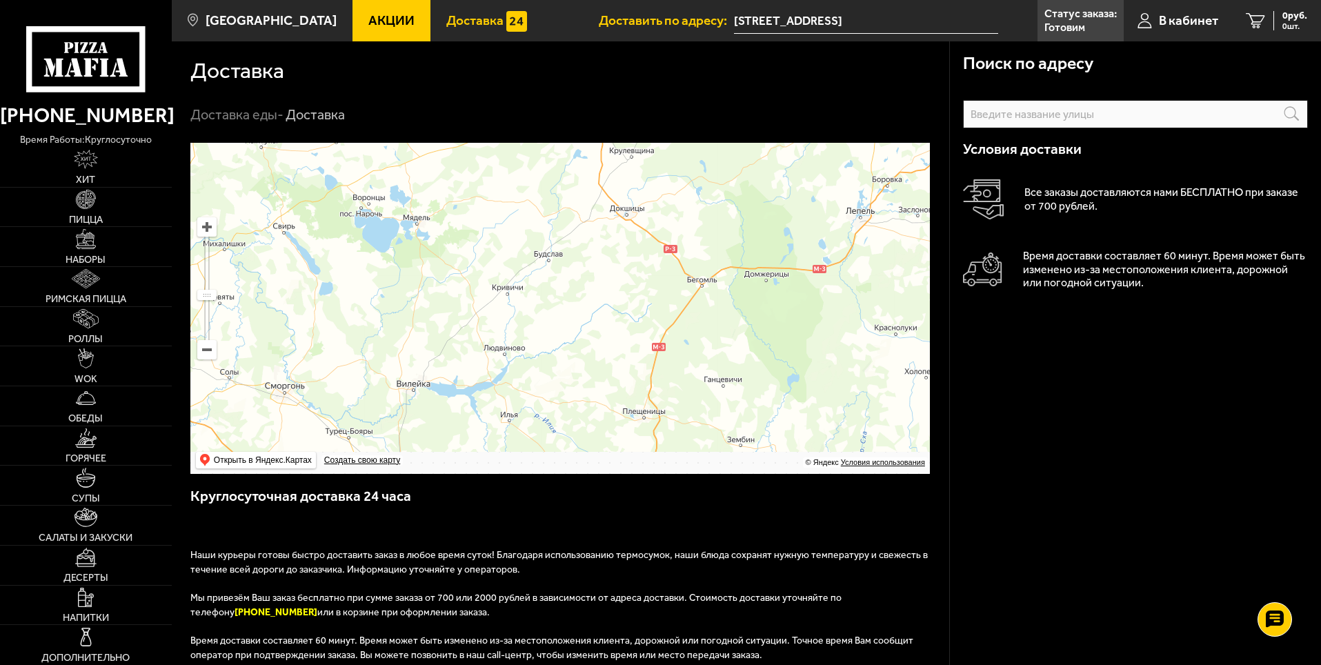
drag, startPoint x: 671, startPoint y: 319, endPoint x: 699, endPoint y: 266, distance: 60.2
click at [699, 266] on ymaps at bounding box center [559, 308] width 739 height 331
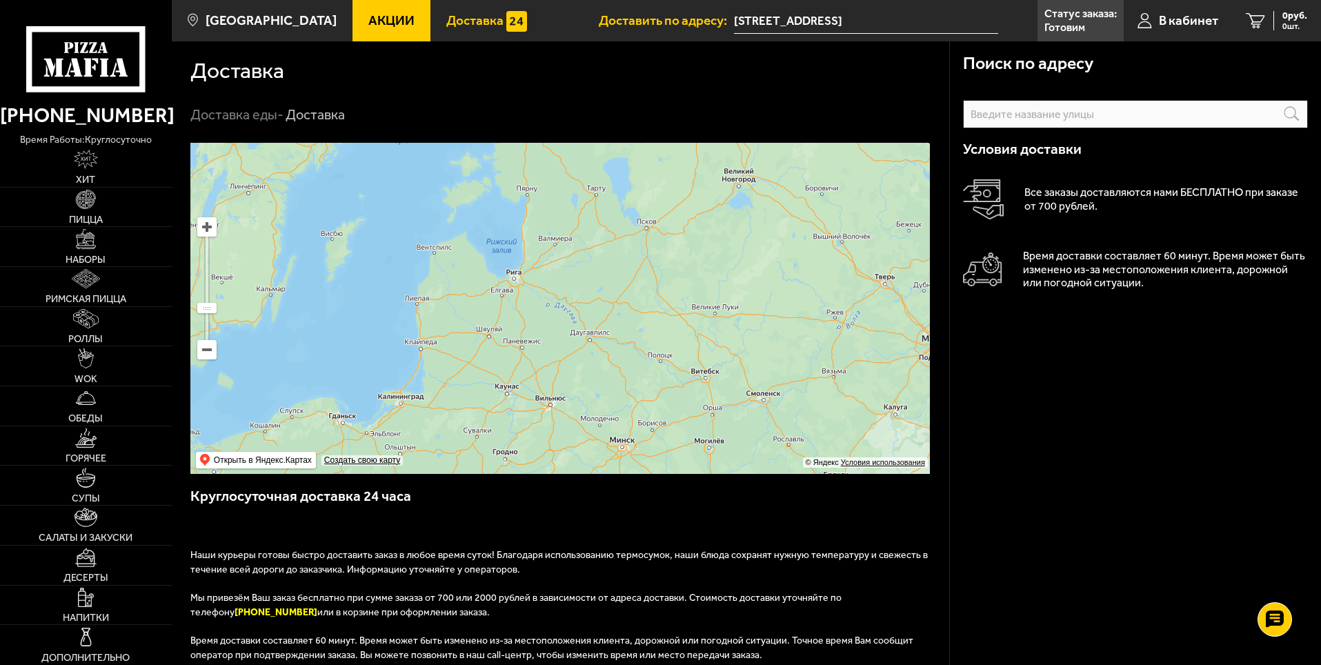
drag, startPoint x: 646, startPoint y: 401, endPoint x: 639, endPoint y: 413, distance: 14.2
click at [641, 414] on ymaps at bounding box center [559, 308] width 739 height 331
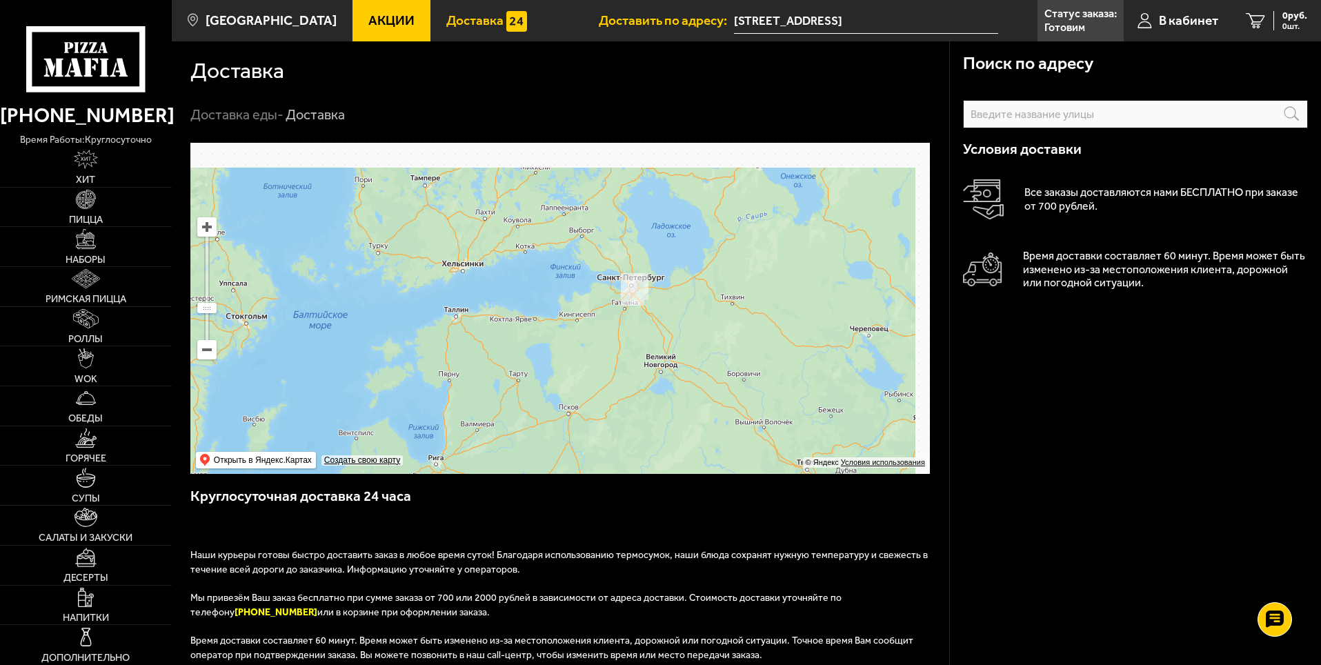
drag, startPoint x: 617, startPoint y: 334, endPoint x: 637, endPoint y: 186, distance: 149.6
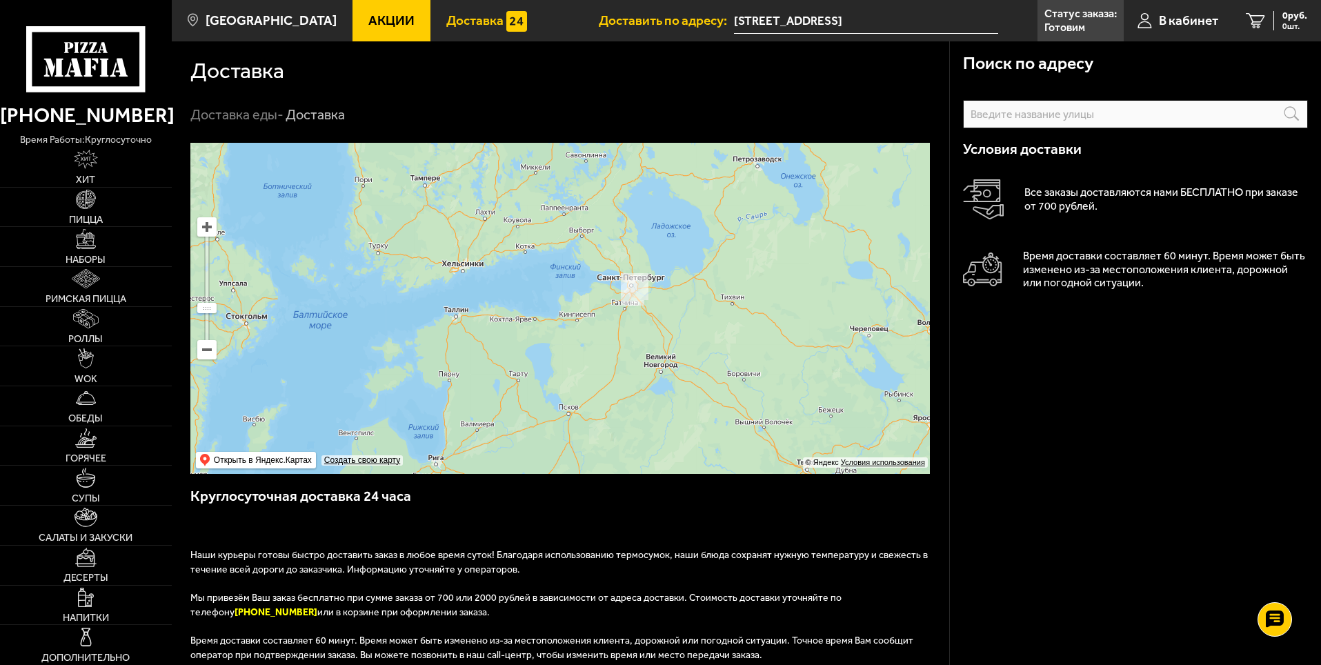
click at [637, 188] on ymaps at bounding box center [559, 308] width 739 height 331
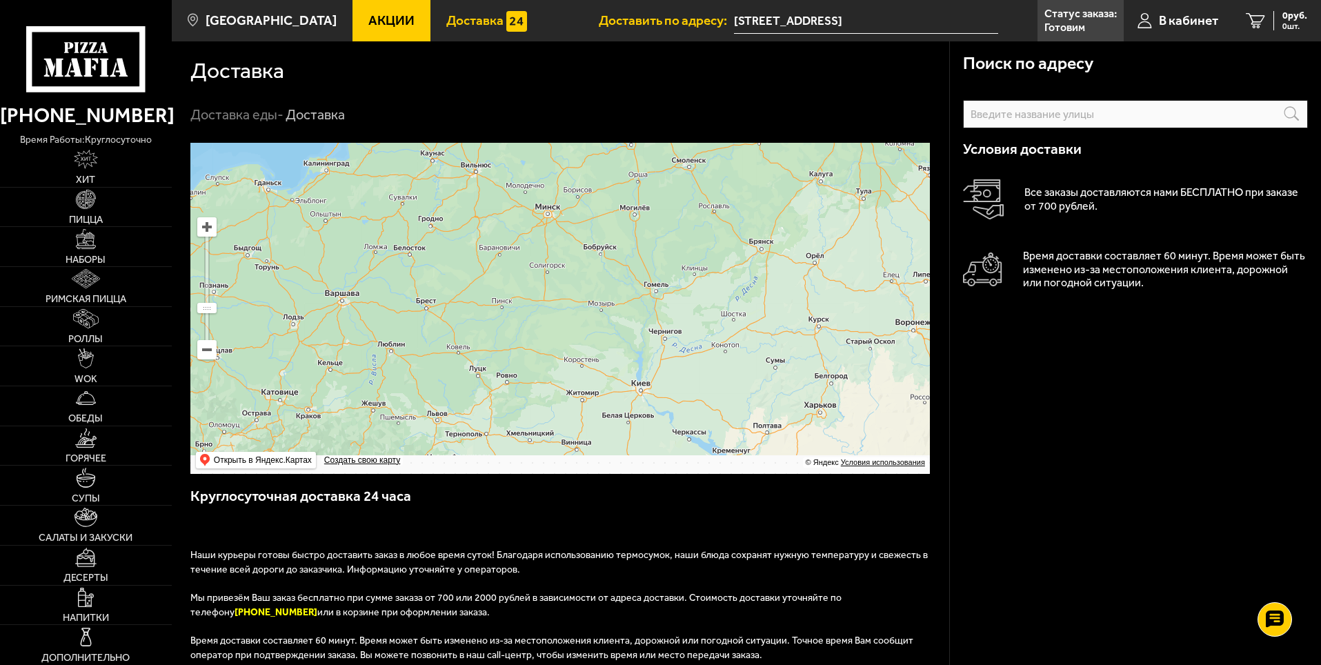
drag, startPoint x: 635, startPoint y: 308, endPoint x: 634, endPoint y: 257, distance: 51.7
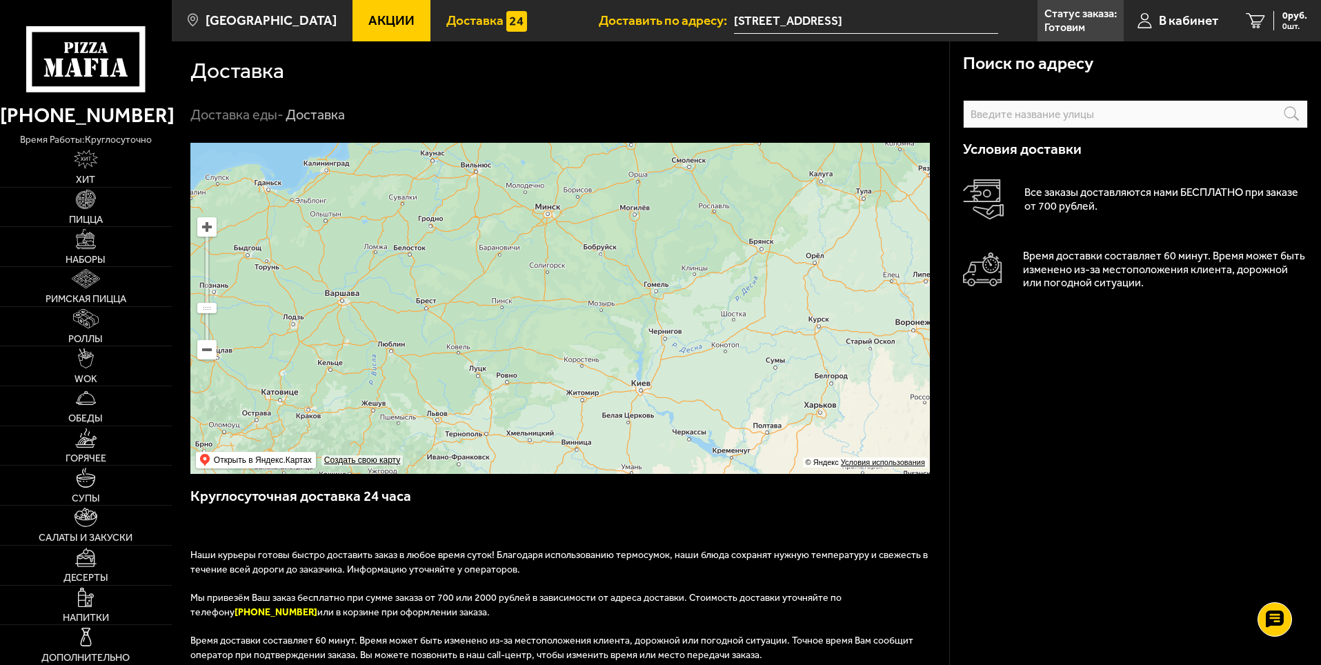
click at [637, 254] on ymaps at bounding box center [559, 308] width 739 height 331
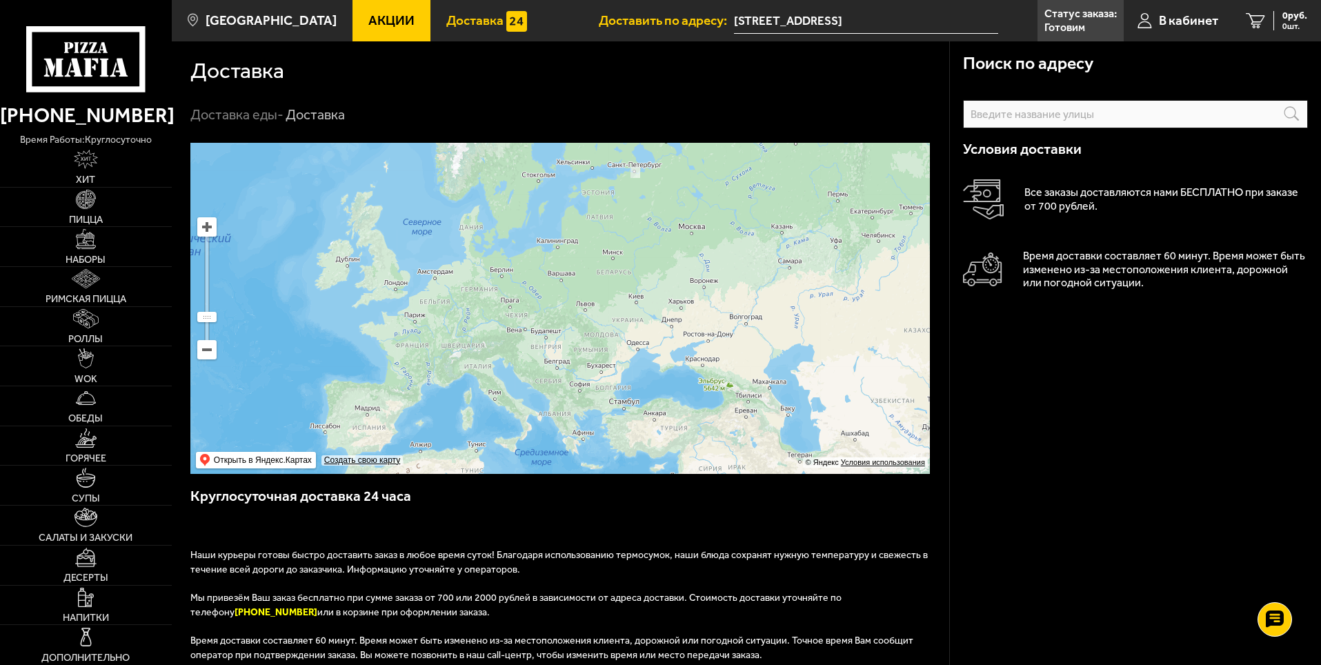
drag, startPoint x: 646, startPoint y: 328, endPoint x: 597, endPoint y: 353, distance: 55.5
click at [615, 354] on ymaps at bounding box center [559, 308] width 739 height 331
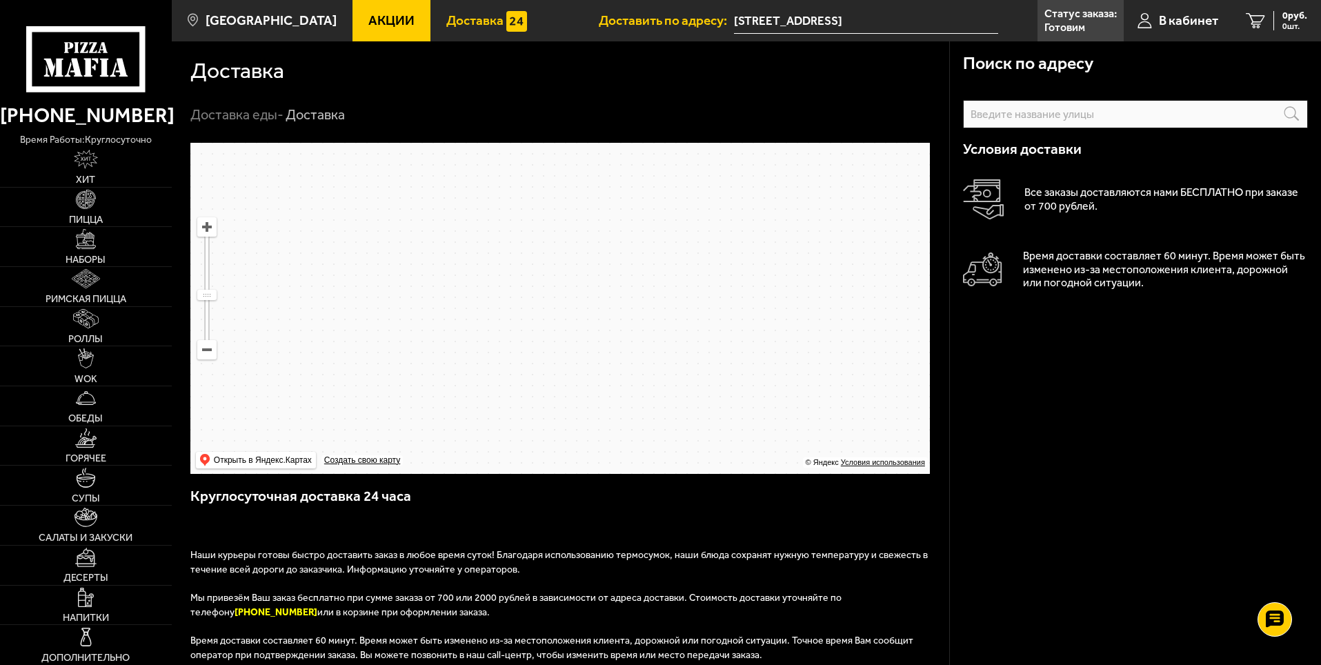
drag, startPoint x: 597, startPoint y: 225, endPoint x: 577, endPoint y: 348, distance: 124.4
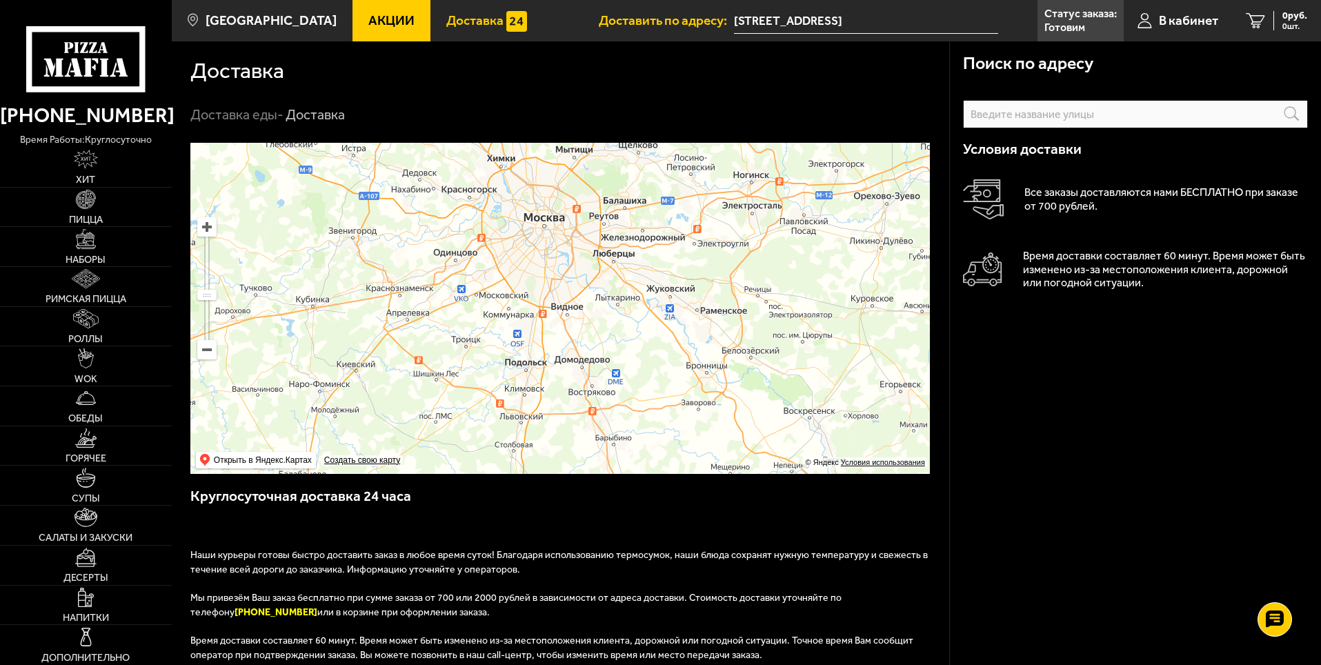
click at [577, 348] on ymaps at bounding box center [559, 308] width 739 height 331
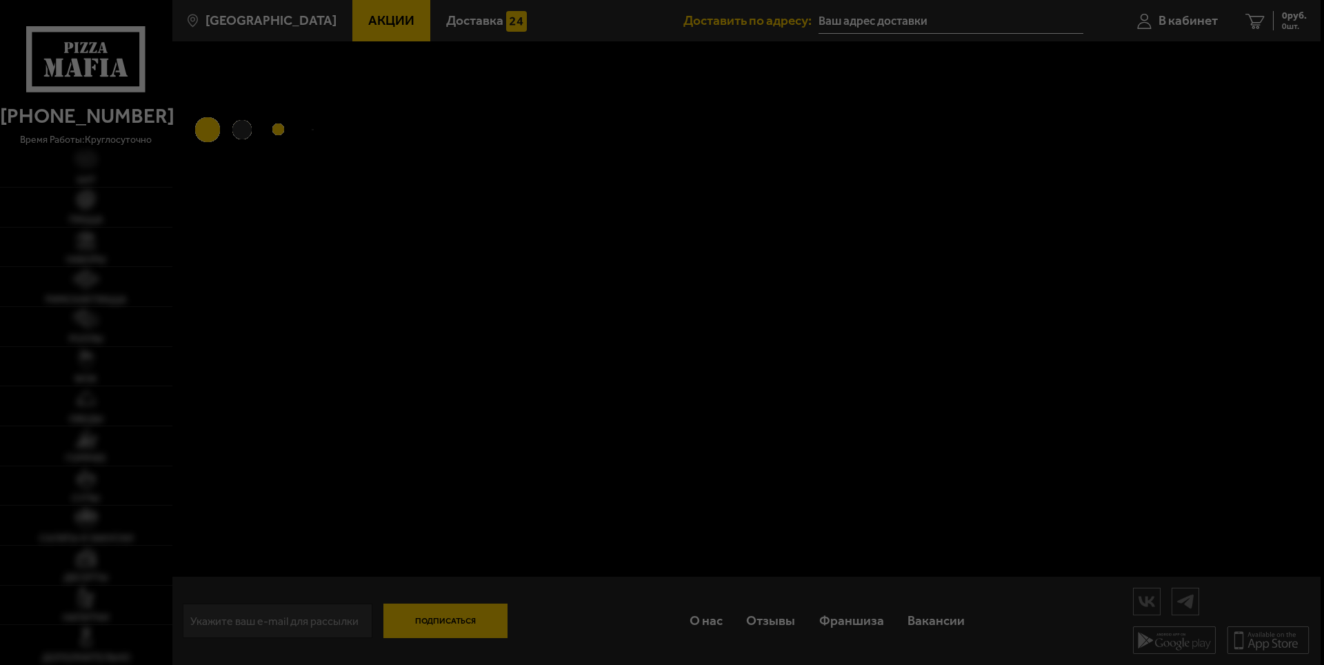
type input "Кушелевская дорога, 1к2"
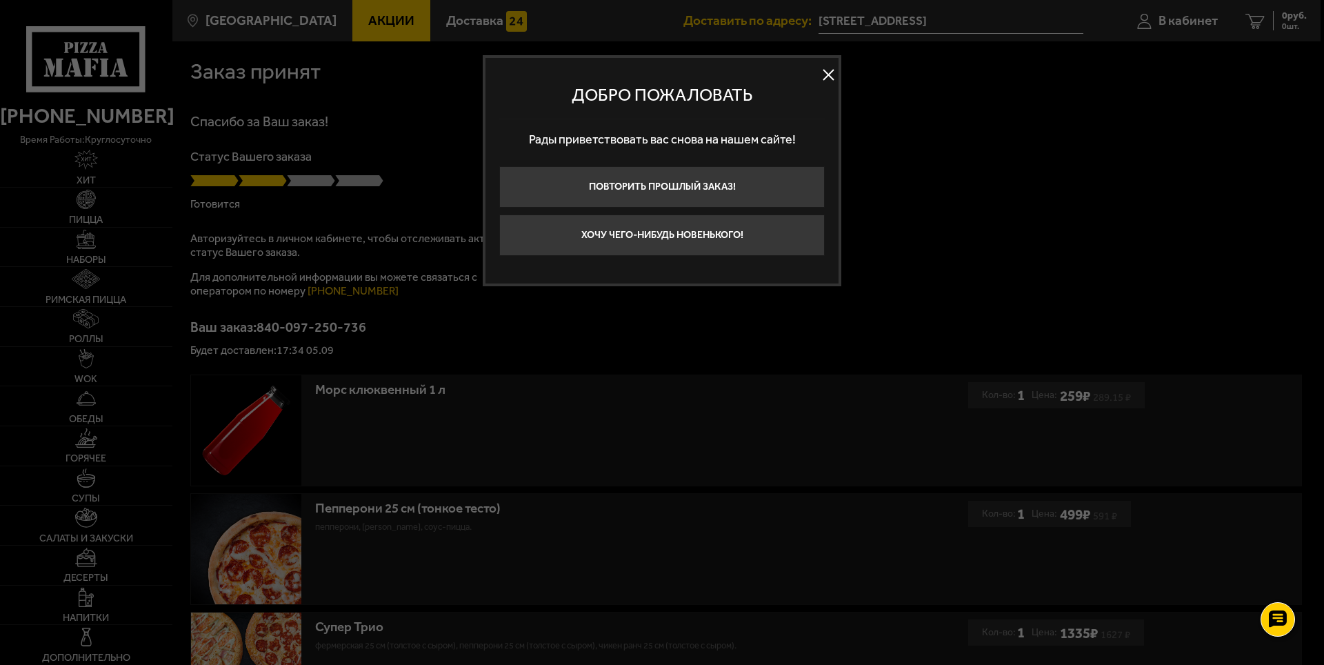
click at [823, 76] on button at bounding box center [828, 75] width 21 height 21
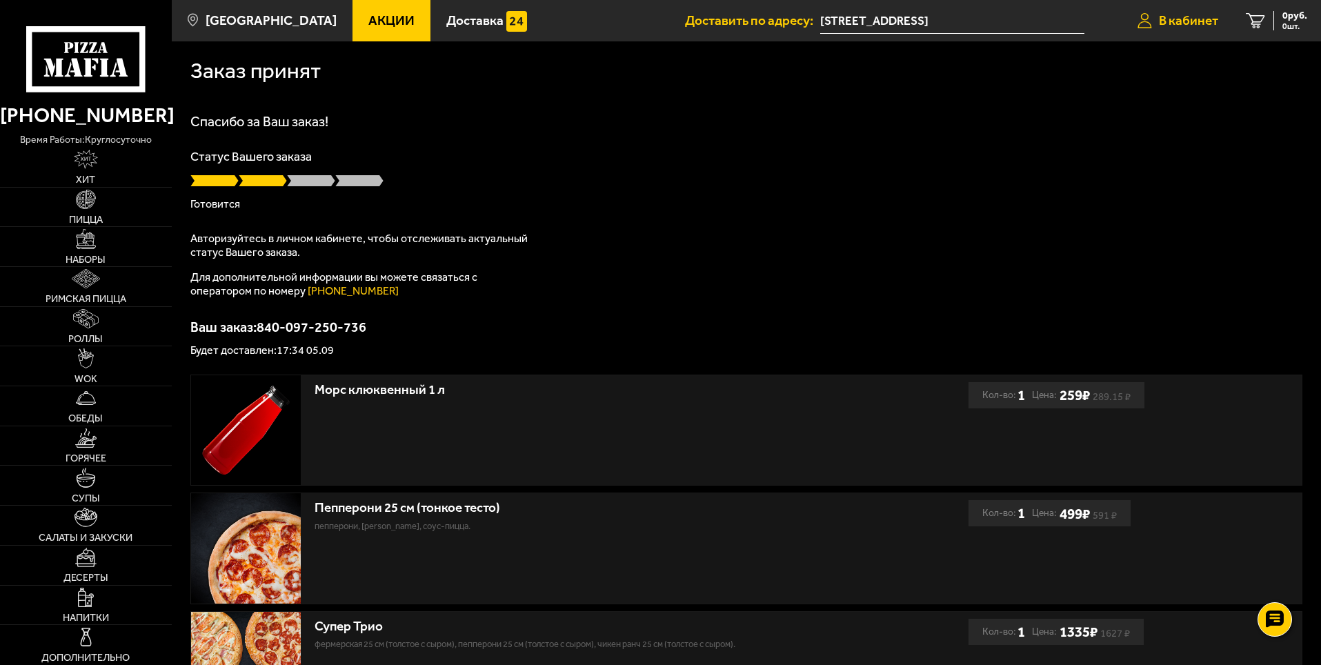
click at [1184, 19] on span "В кабинет" at bounding box center [1188, 20] width 59 height 13
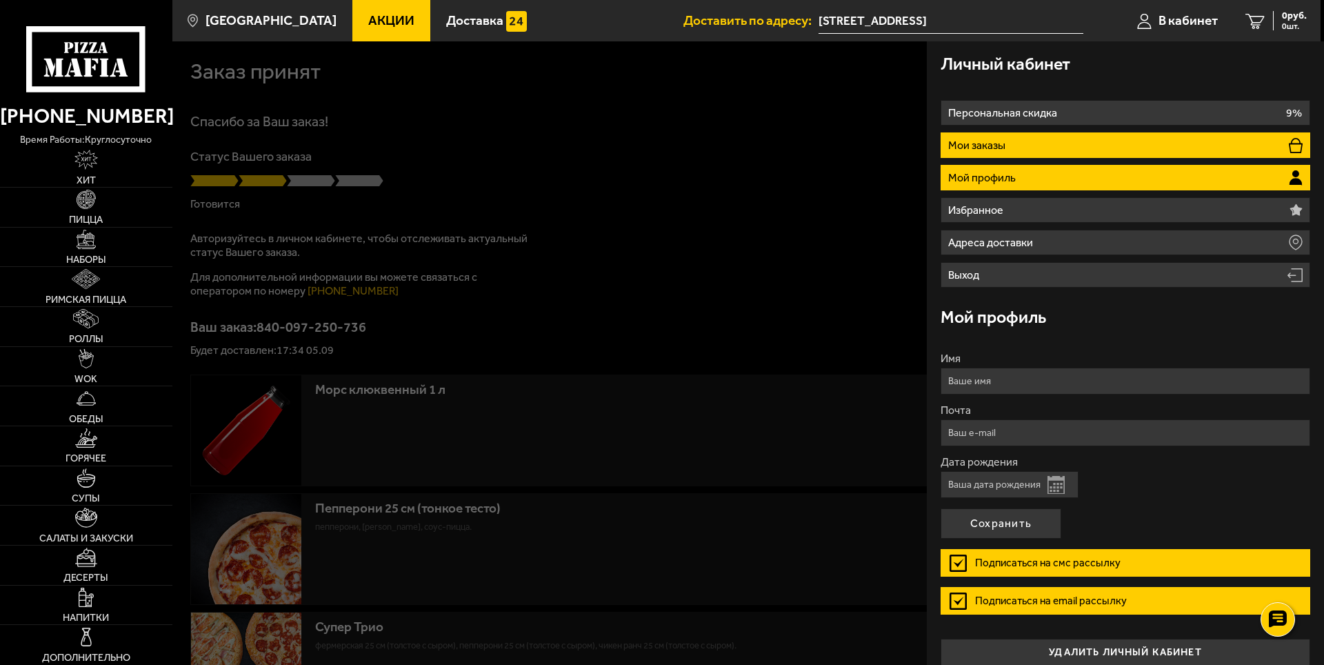
click at [1197, 137] on li "Мои заказы" at bounding box center [1126, 145] width 370 height 26
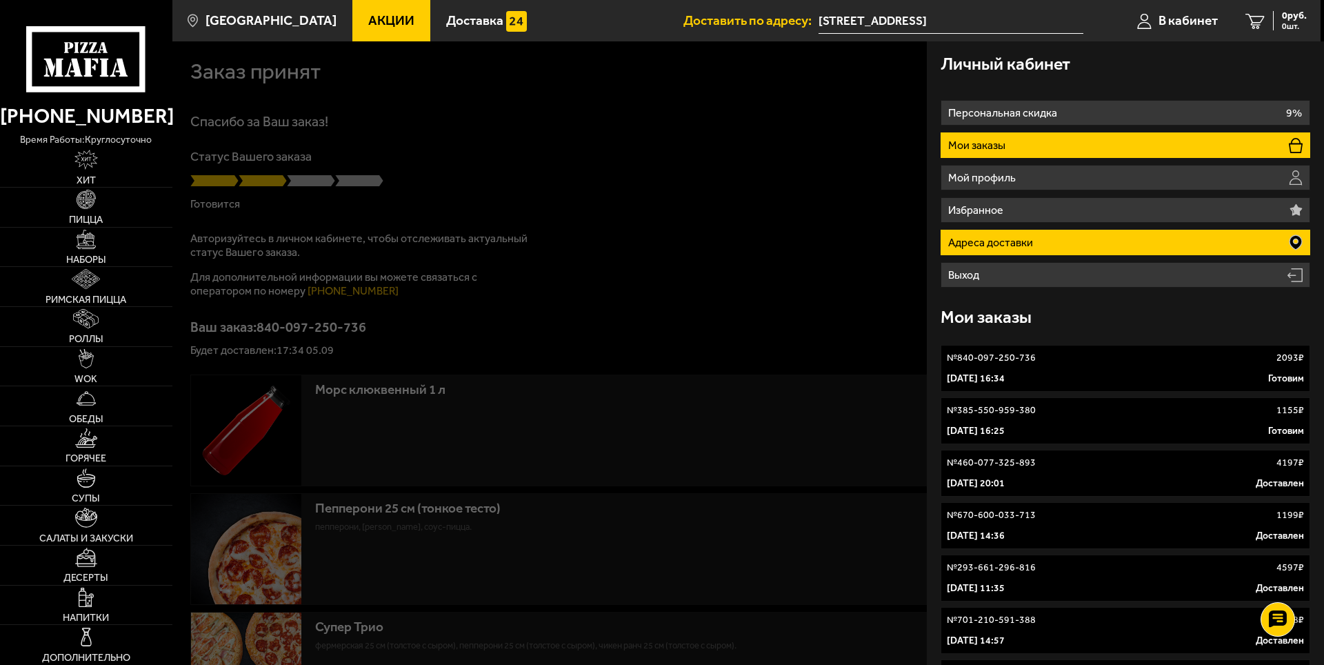
click at [984, 237] on p "Адреса доставки" at bounding box center [992, 242] width 88 height 11
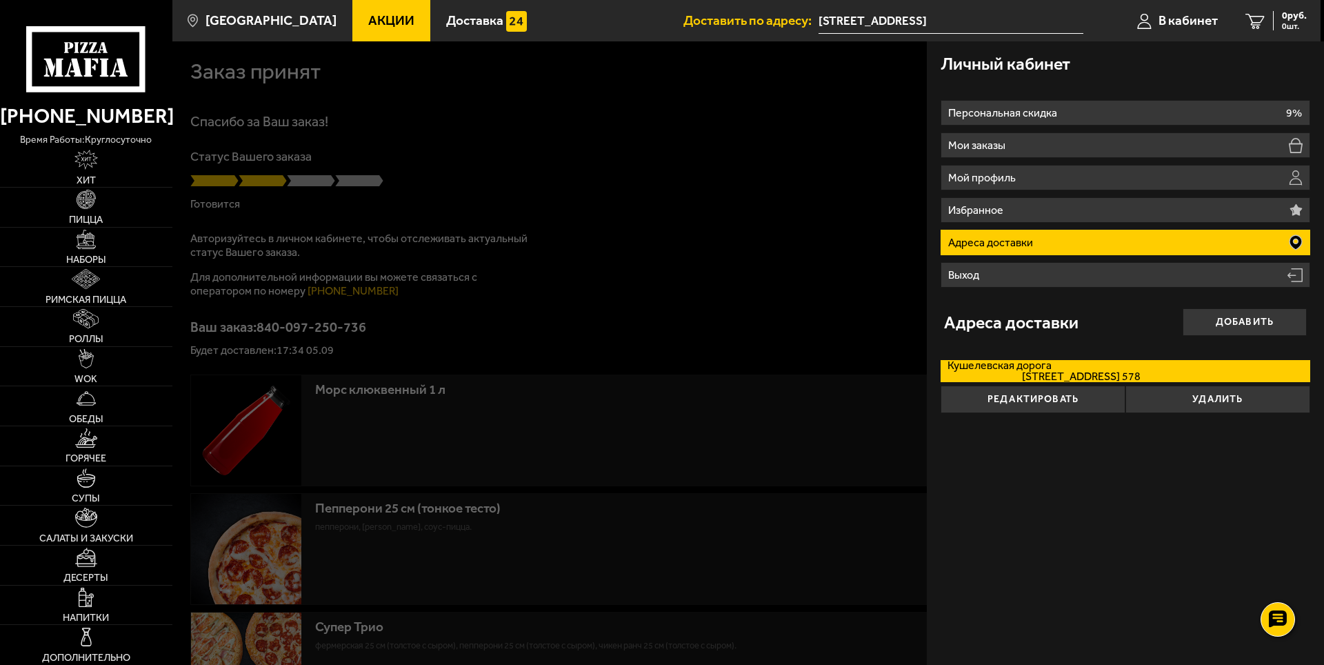
click at [689, 166] on div at bounding box center [834, 373] width 1324 height 665
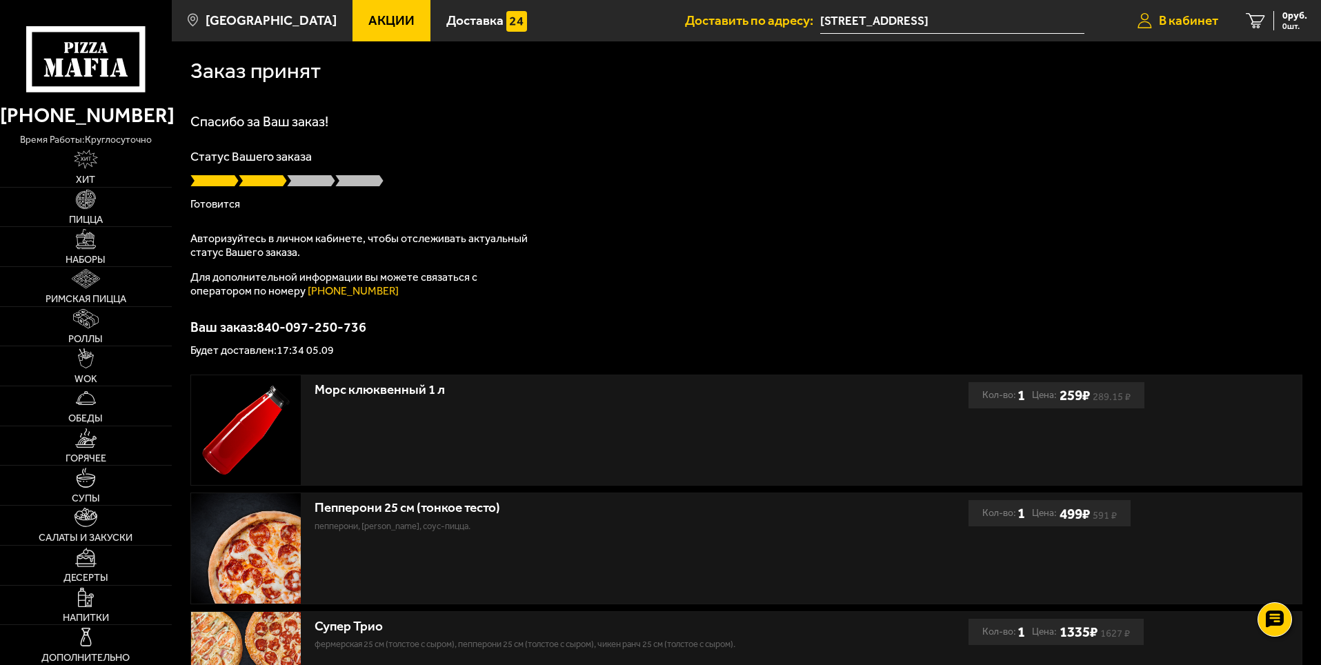
click at [1178, 20] on span "В кабинет" at bounding box center [1188, 20] width 59 height 13
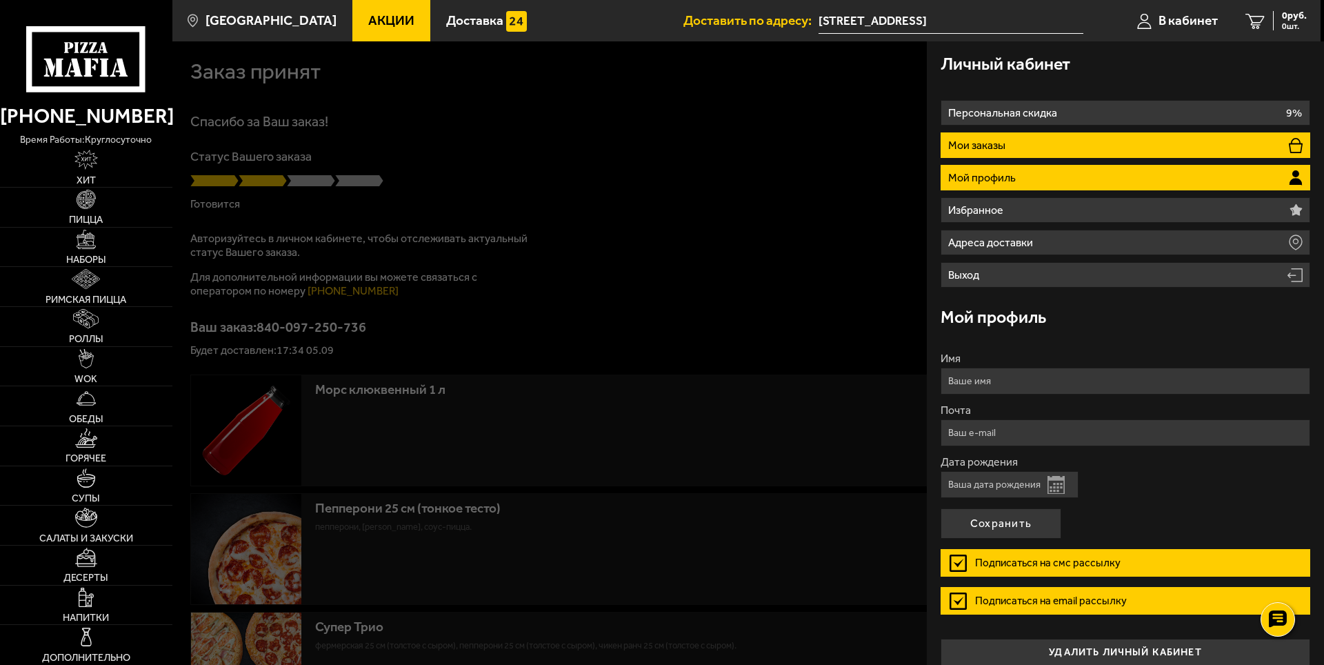
click at [1134, 143] on li "Мои заказы" at bounding box center [1126, 145] width 370 height 26
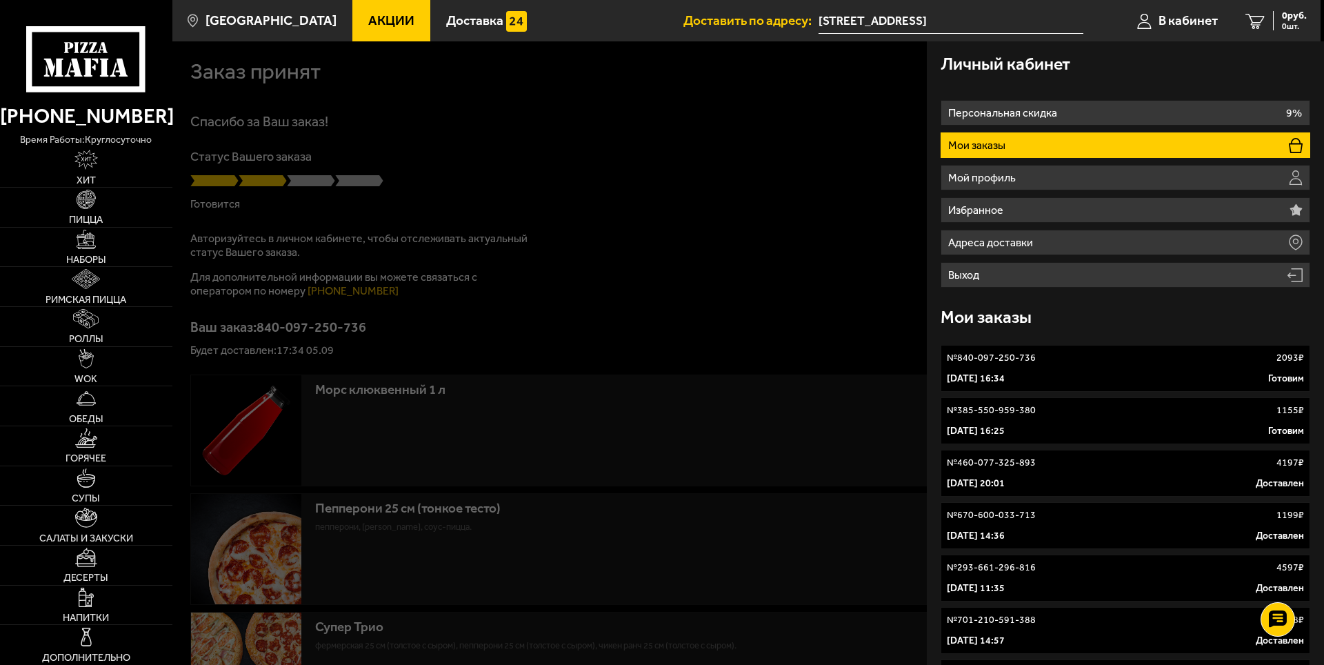
click at [1117, 369] on link "№ 840-097-250-736 2093 ₽ 5 сентября 2025 г. 16:34 Готовим" at bounding box center [1126, 368] width 370 height 47
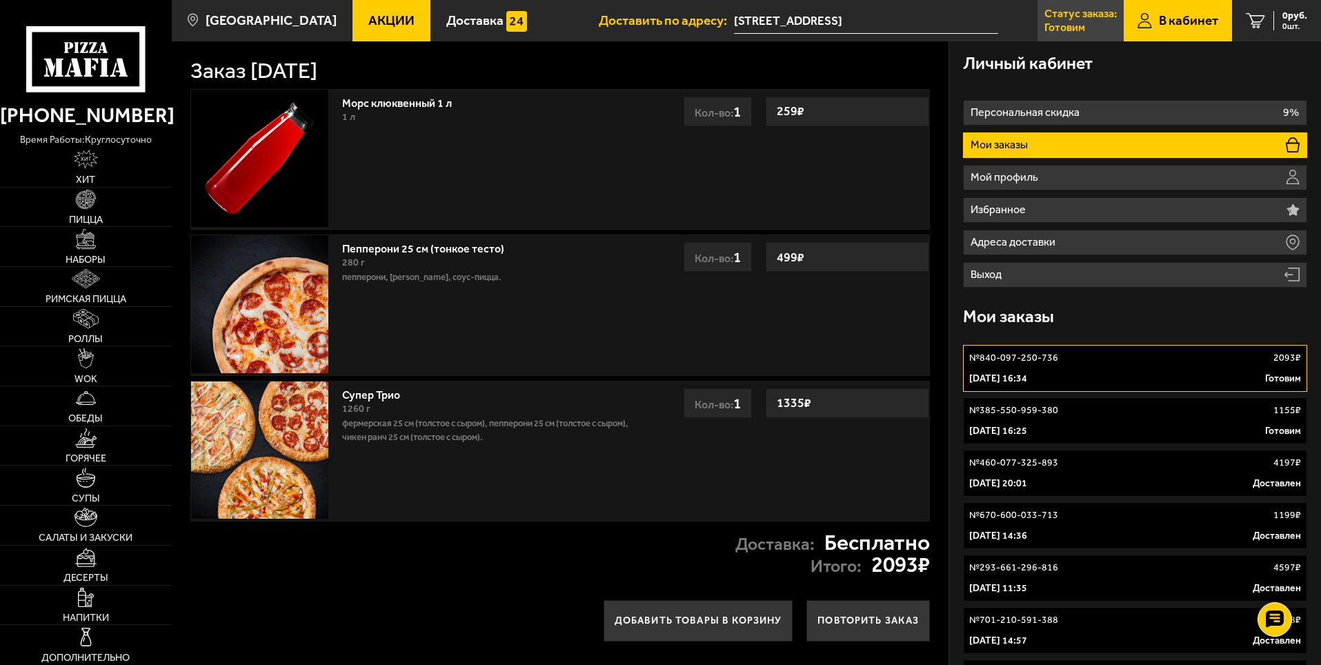
click at [1066, 15] on p "Статус заказа:" at bounding box center [1080, 13] width 72 height 11
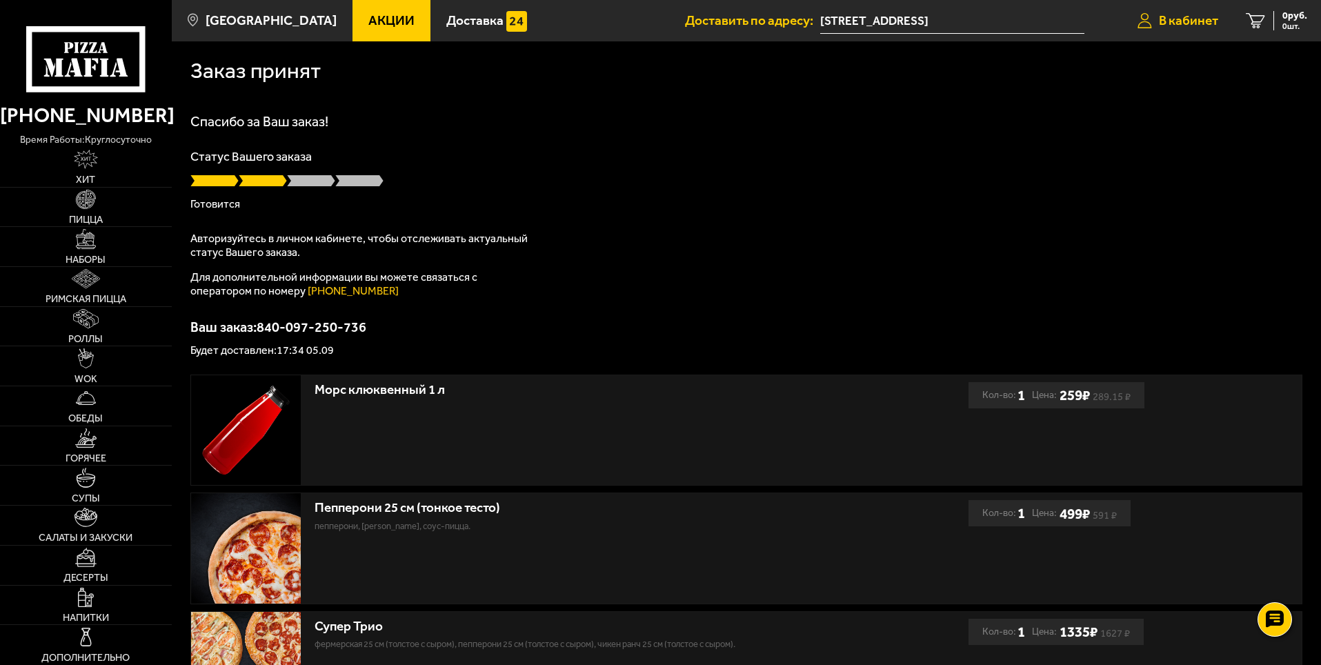
click at [1183, 17] on span "В кабинет" at bounding box center [1188, 20] width 59 height 13
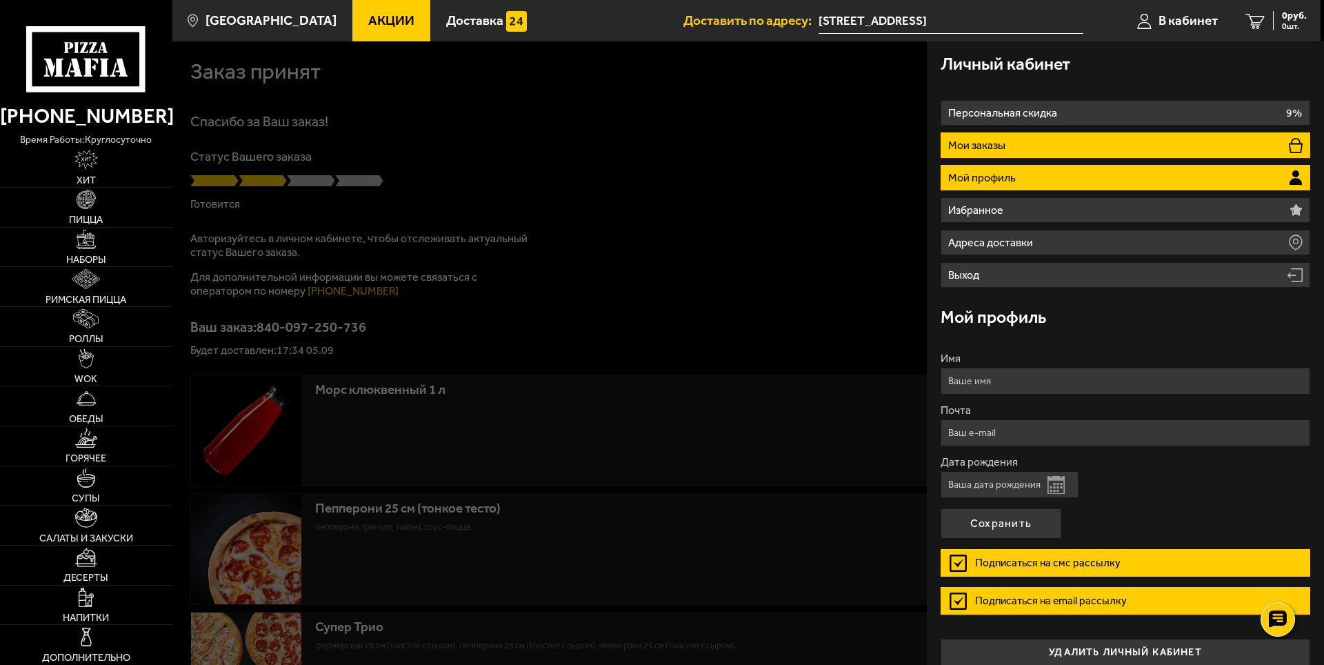
click at [986, 142] on p "Мои заказы" at bounding box center [978, 145] width 61 height 11
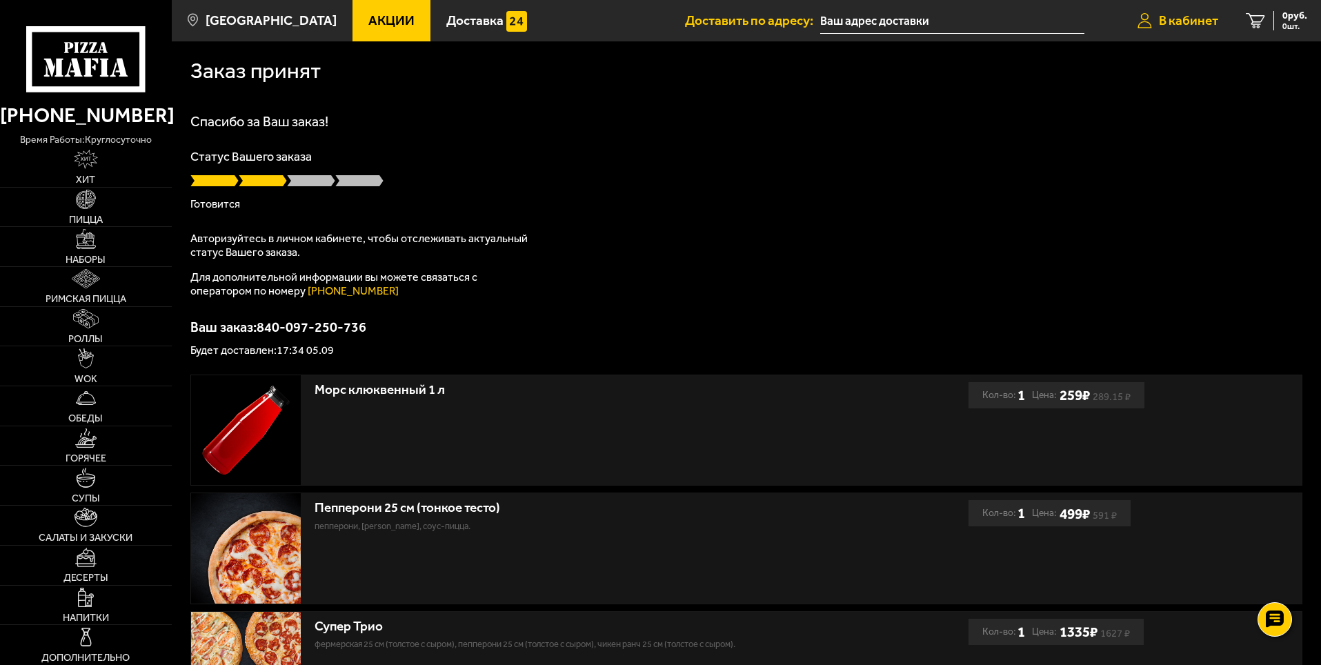
click at [1170, 17] on span "В кабинет" at bounding box center [1188, 20] width 59 height 13
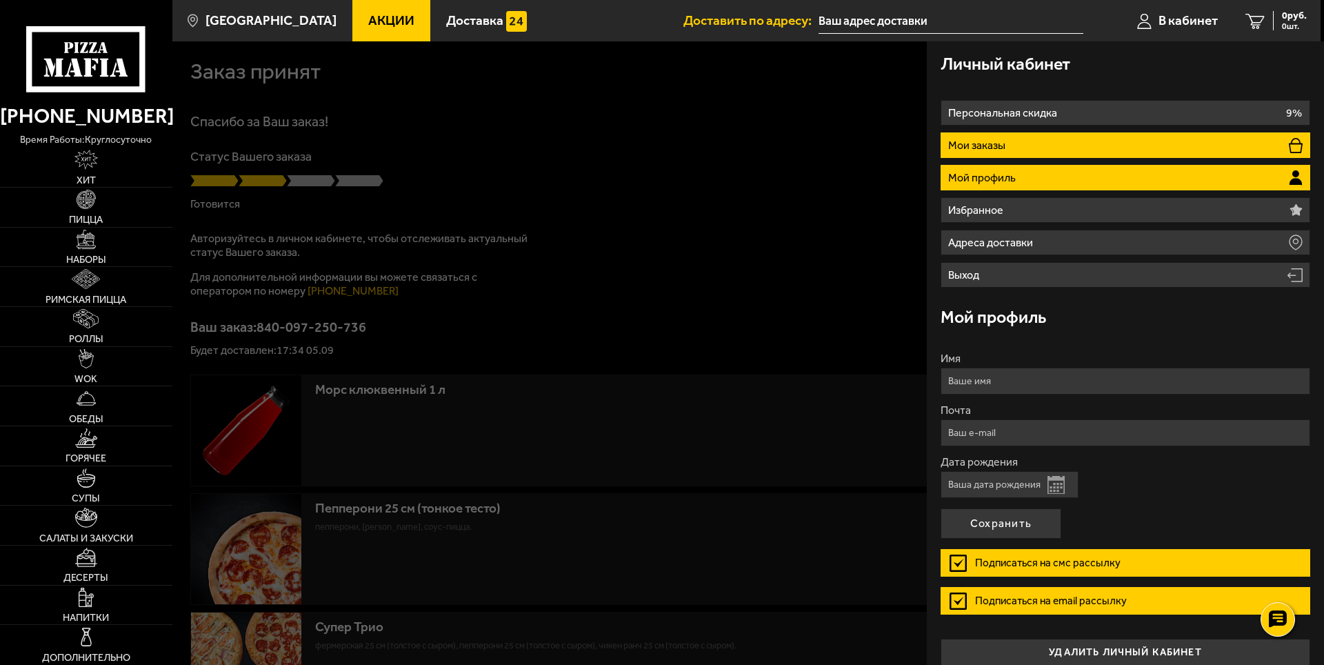
click at [974, 137] on li "Мои заказы" at bounding box center [1126, 145] width 370 height 26
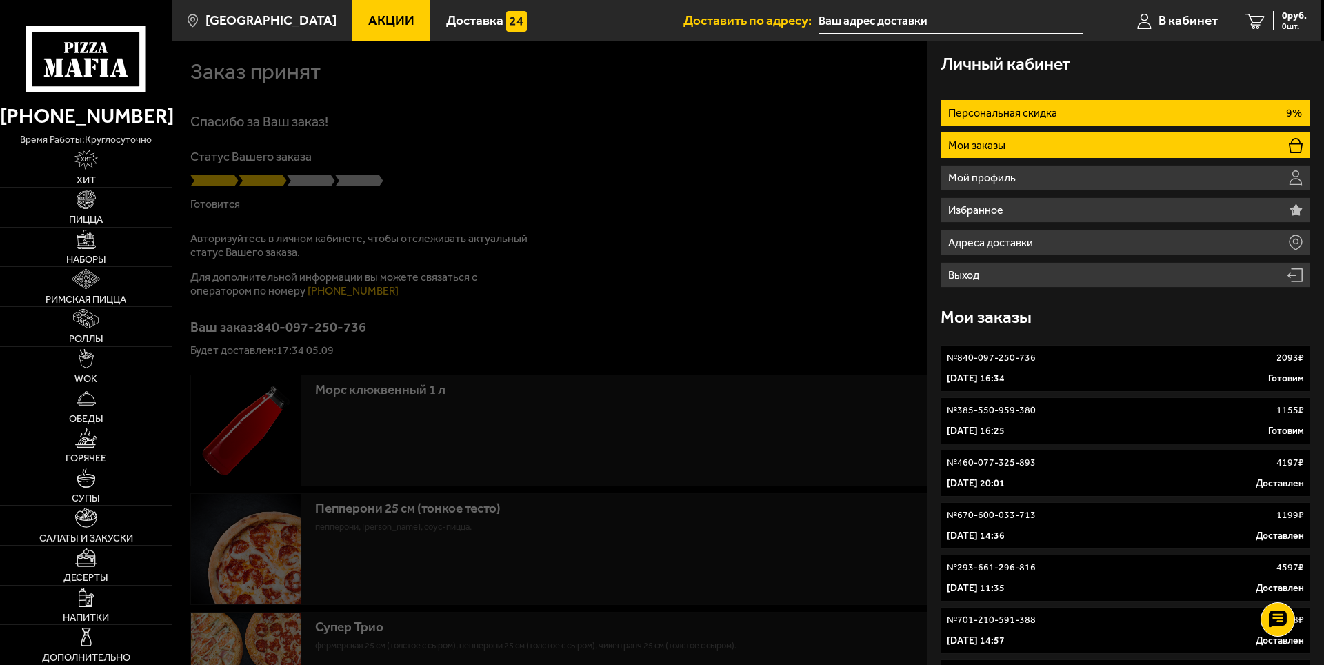
click at [1132, 105] on li "Персональная скидка 9%" at bounding box center [1126, 113] width 370 height 26
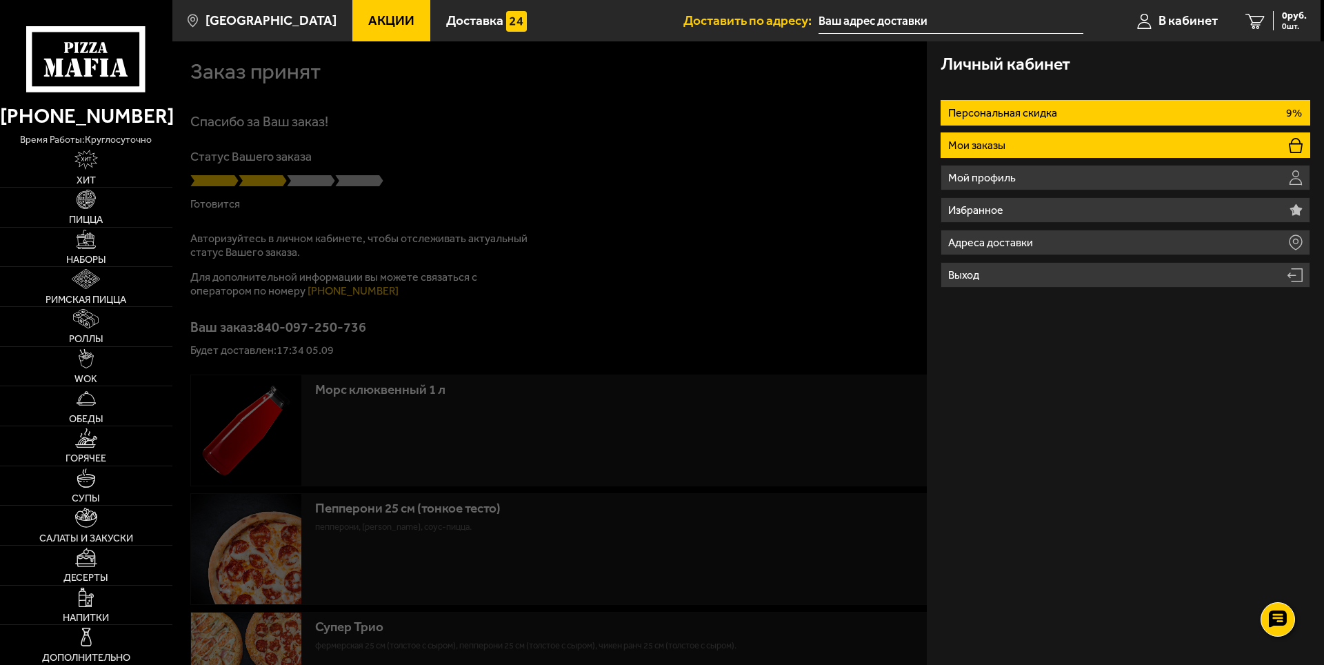
click at [1132, 137] on li "Мои заказы" at bounding box center [1126, 145] width 370 height 26
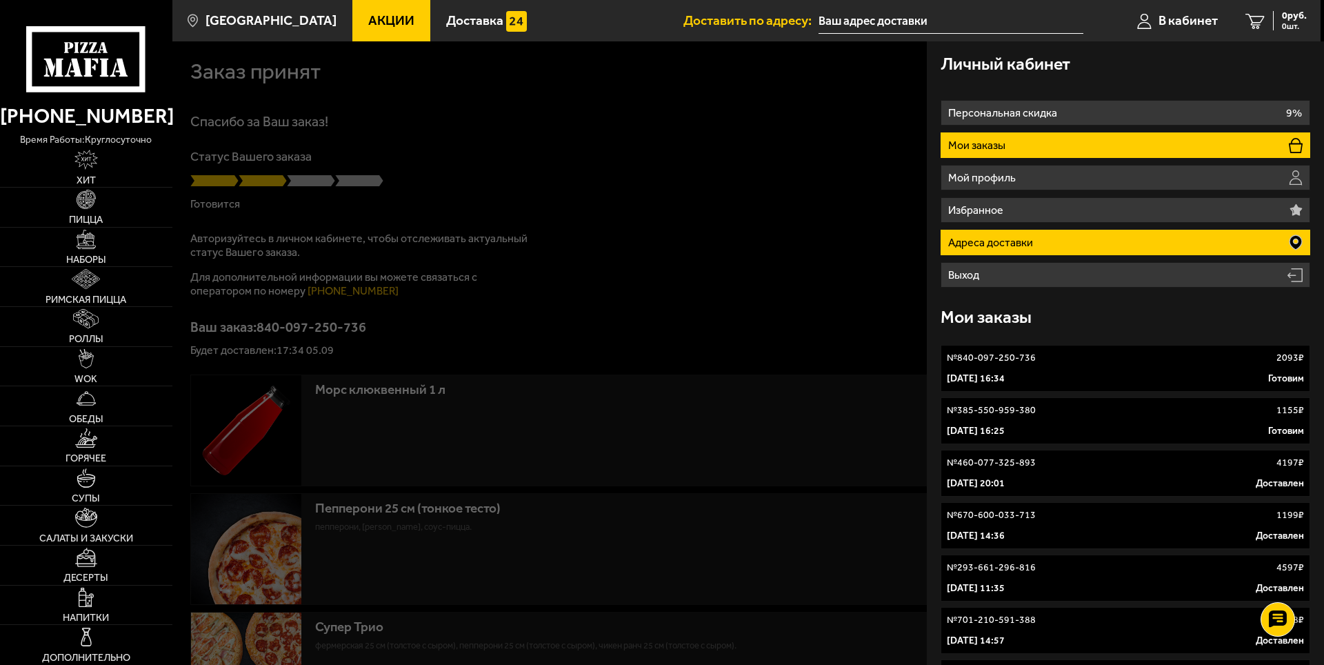
click at [1012, 239] on p "Адреса доставки" at bounding box center [992, 242] width 88 height 11
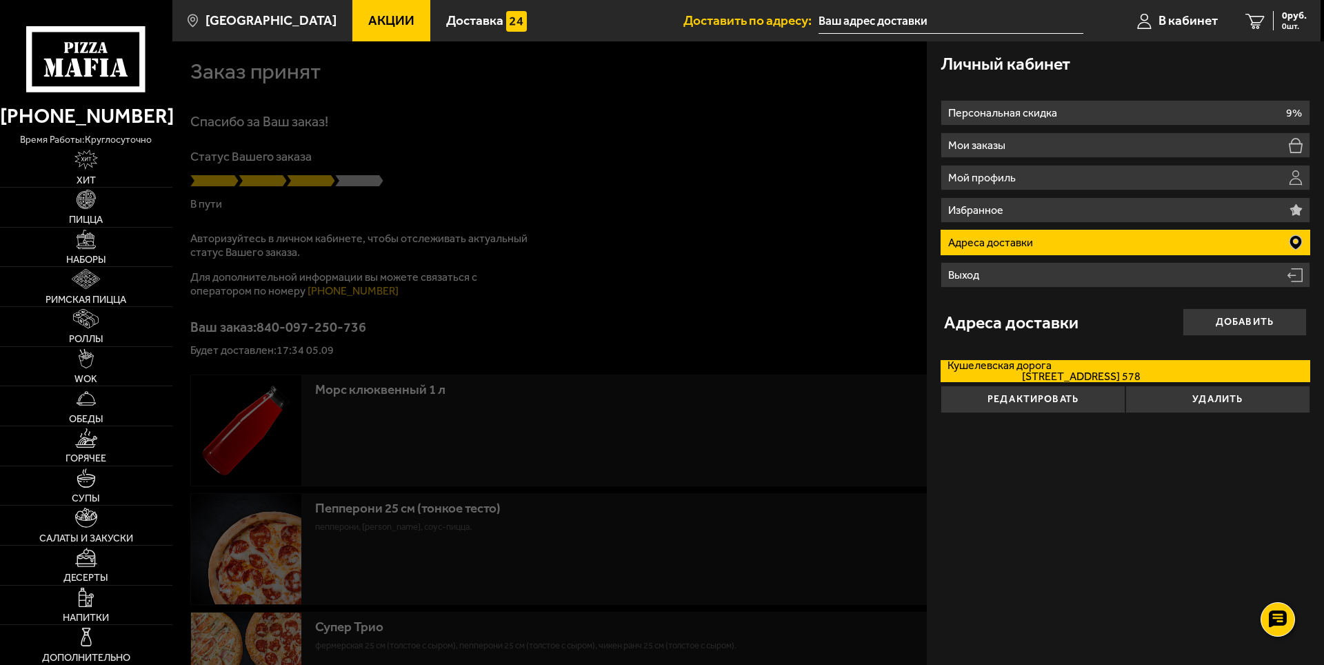
click at [767, 410] on div at bounding box center [834, 373] width 1324 height 665
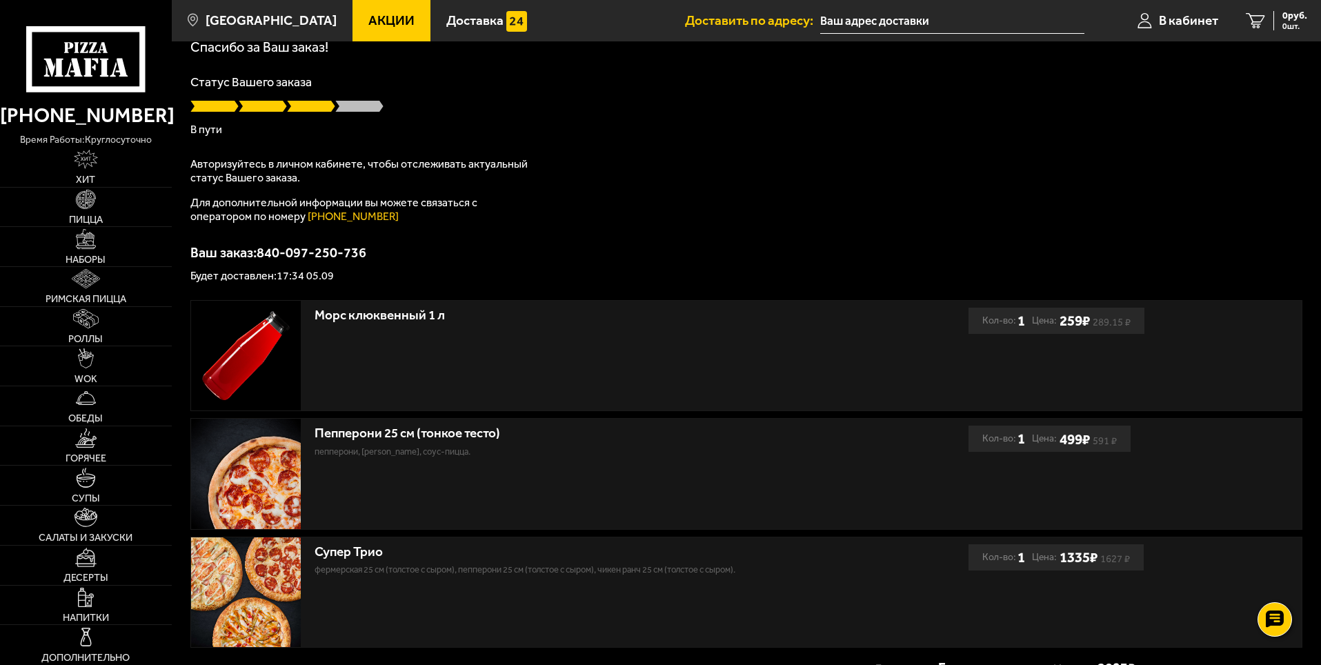
scroll to position [202, 0]
